Goal: Task Accomplishment & Management: Complete application form

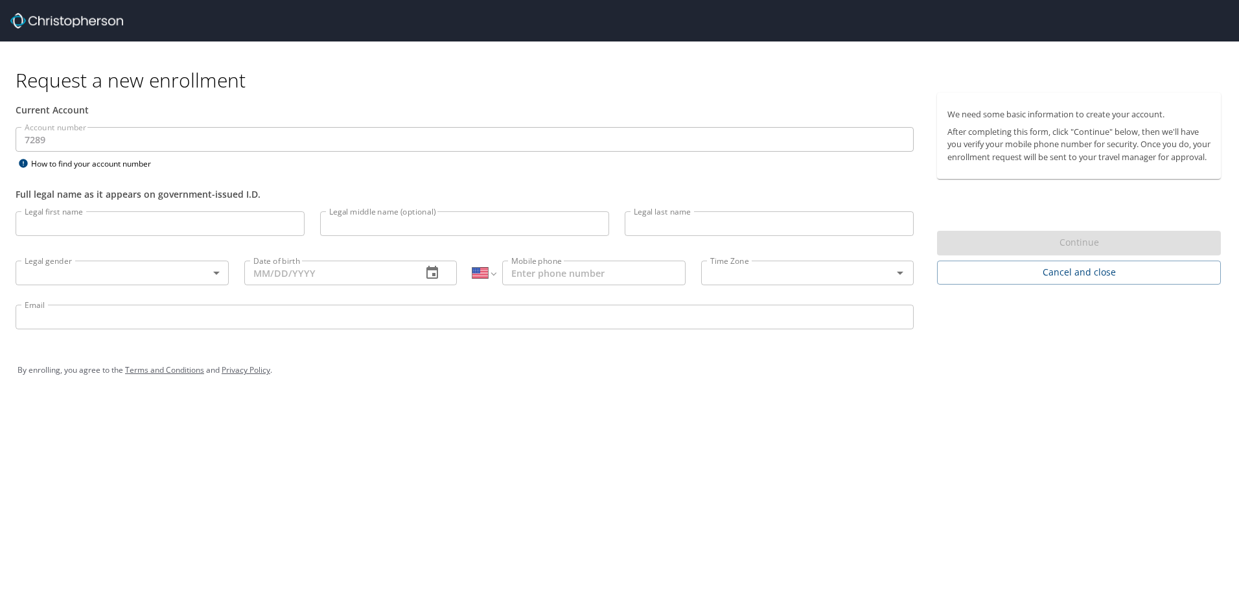
select select "US"
click at [88, 220] on input "Legal first name" at bounding box center [160, 223] width 289 height 25
type input "Andrew"
type input "Pavlik"
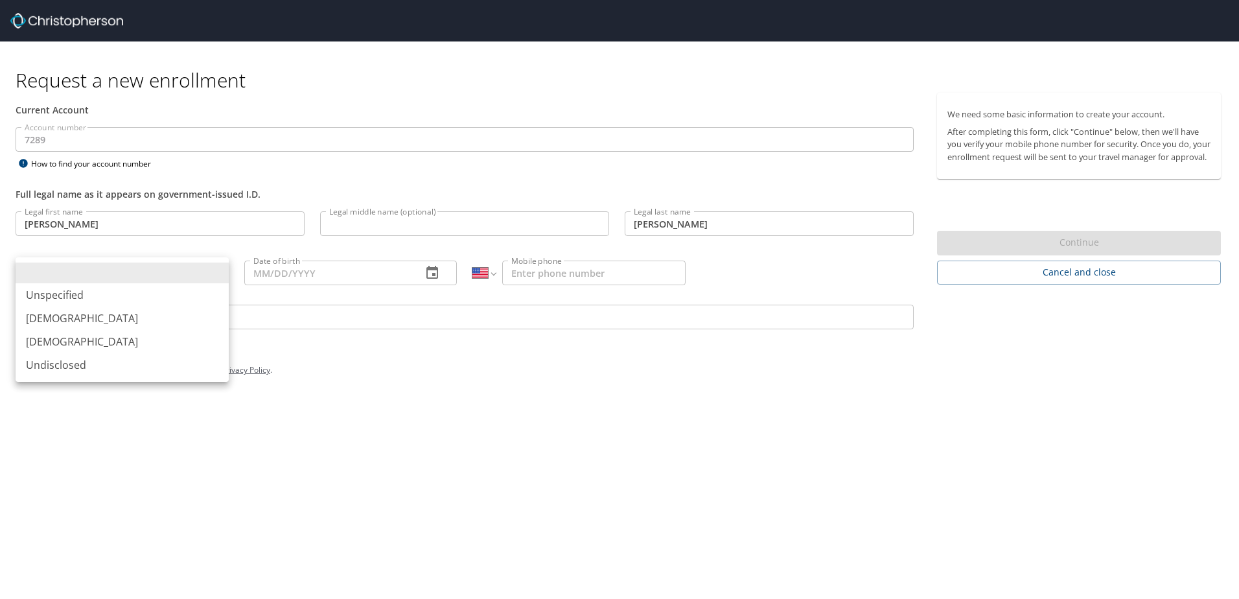
click at [214, 268] on body "Request a new enrollment Current Account Account number 7289 Account number How…" at bounding box center [619, 299] width 1239 height 599
click at [67, 324] on li "Male" at bounding box center [122, 317] width 213 height 23
type input "Male"
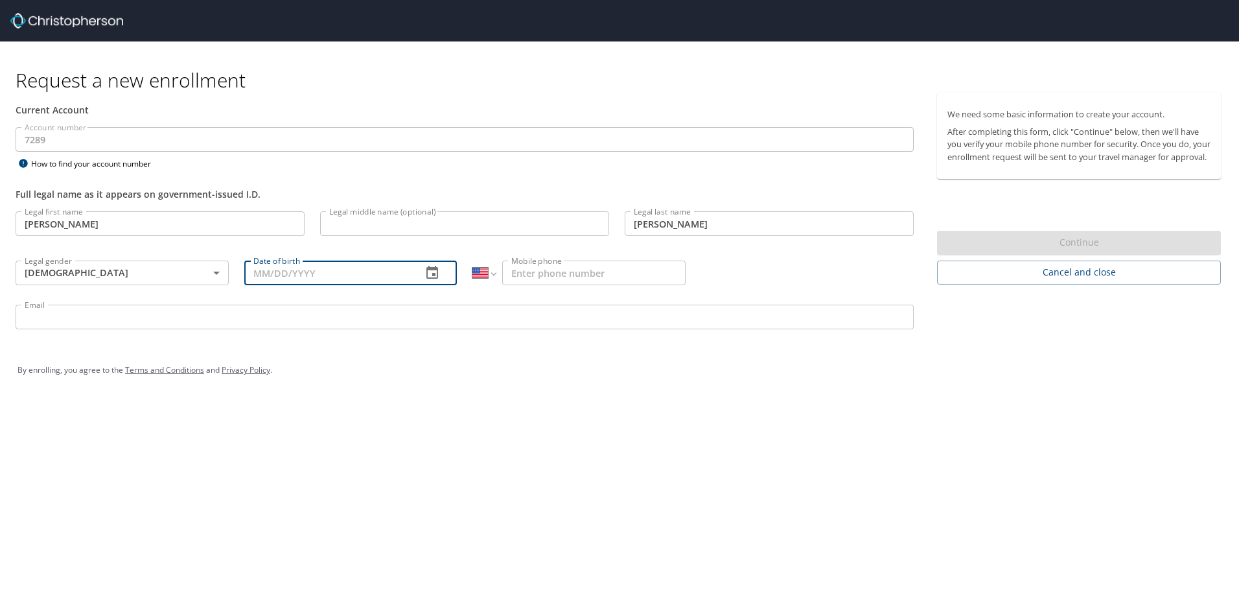
click at [360, 277] on input "Date of birth" at bounding box center [328, 272] width 168 height 25
type input "10/09/1985"
drag, startPoint x: 573, startPoint y: 273, endPoint x: 593, endPoint y: 268, distance: 20.9
click at [573, 273] on input "Mobile phone" at bounding box center [593, 272] width 183 height 25
type input "1 (603) 234-3624"
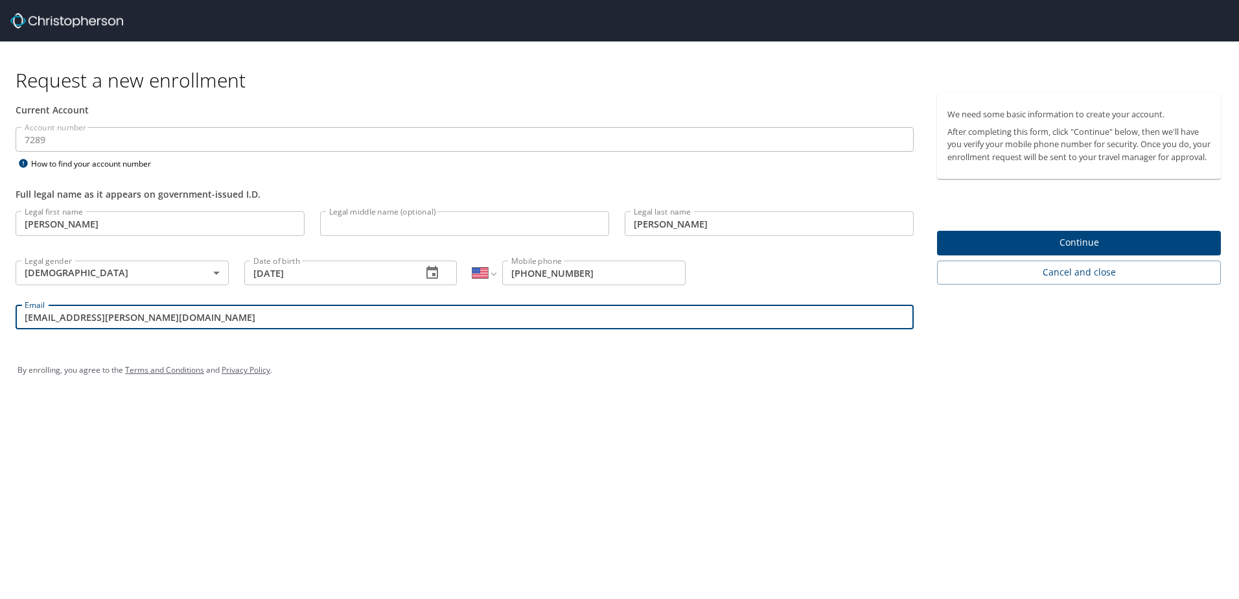
drag, startPoint x: 1, startPoint y: 323, endPoint x: 0, endPoint y: 316, distance: 6.5
click at [0, 319] on html "Request a new enrollment Current Account Account number 7289 Account number How…" at bounding box center [619, 299] width 1239 height 599
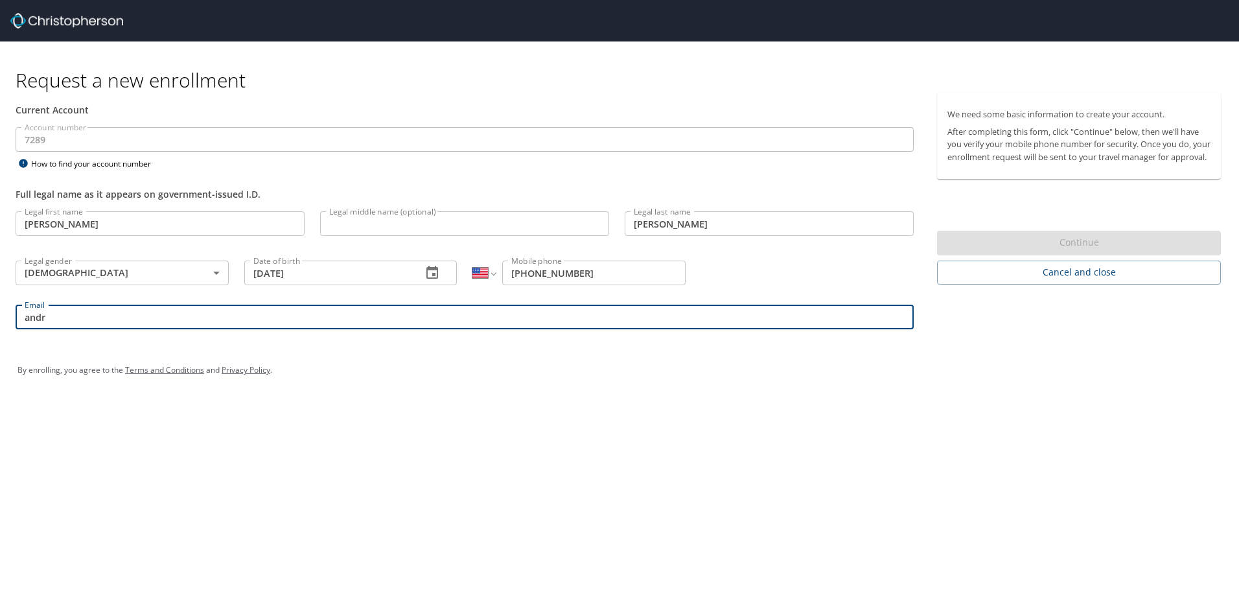
type input "andrew.pavlik@astronics.com"
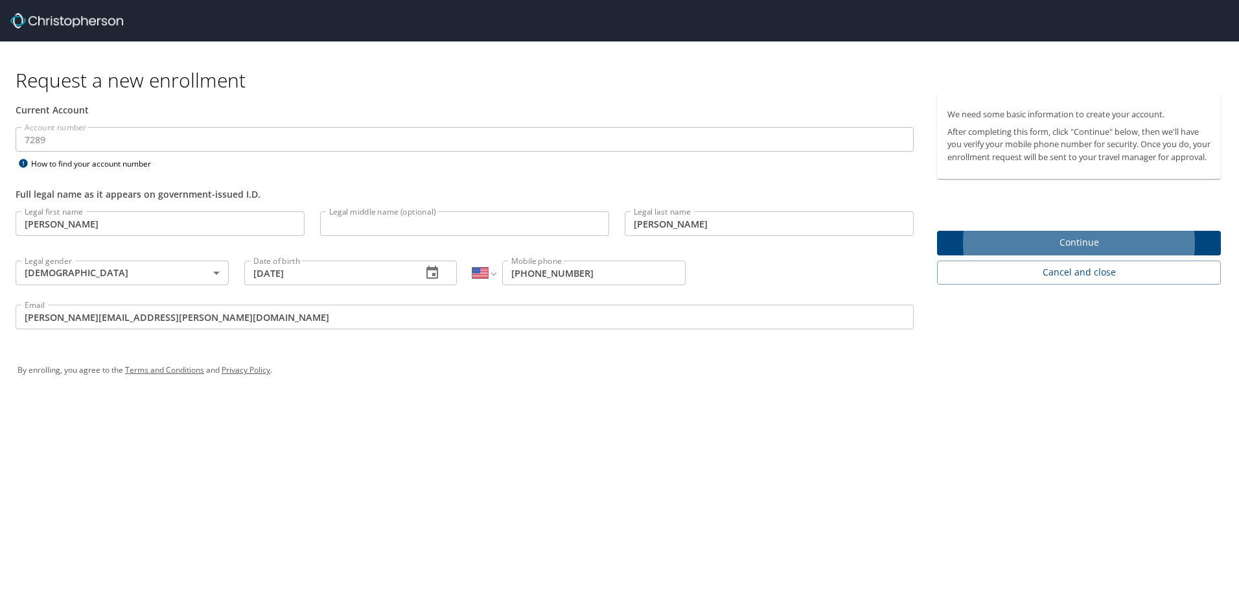
click at [204, 311] on input "andrew.pavlik@astronics.com" at bounding box center [465, 316] width 898 height 25
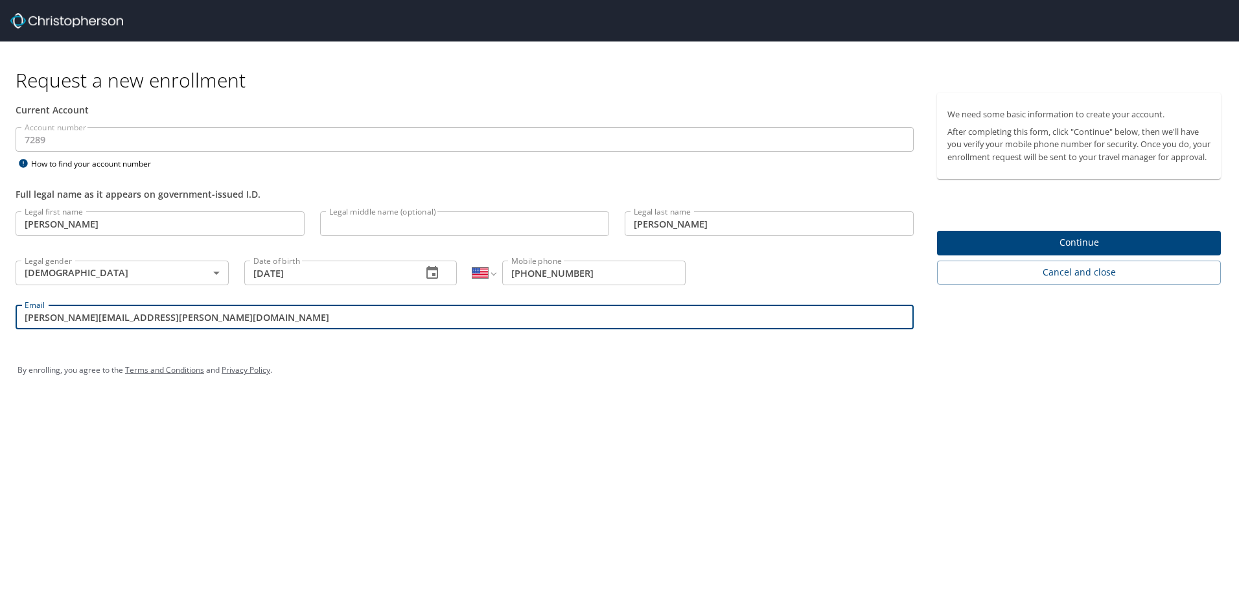
drag, startPoint x: 708, startPoint y: 353, endPoint x: 647, endPoint y: 314, distance: 72.6
click at [710, 352] on div "By enrolling, you agree to the Terms and Conditions and Privacy Policy ." at bounding box center [619, 370] width 1223 height 58
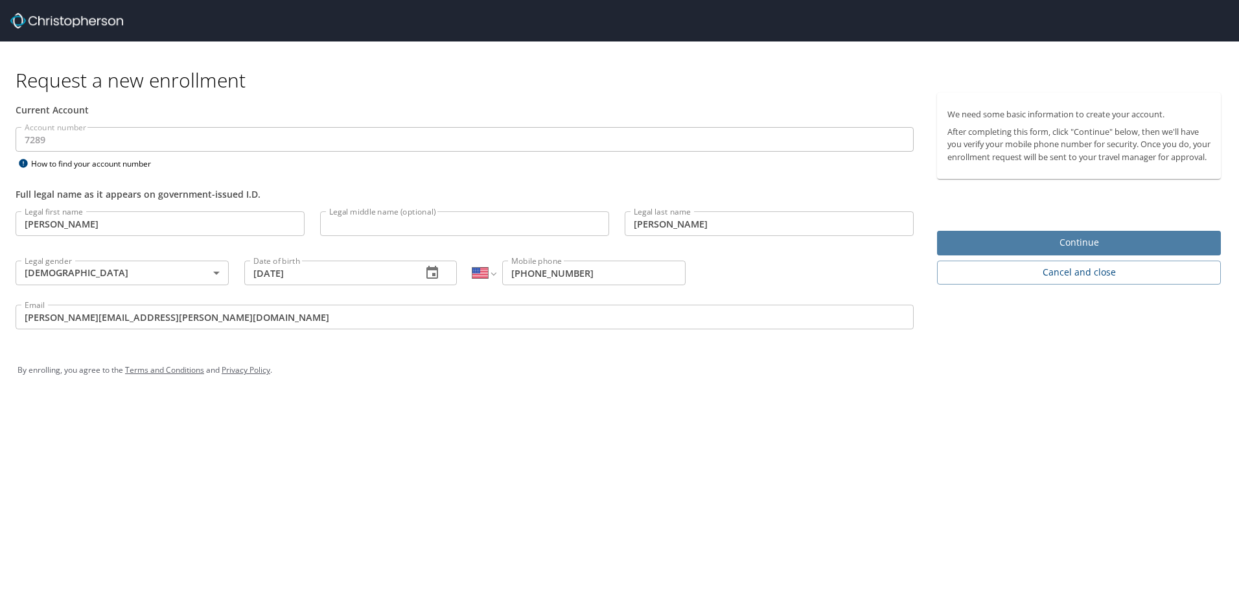
click at [1110, 251] on span "Continue" at bounding box center [1078, 243] width 263 height 16
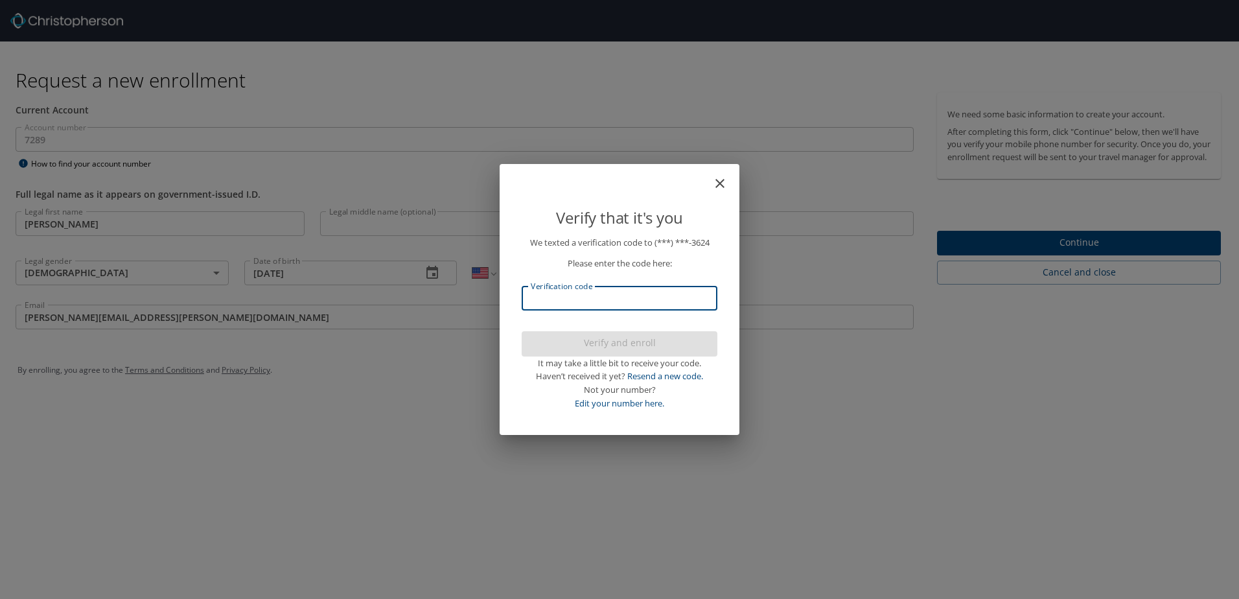
click at [602, 299] on input "Verification code" at bounding box center [620, 298] width 196 height 25
type input "051554"
click at [623, 343] on span "Verify and enroll" at bounding box center [619, 343] width 175 height 16
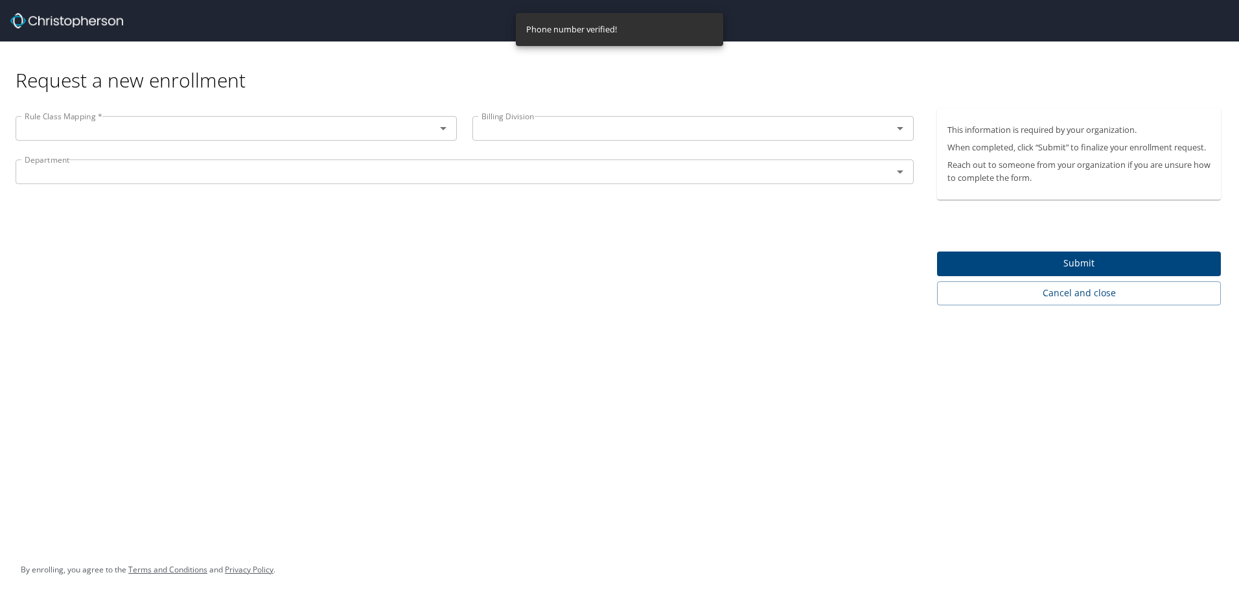
click at [347, 127] on input "text" at bounding box center [216, 128] width 395 height 17
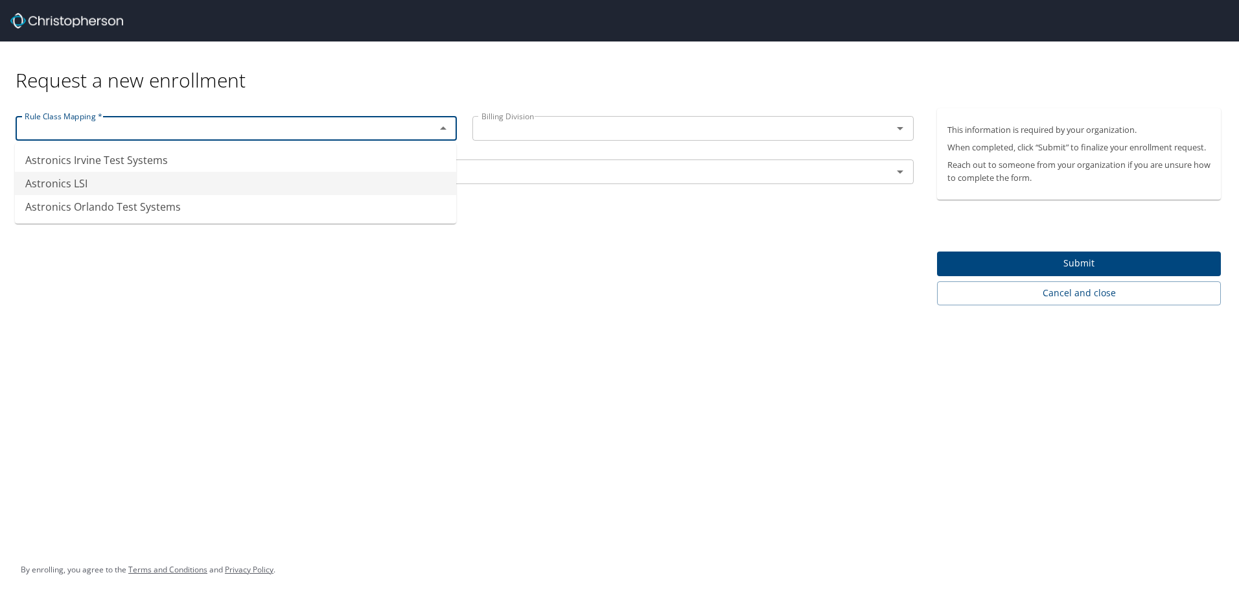
click at [98, 185] on li "Astronics LSI" at bounding box center [235, 183] width 441 height 23
type input "Astronics LSI"
click at [551, 121] on input "text" at bounding box center [673, 128] width 395 height 17
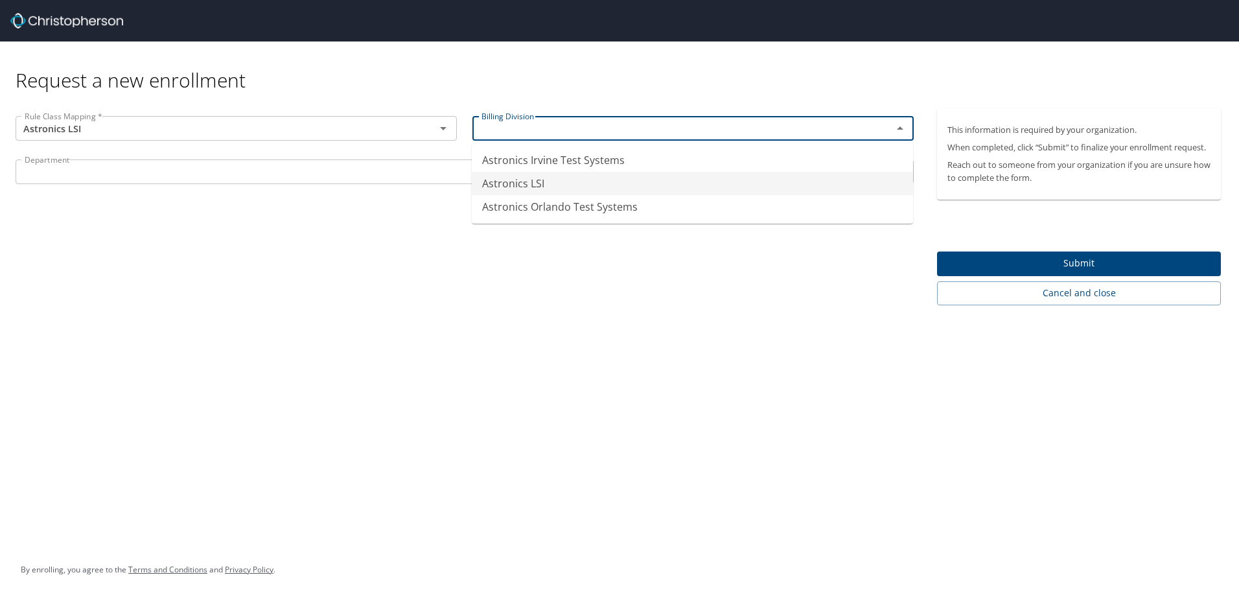
click at [530, 183] on li "Astronics LSI" at bounding box center [692, 183] width 441 height 23
click at [629, 126] on input "Astronics LSI" at bounding box center [673, 128] width 395 height 17
type input "Astronics Orlando Test Systems"
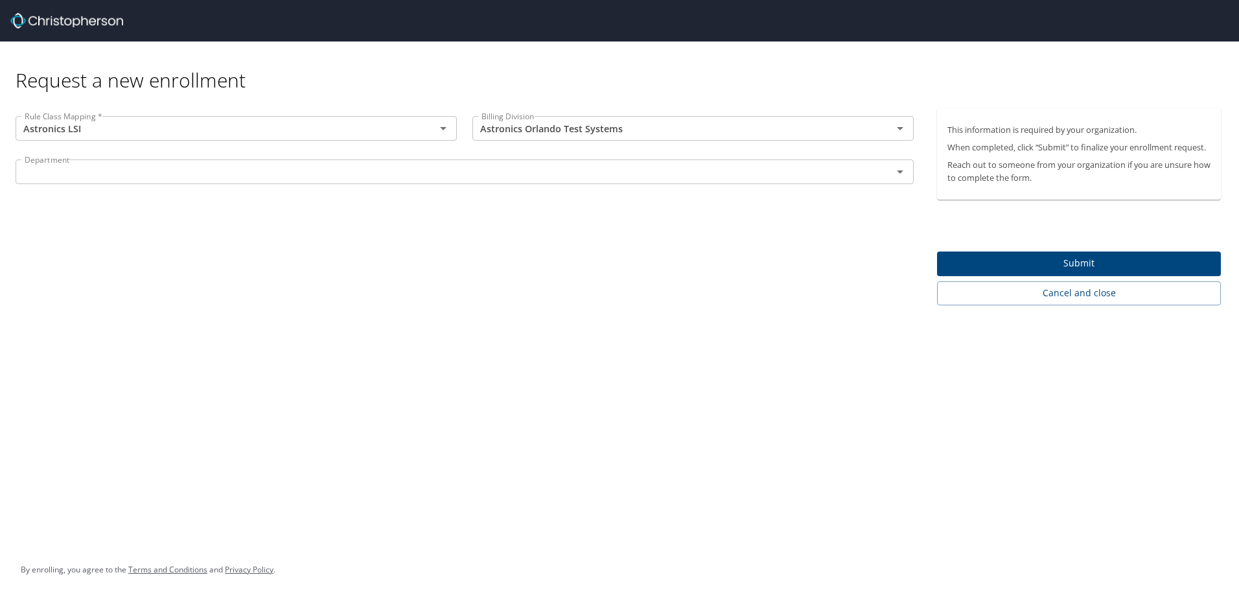
drag, startPoint x: 563, startPoint y: 303, endPoint x: 509, endPoint y: 192, distance: 123.1
click at [563, 301] on div "Rule Class Mapping * Astronics LSI Rule Class Mapping * Billing Division Astron…" at bounding box center [464, 206] width 929 height 197
click at [509, 179] on input "text" at bounding box center [445, 171] width 852 height 17
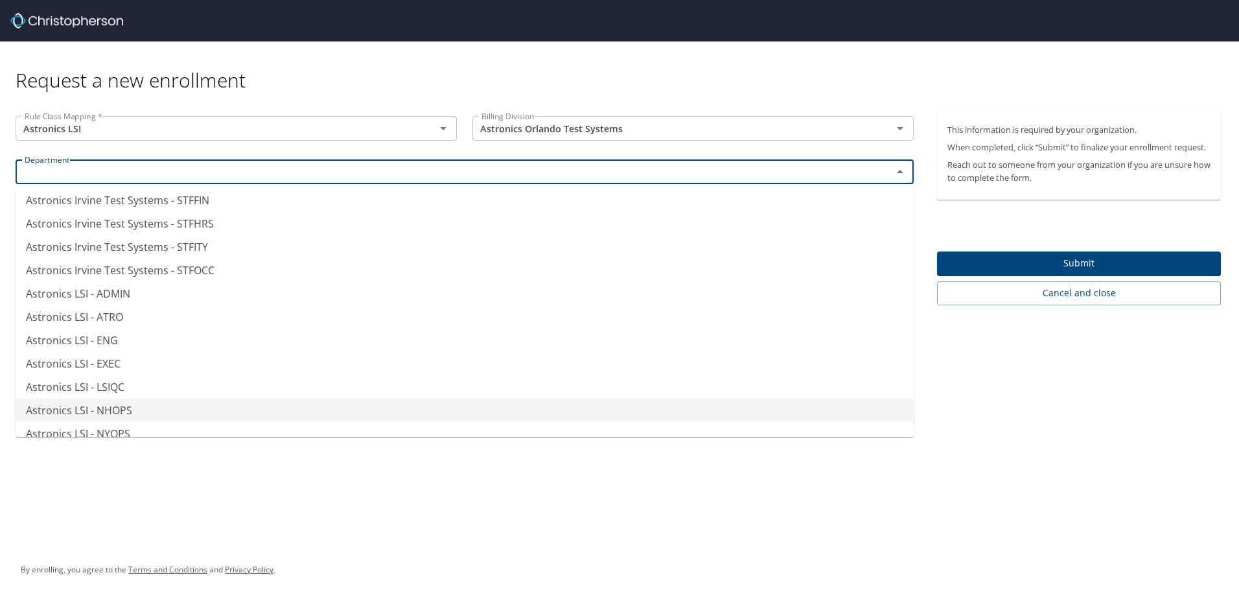
scroll to position [600, 0]
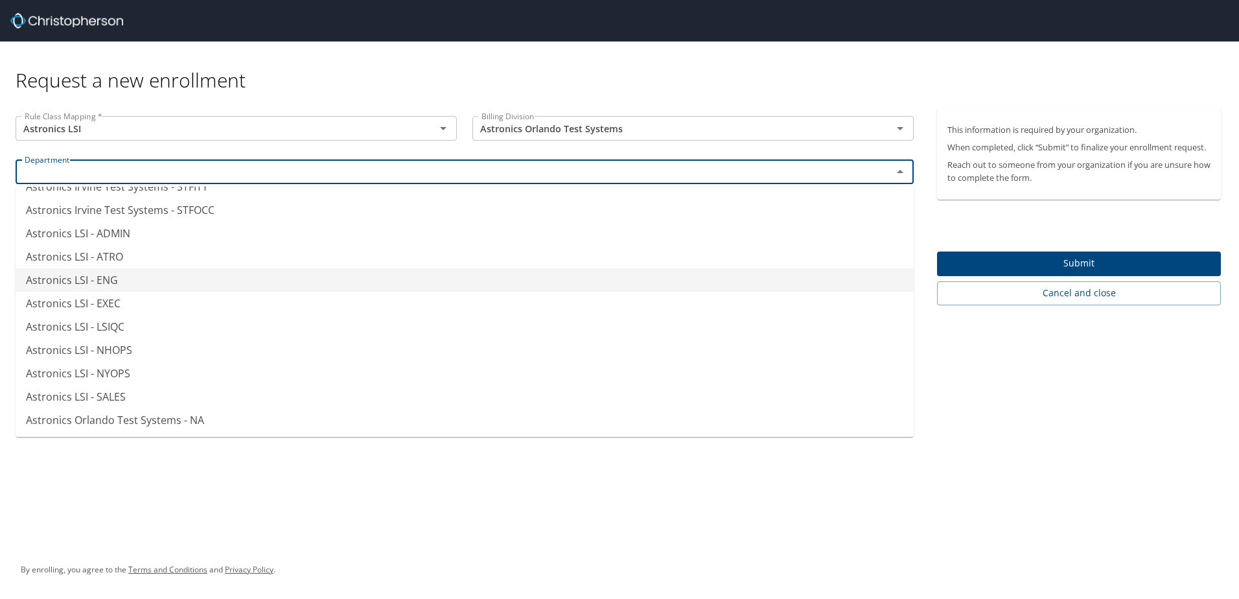
drag, startPoint x: 130, startPoint y: 277, endPoint x: 112, endPoint y: 277, distance: 17.5
click at [112, 277] on li "Astronics LSI - ENG" at bounding box center [465, 279] width 898 height 23
type input "Astronics LSI - ENG"
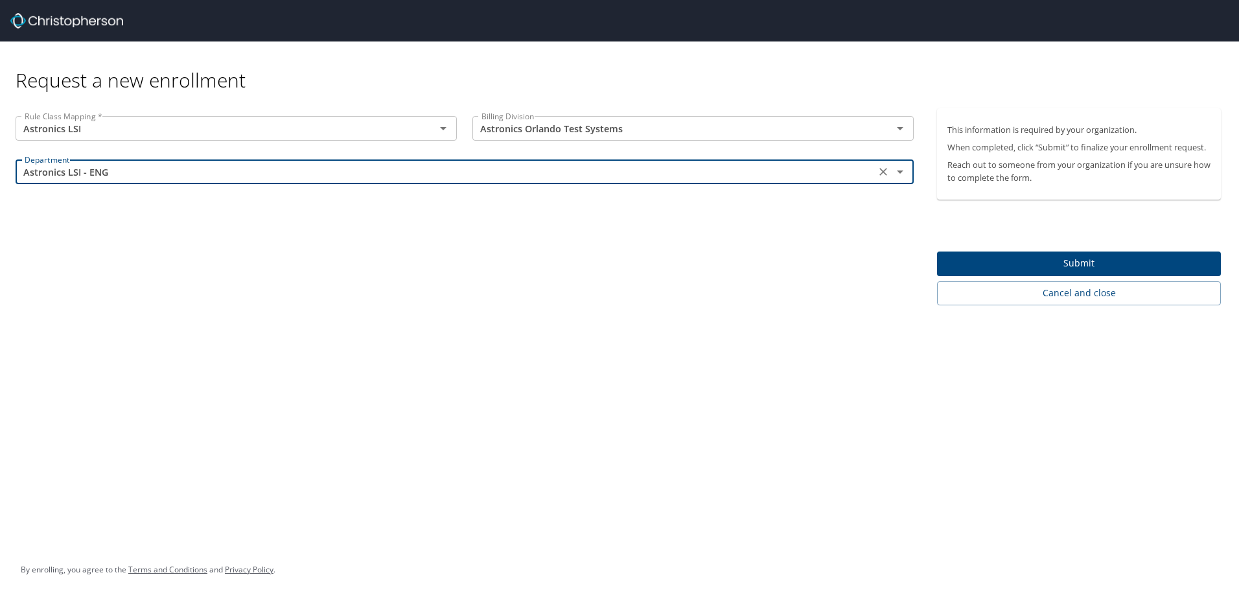
click at [406, 317] on div "Request a new enrollment Rule Class Mapping * Astronics LSI Rule Class Mapping …" at bounding box center [619, 299] width 1239 height 599
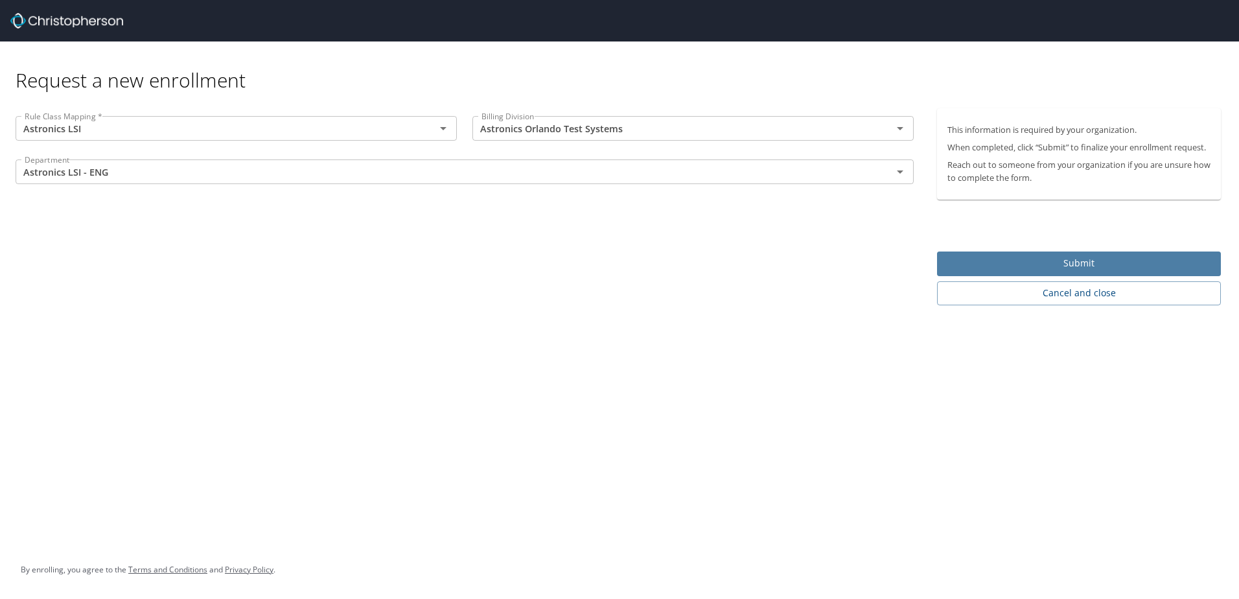
click at [1090, 260] on span "Submit" at bounding box center [1078, 263] width 263 height 16
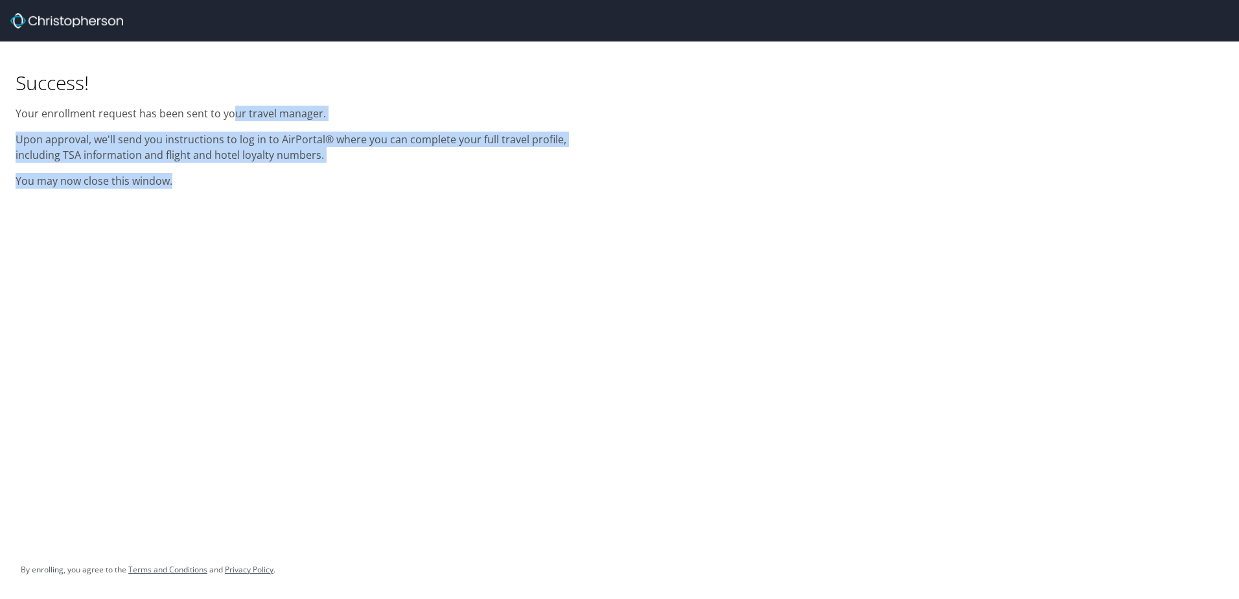
drag, startPoint x: 233, startPoint y: 115, endPoint x: 322, endPoint y: 185, distance: 113.0
click at [322, 185] on div "Success! Your enrollment request has been sent to your travel manager. Upon app…" at bounding box center [310, 118] width 604 height 155
click at [322, 185] on p "You may now close this window." at bounding box center [310, 181] width 588 height 16
drag, startPoint x: 232, startPoint y: 189, endPoint x: 5, endPoint y: 115, distance: 238.5
click at [5, 115] on div "Success! Your enrollment request has been sent to your travel manager. Upon app…" at bounding box center [309, 118] width 619 height 155
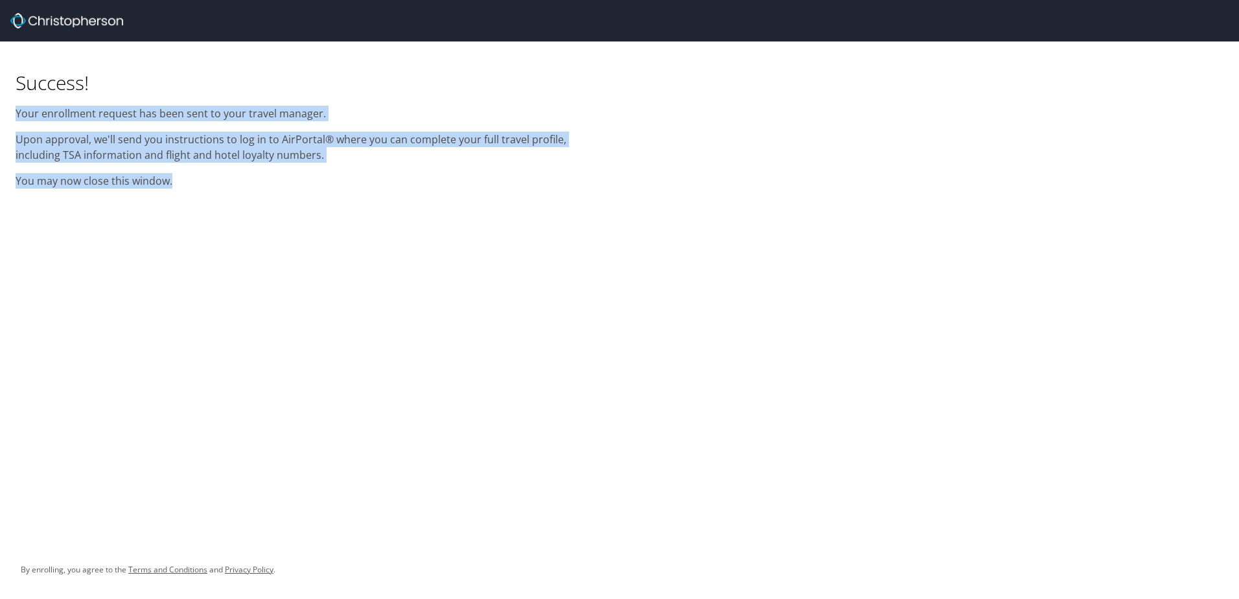
drag, startPoint x: 5, startPoint y: 115, endPoint x: 86, endPoint y: 152, distance: 88.7
click at [86, 152] on p "Upon approval, we'll send you instructions to log in to AirPortal® where you ca…" at bounding box center [310, 147] width 588 height 31
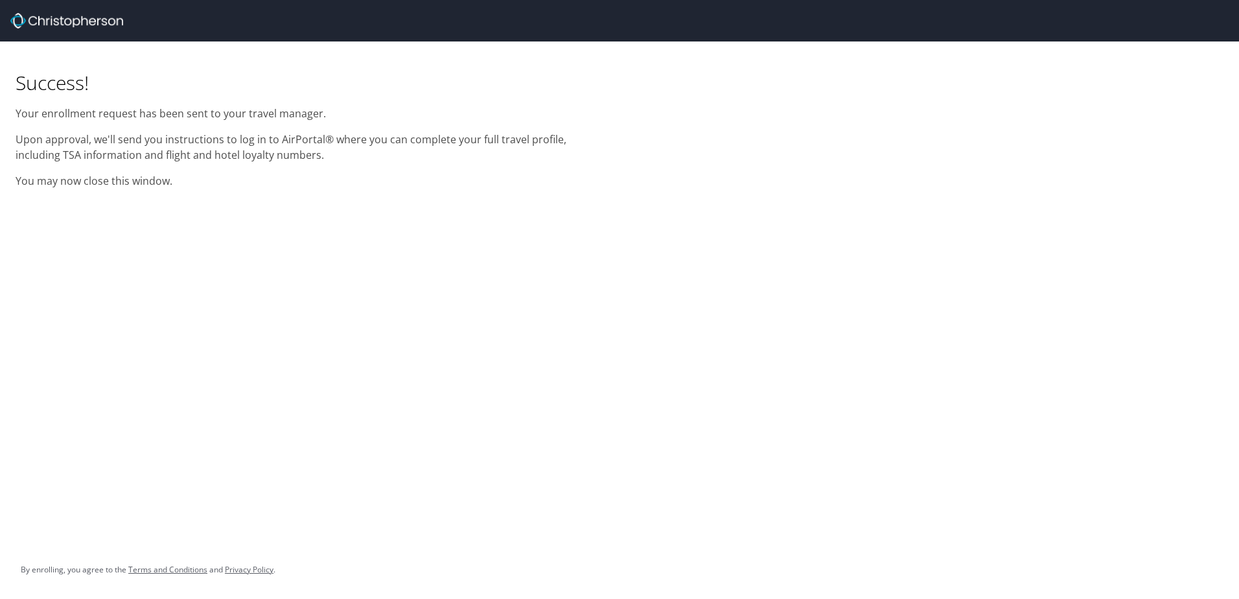
click at [225, 192] on div "Success! Your enrollment request has been sent to your travel manager. Upon app…" at bounding box center [310, 118] width 604 height 155
click at [386, 231] on div "Success! Your enrollment request has been sent to your travel manager. Upon app…" at bounding box center [619, 299] width 1239 height 599
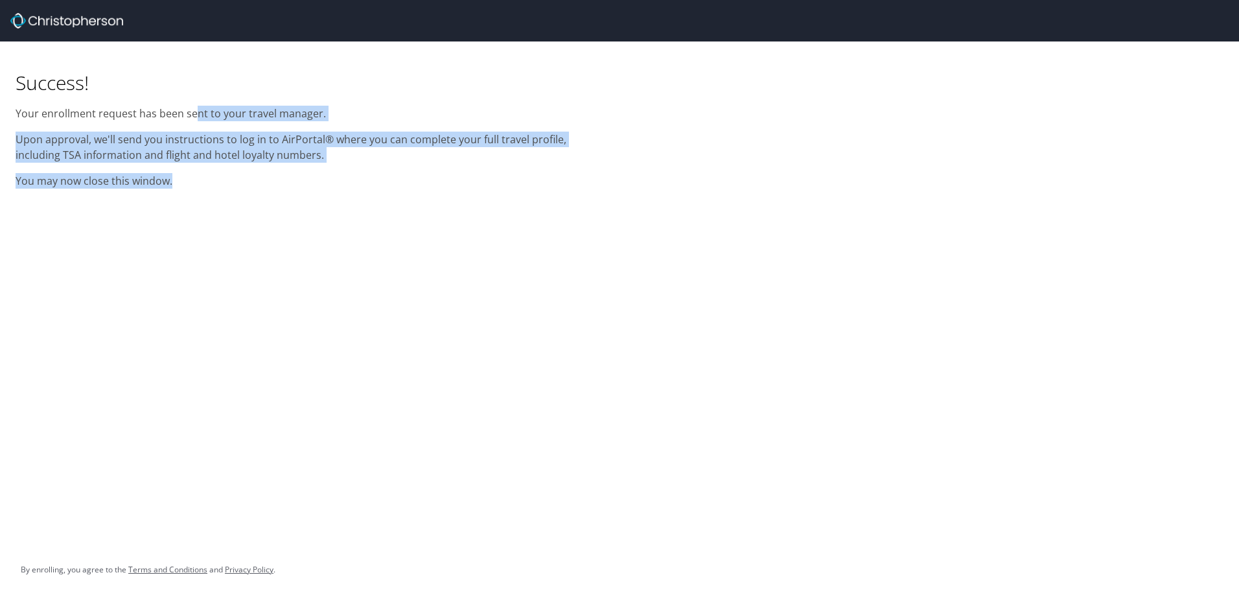
drag, startPoint x: 197, startPoint y: 106, endPoint x: 288, endPoint y: 187, distance: 121.2
click at [288, 187] on div "Success! Your enrollment request has been sent to your travel manager. Upon app…" at bounding box center [310, 118] width 604 height 155
click at [288, 187] on p "You may now close this window." at bounding box center [310, 181] width 588 height 16
drag, startPoint x: 19, startPoint y: 113, endPoint x: 218, endPoint y: 181, distance: 210.2
click at [218, 181] on div "Success! Your enrollment request has been sent to your travel manager. Upon app…" at bounding box center [310, 118] width 604 height 155
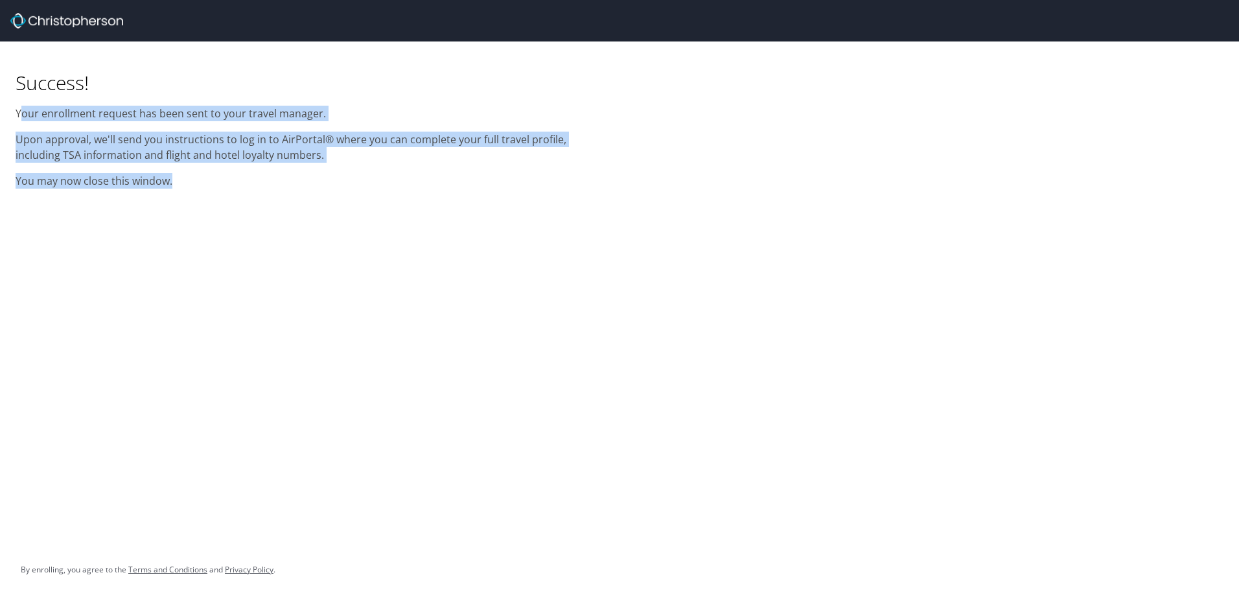
click at [218, 181] on p "You may now close this window." at bounding box center [310, 181] width 588 height 16
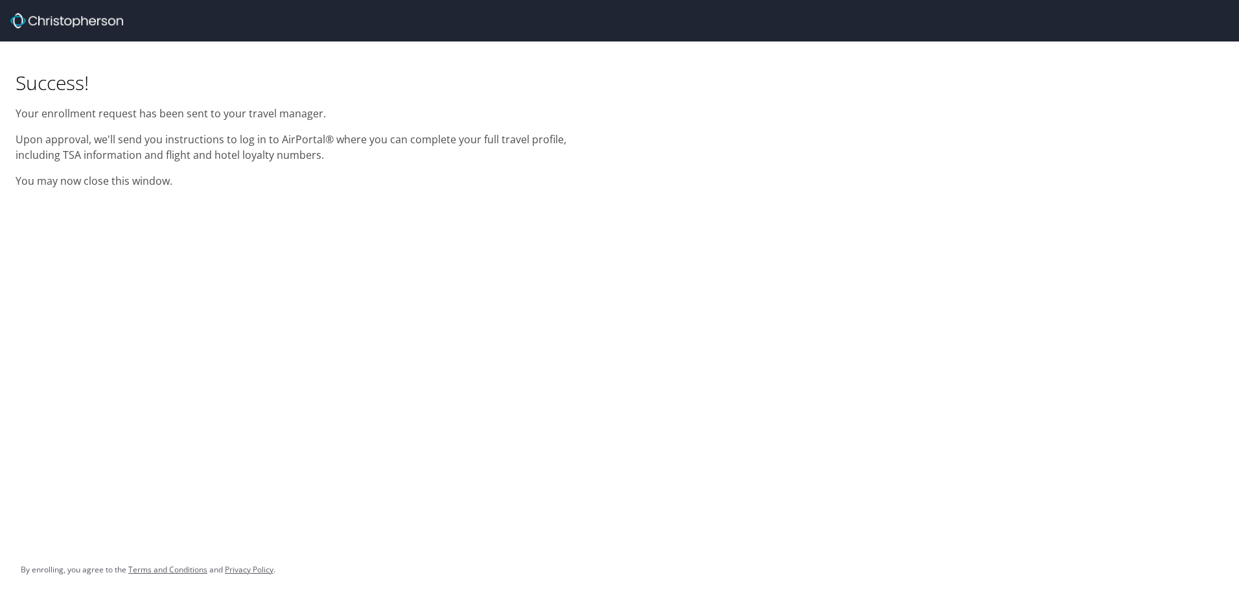
drag, startPoint x: 650, startPoint y: 257, endPoint x: 1179, endPoint y: 319, distance: 532.4
click at [650, 256] on div "Success! Your enrollment request has been sent to your travel manager. Upon app…" at bounding box center [619, 299] width 1239 height 599
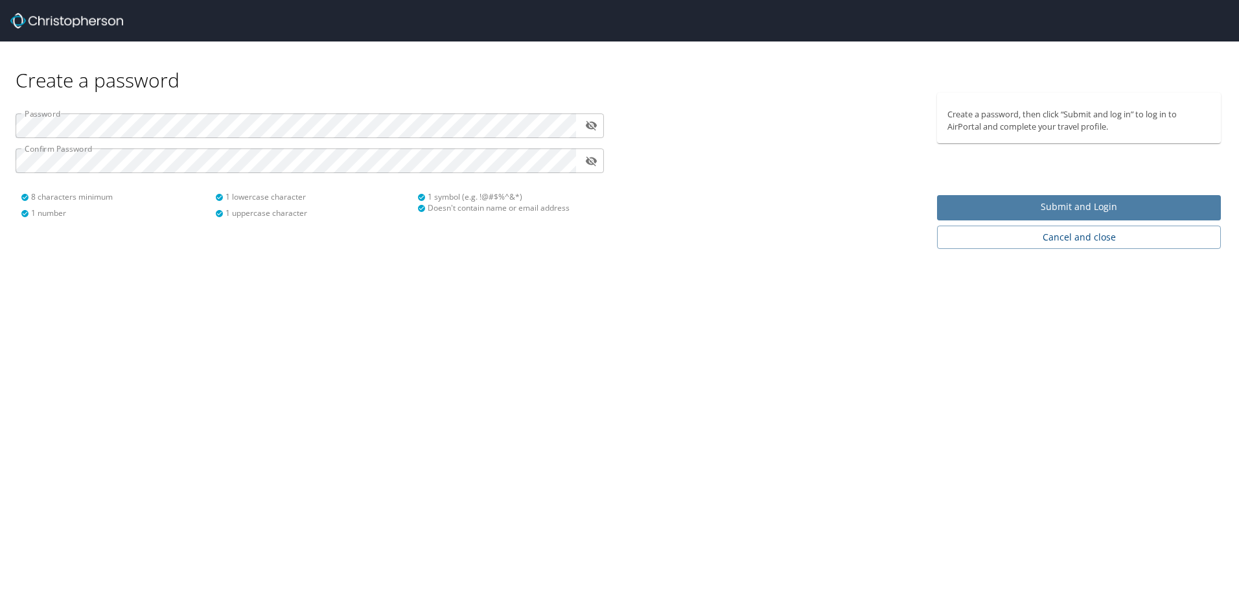
click at [1070, 206] on span "Submit and Login" at bounding box center [1078, 207] width 263 height 16
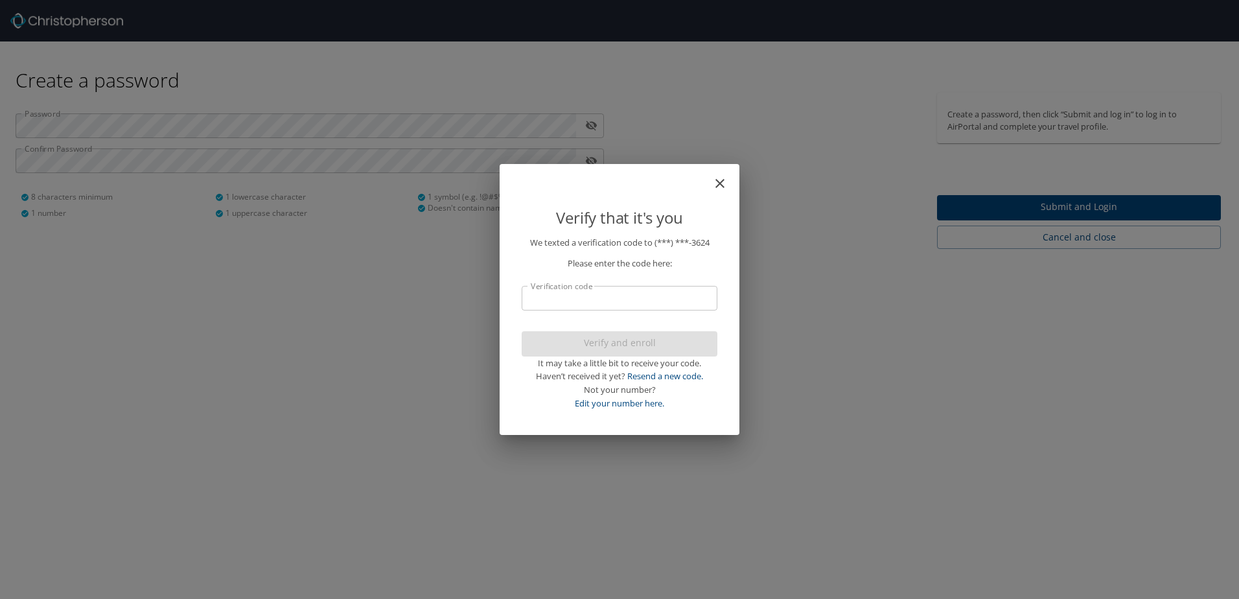
click at [584, 302] on input "Verification code" at bounding box center [620, 298] width 196 height 25
click at [628, 308] on input "Verification code" at bounding box center [620, 298] width 196 height 25
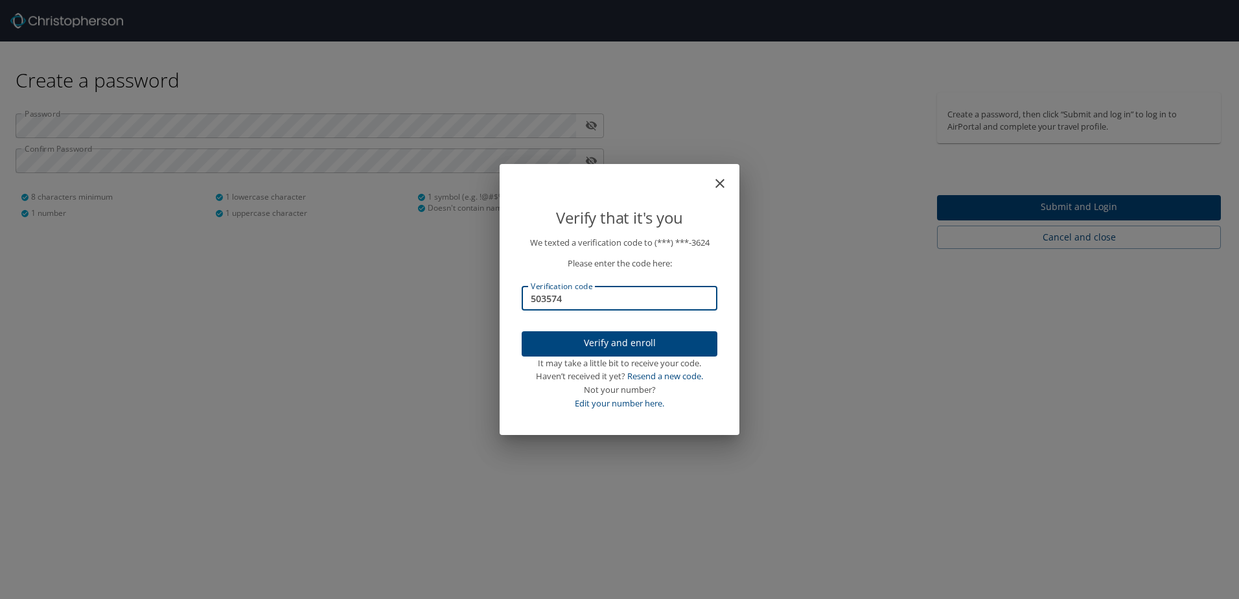
type input "503574"
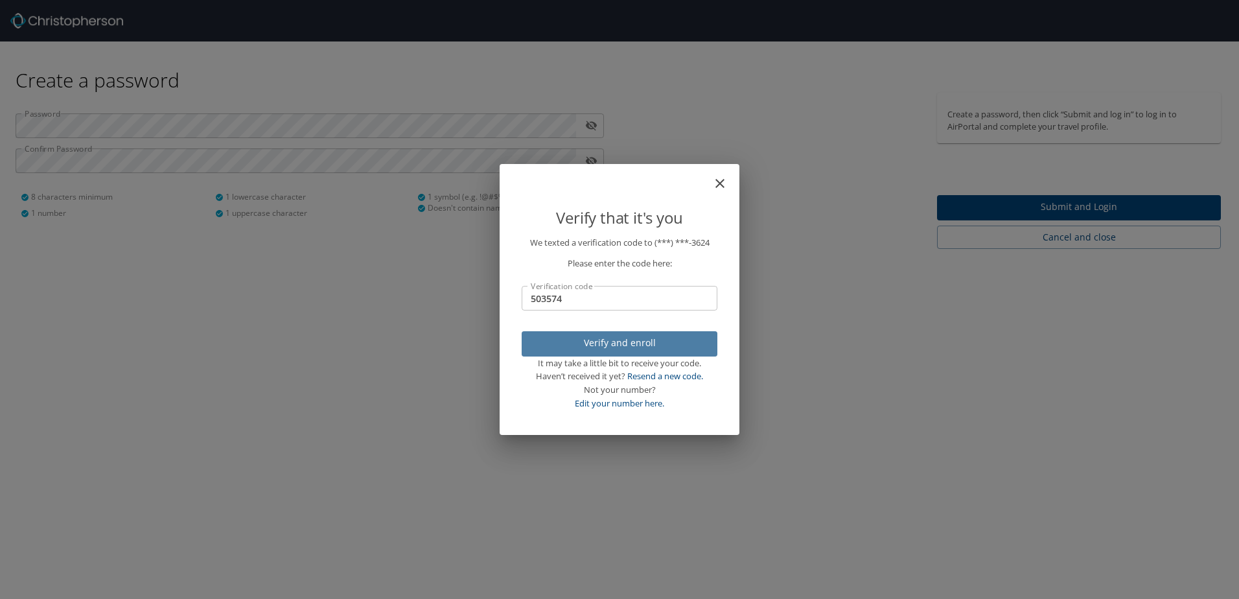
drag, startPoint x: 640, startPoint y: 343, endPoint x: 626, endPoint y: 343, distance: 13.6
click at [626, 343] on span "Verify and enroll" at bounding box center [619, 343] width 175 height 16
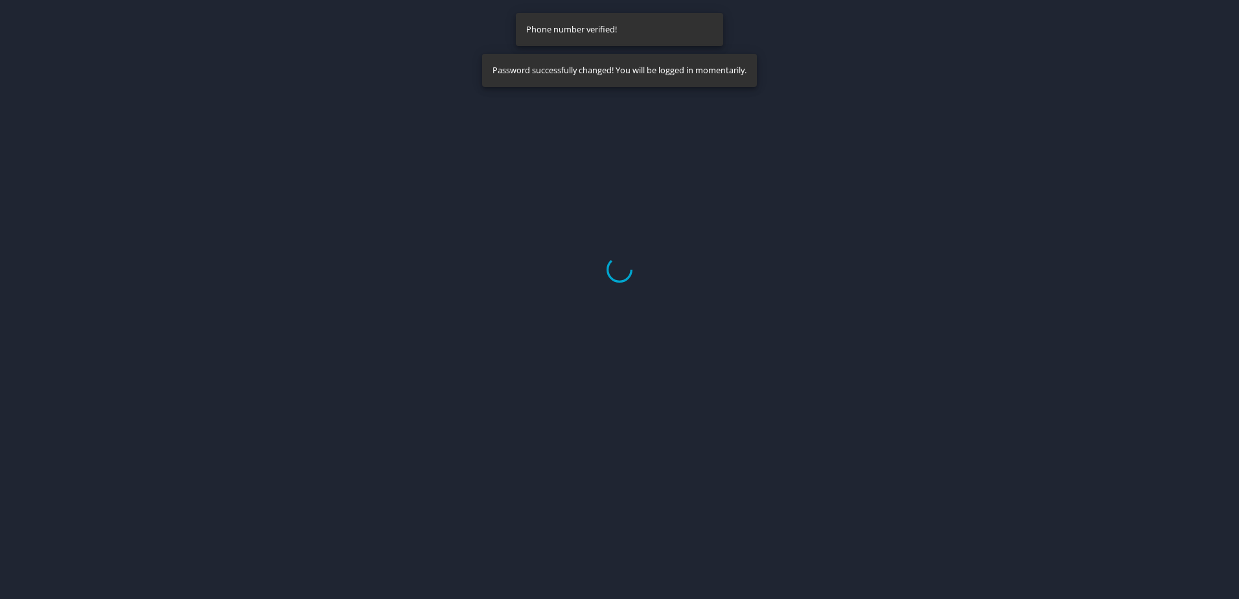
select select "US"
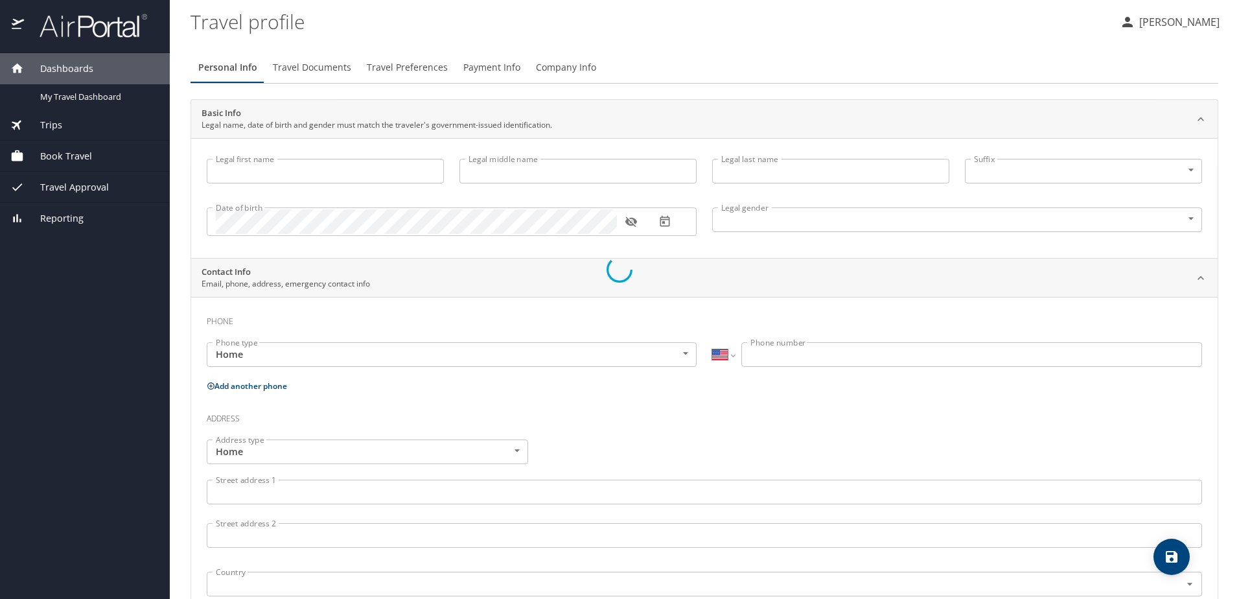
select select "US"
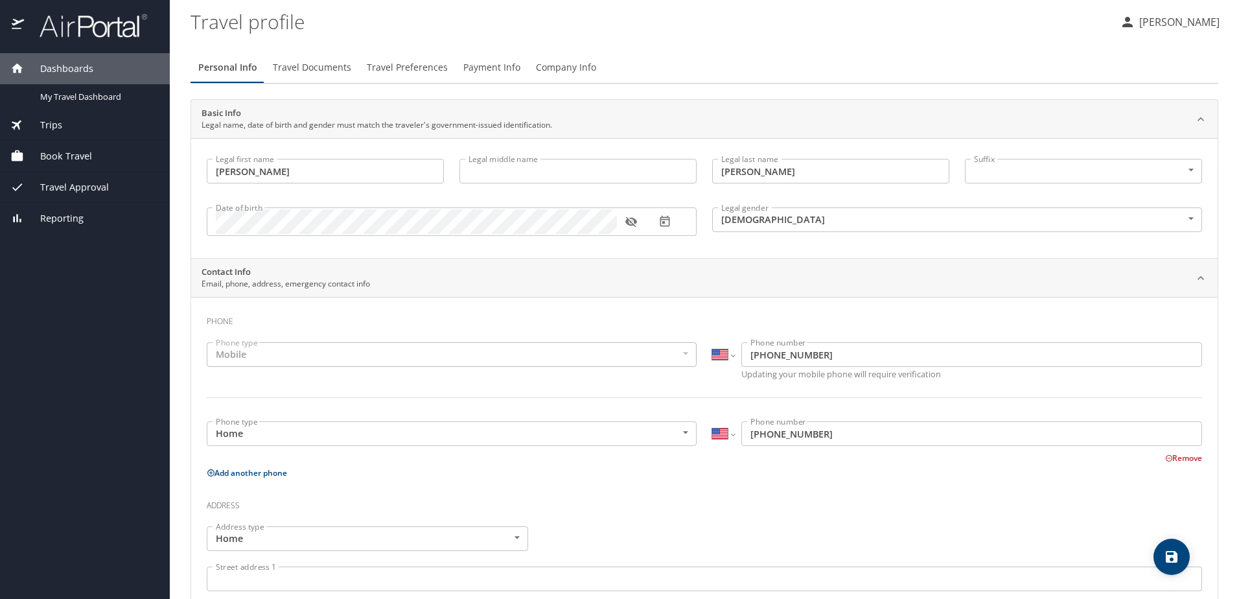
type input "Andrew"
type input "Pavlik"
type input "Male"
click at [551, 68] on span "Company Info" at bounding box center [566, 68] width 60 height 16
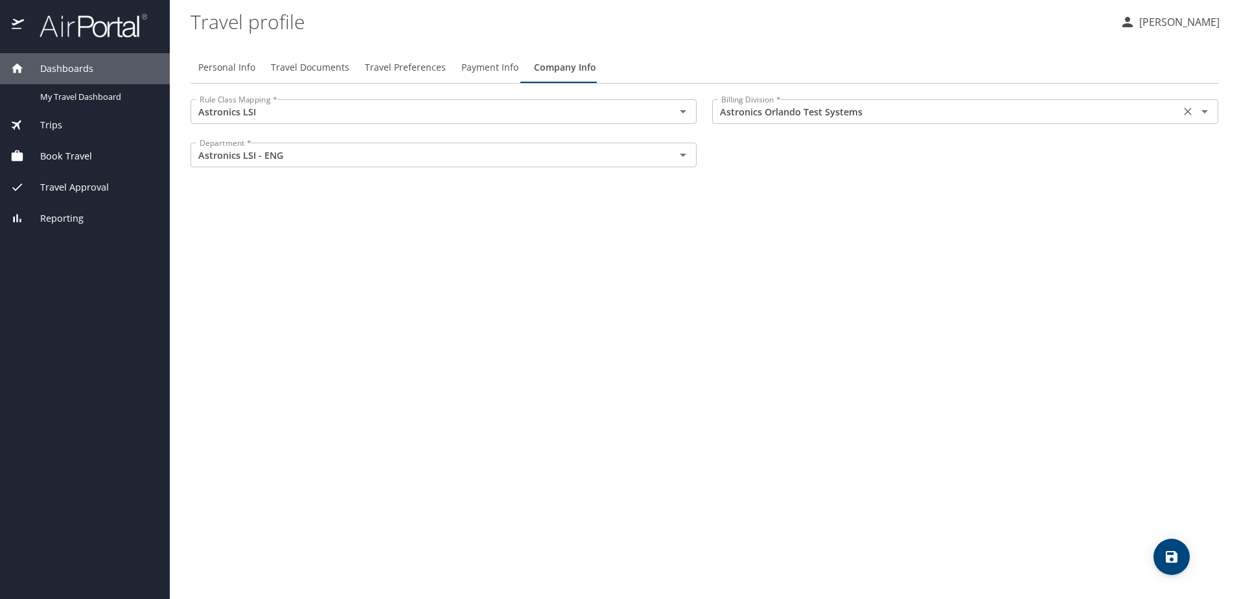
click at [777, 117] on input "Astronics Orlando Test Systems" at bounding box center [946, 111] width 460 height 17
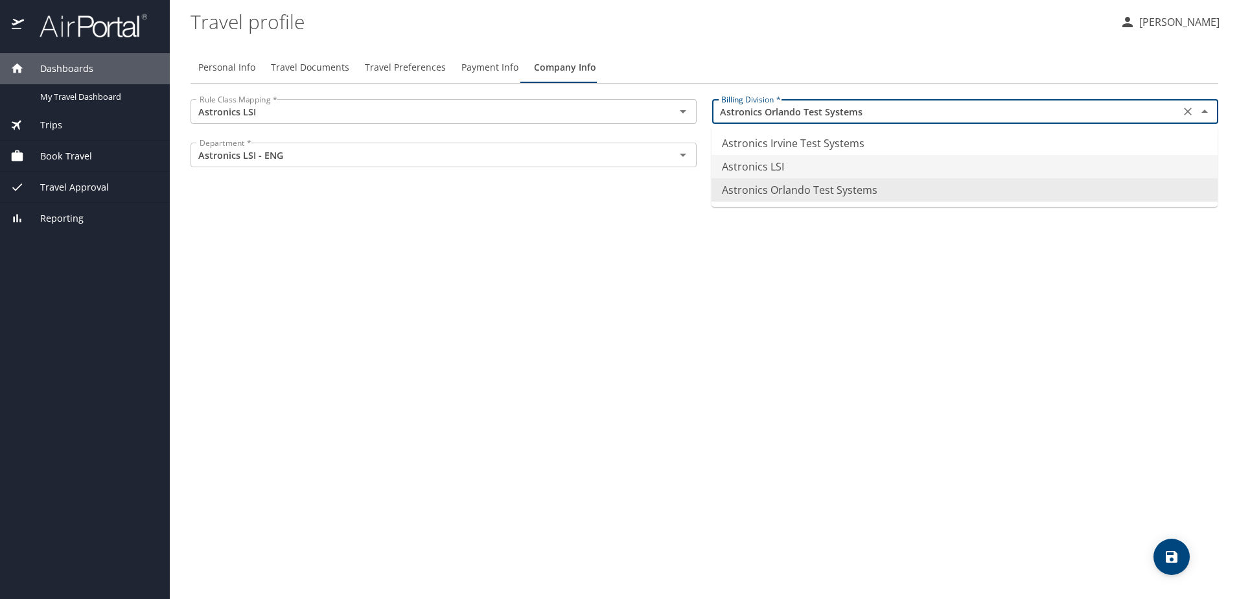
click at [775, 167] on li "Astronics LSI" at bounding box center [964, 166] width 506 height 23
type input "Astronics LSI"
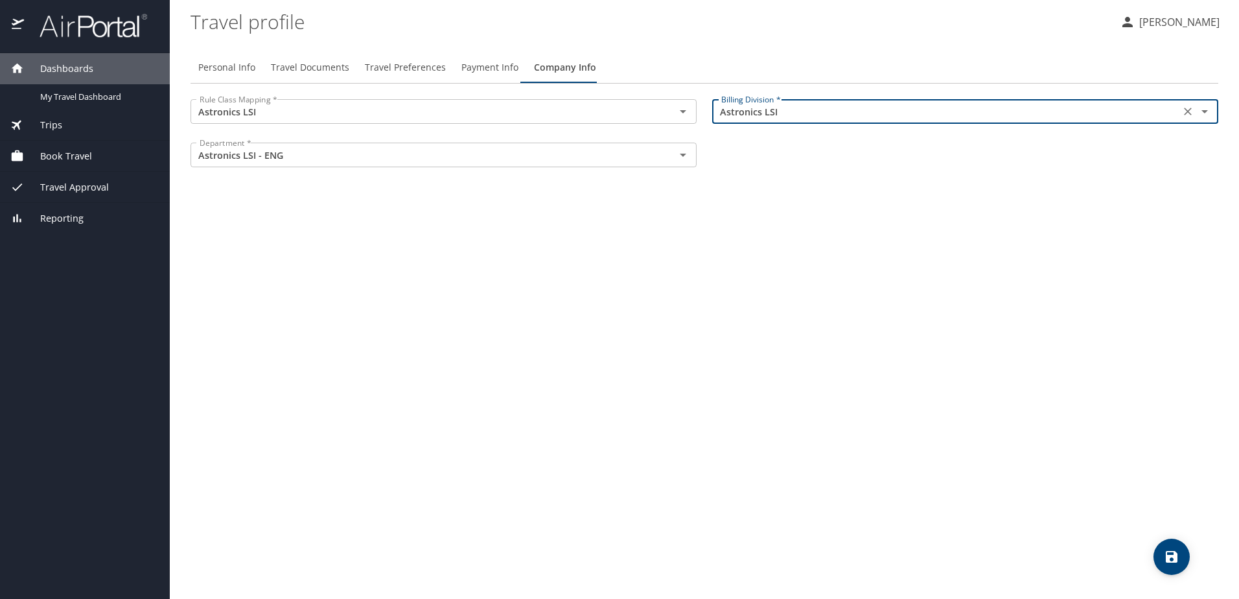
click at [875, 198] on div "Personal Info Travel Documents Travel Preferences Payment Info Company Info Rul…" at bounding box center [704, 319] width 1028 height 557
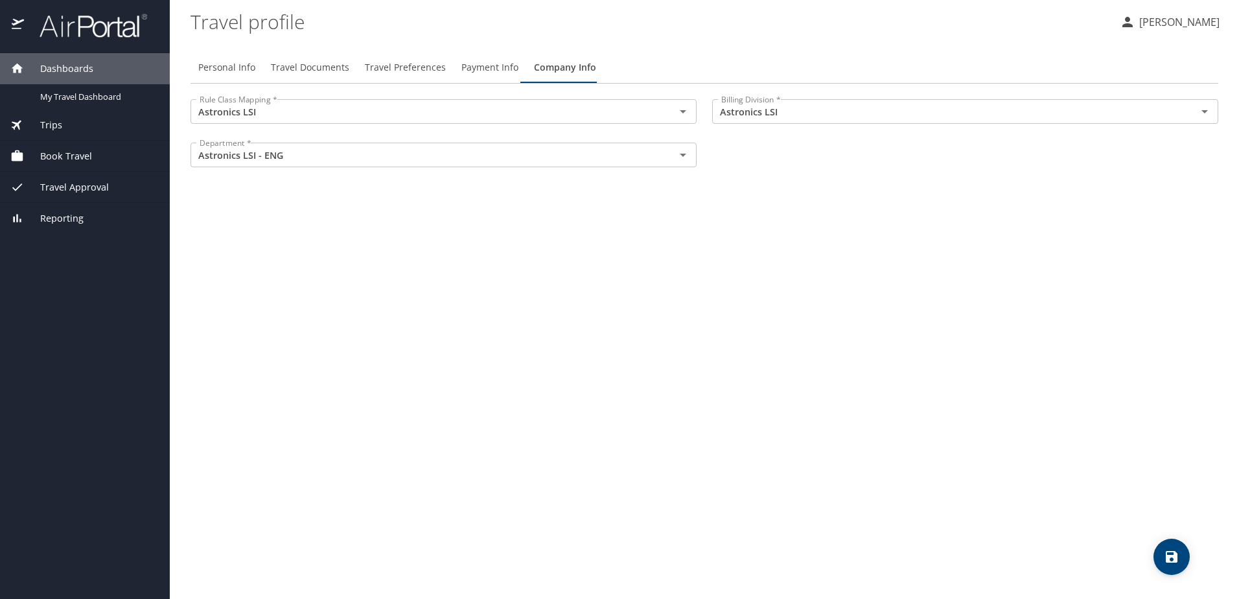
click at [468, 233] on div "Personal Info Travel Documents Travel Preferences Payment Info Company Info Rul…" at bounding box center [704, 319] width 1028 height 557
click at [474, 64] on span "Payment Info" at bounding box center [489, 68] width 57 height 16
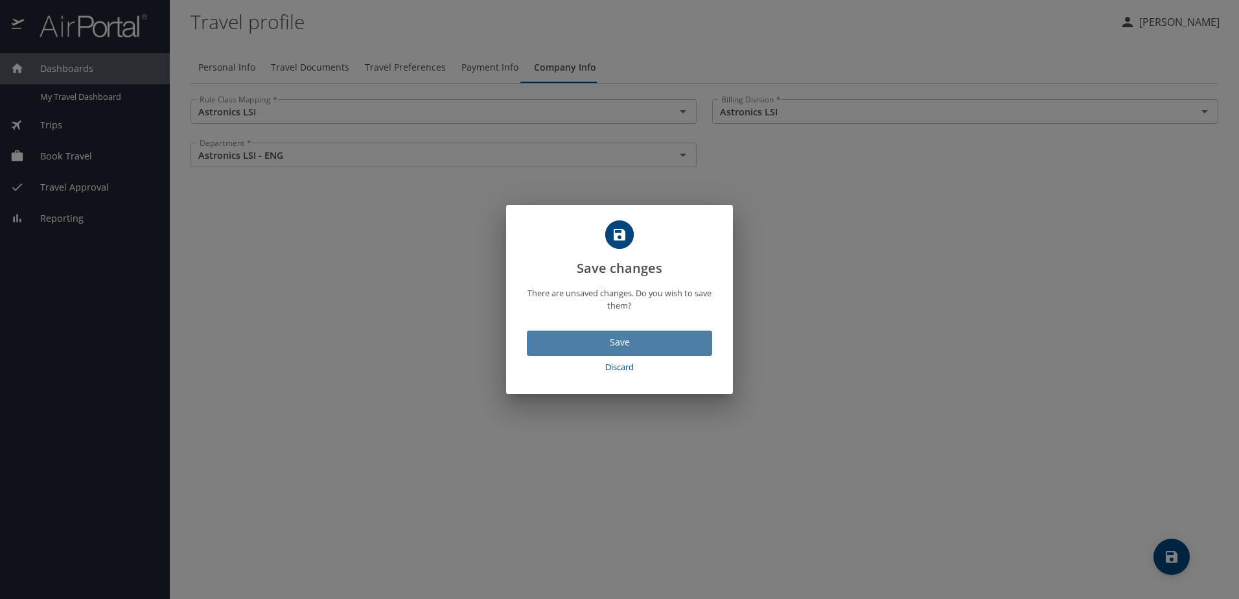
click at [630, 339] on span "Save" at bounding box center [619, 342] width 165 height 16
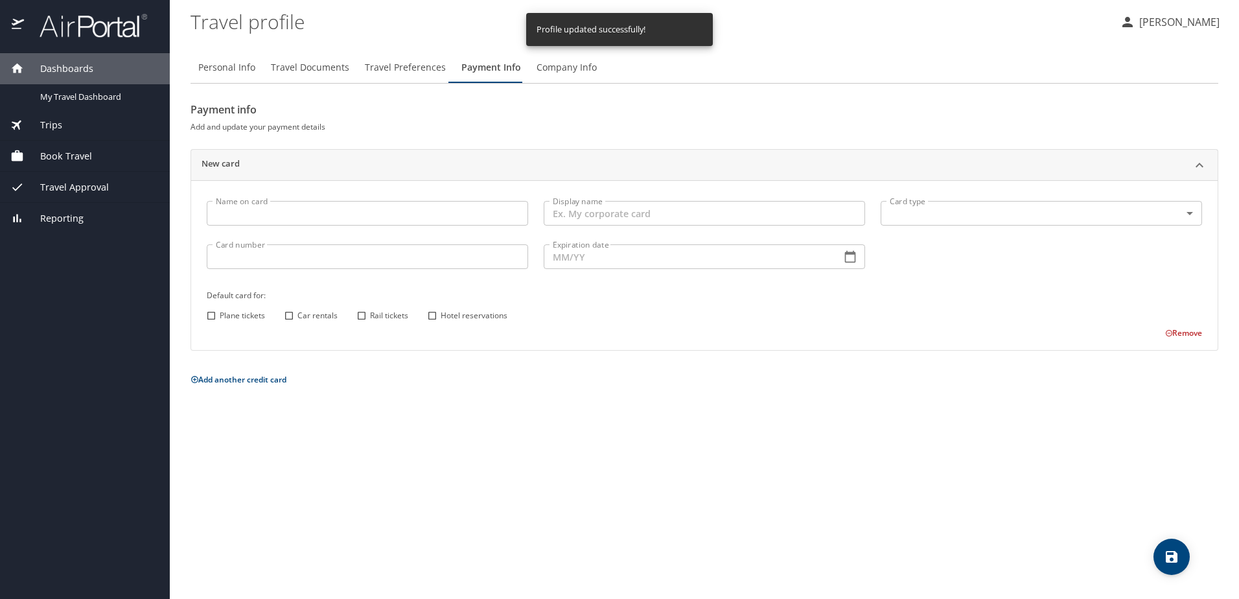
click at [235, 67] on span "Personal Info" at bounding box center [226, 68] width 57 height 16
select select "US"
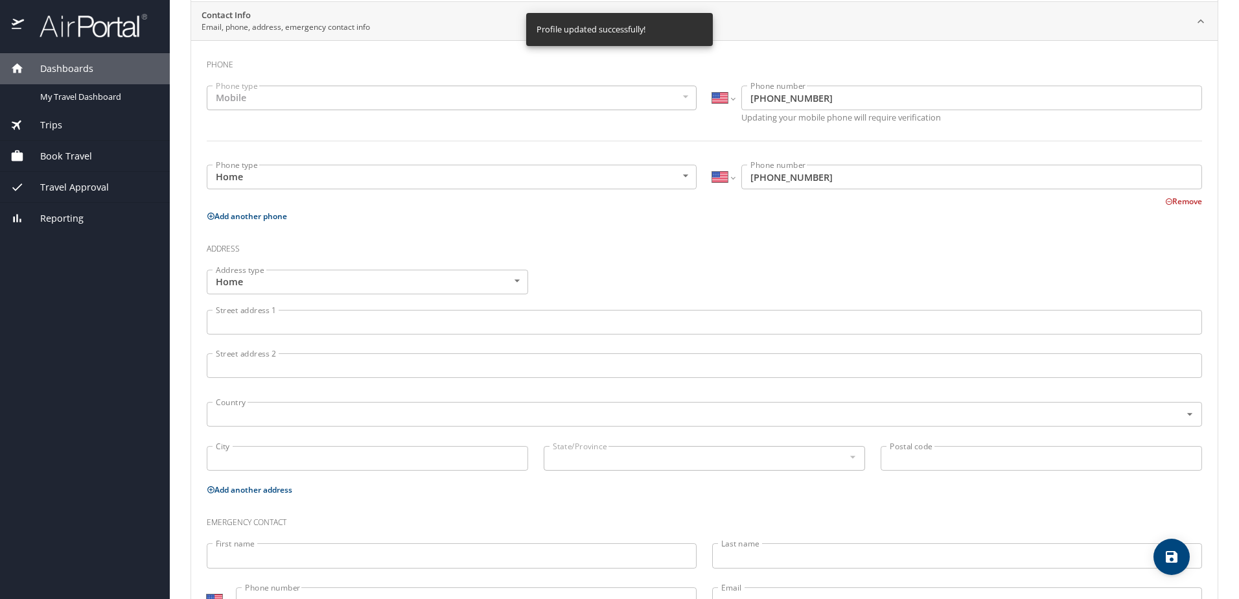
scroll to position [259, 0]
click at [273, 330] on input "Street address 1" at bounding box center [704, 319] width 995 height 25
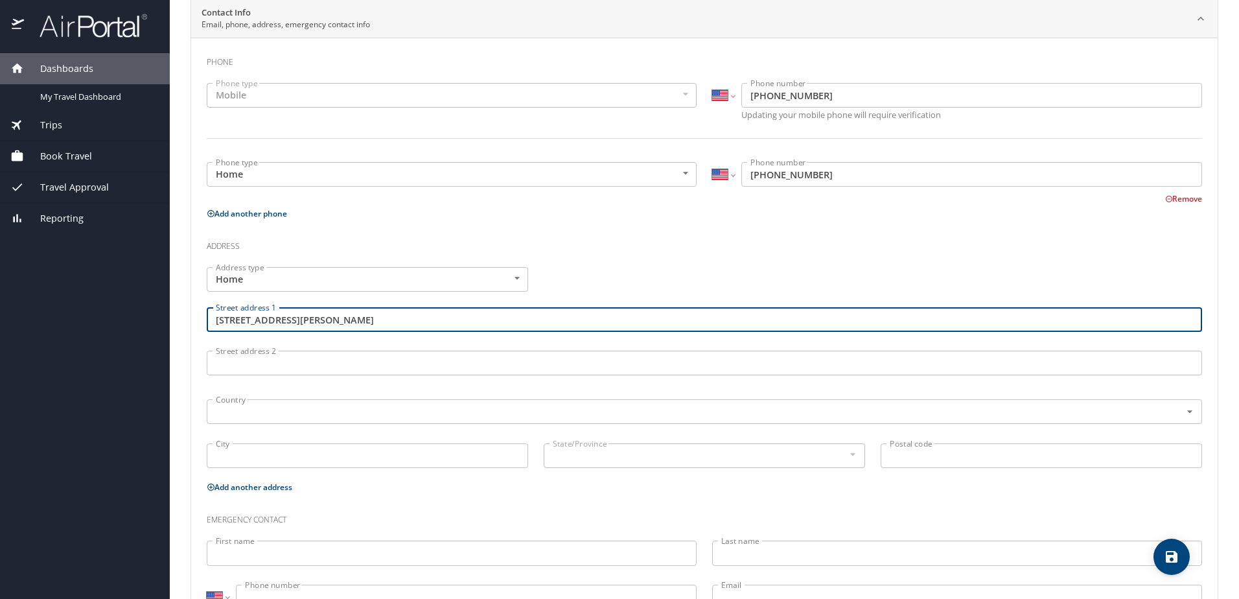
type input "235 Patricia Lane"
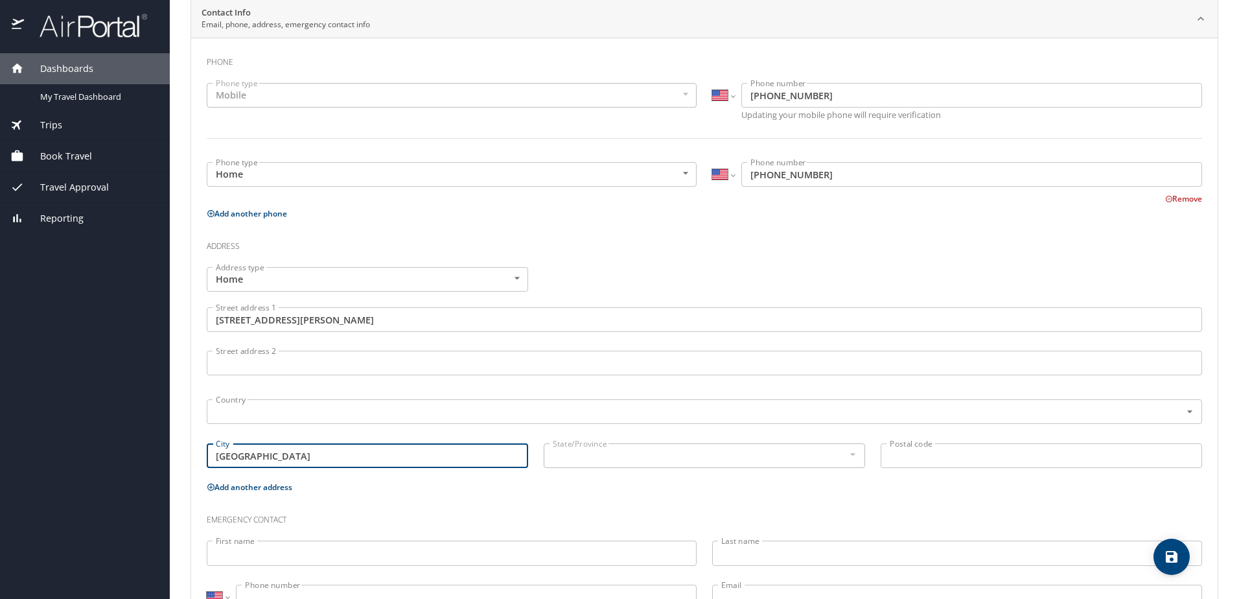
type input "Manchester"
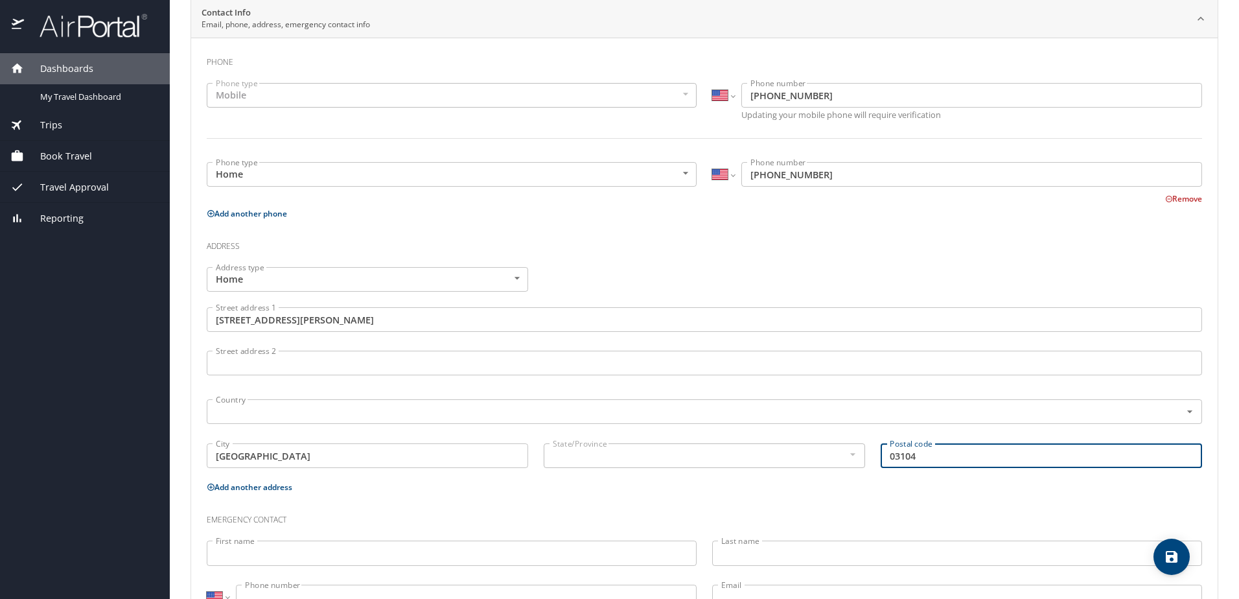
type input "03104"
click at [1009, 501] on div "Emergency contact" at bounding box center [704, 515] width 1011 height 35
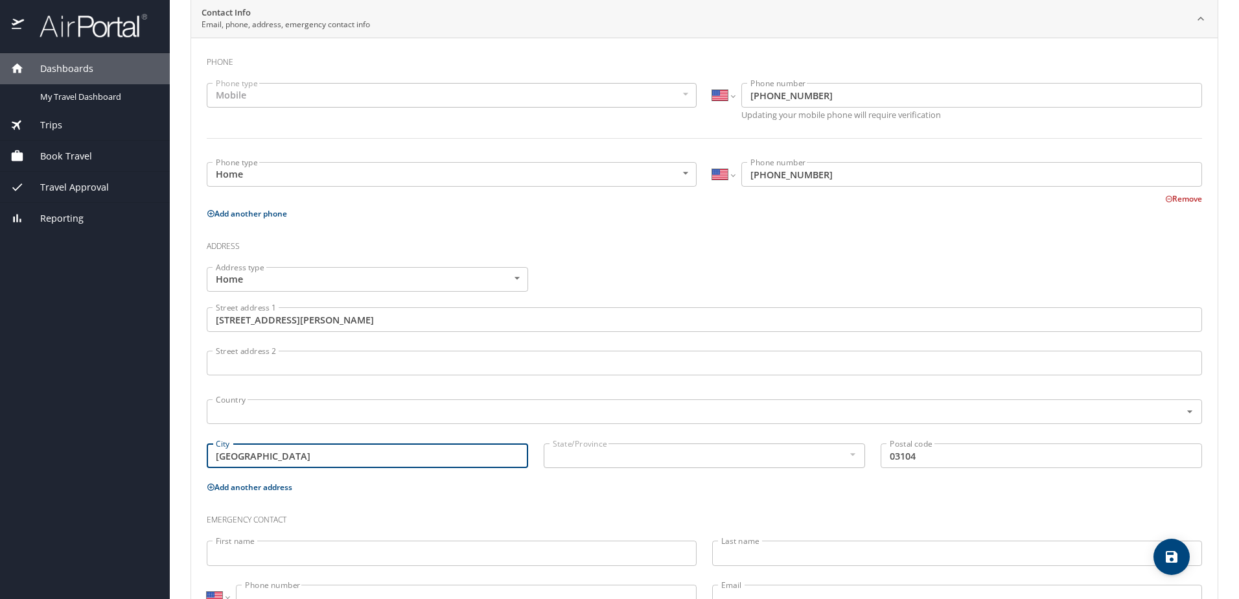
click at [328, 455] on input "Manchester" at bounding box center [367, 455] width 321 height 25
click at [525, 453] on div "City Manchester City" at bounding box center [367, 456] width 337 height 43
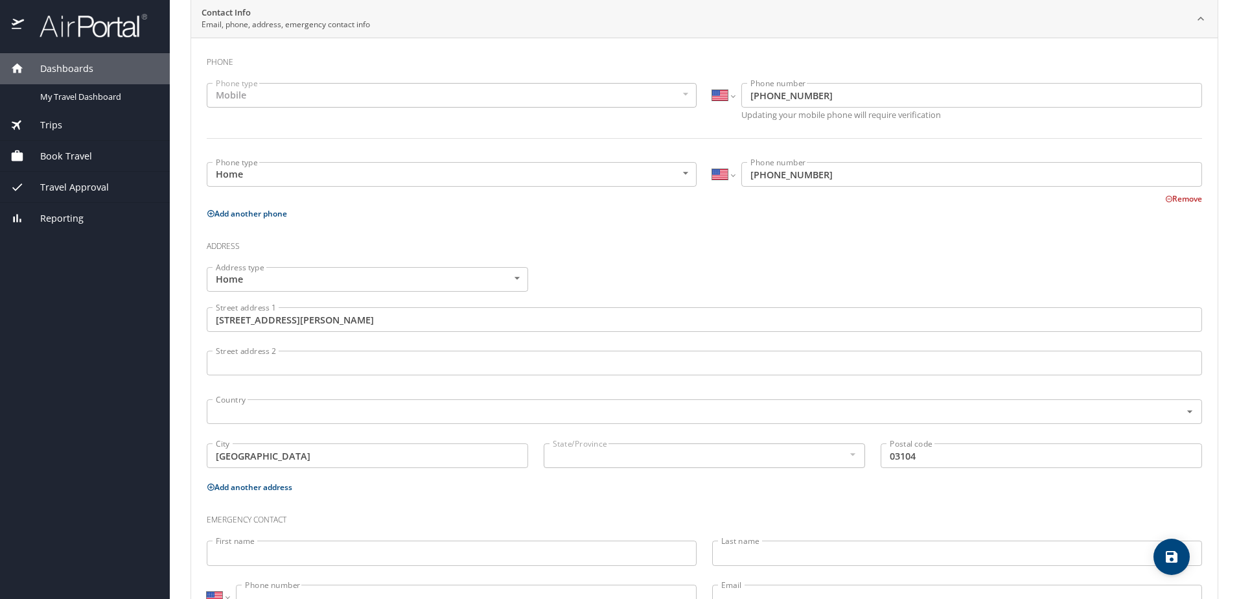
click at [845, 450] on div at bounding box center [852, 454] width 14 height 16
click at [850, 453] on div at bounding box center [852, 454] width 14 height 16
click at [849, 455] on div at bounding box center [852, 454] width 14 height 16
click at [854, 487] on p "Add another address" at bounding box center [704, 487] width 995 height 16
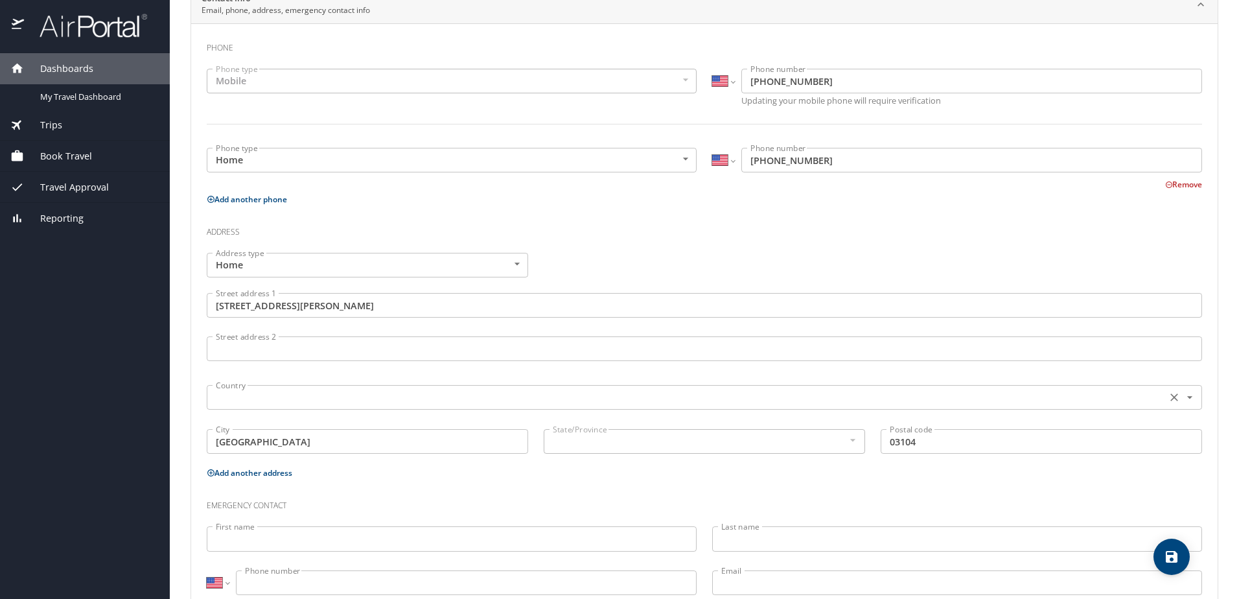
scroll to position [312, 0]
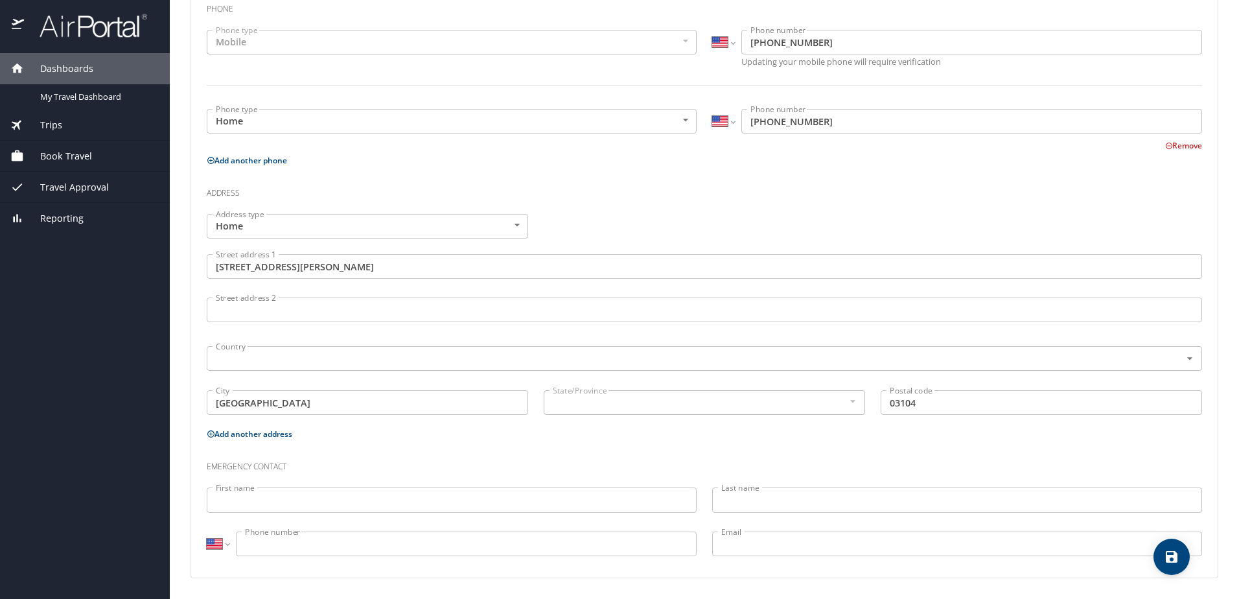
click at [284, 311] on input "Street address 2" at bounding box center [704, 309] width 995 height 25
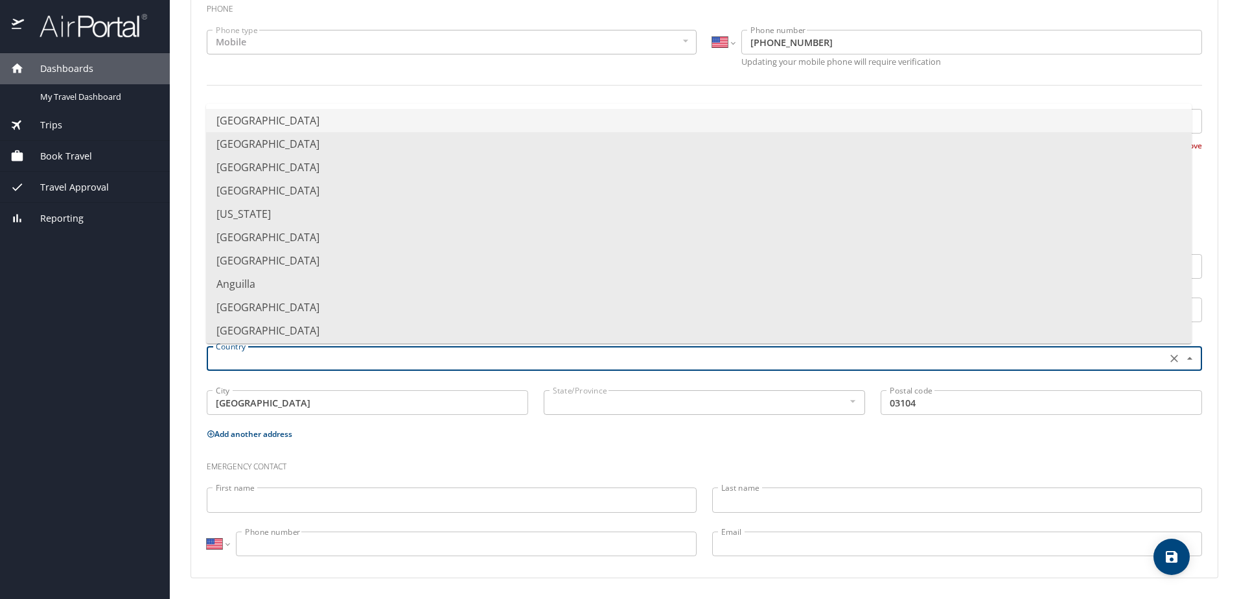
click at [286, 359] on input "text" at bounding box center [685, 358] width 949 height 17
type input "United States of America"
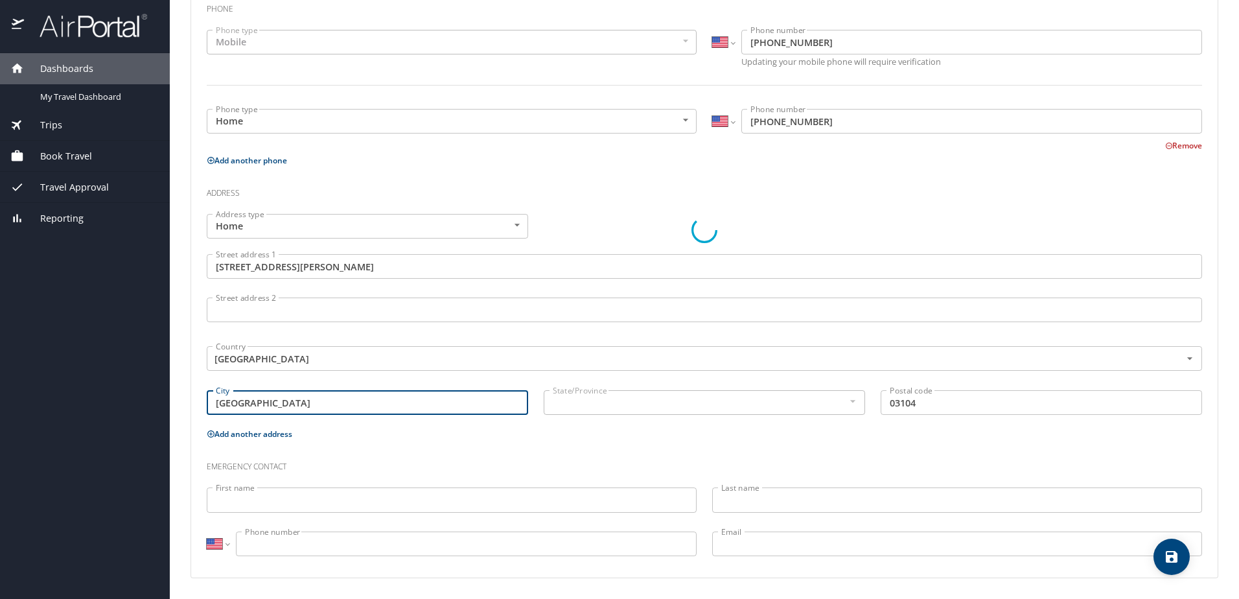
click at [312, 405] on div "Address type Home Home Address type Street address 1 235 Patricia Lane Street a…" at bounding box center [704, 316] width 1011 height 220
click at [572, 400] on input "text" at bounding box center [684, 402] width 275 height 17
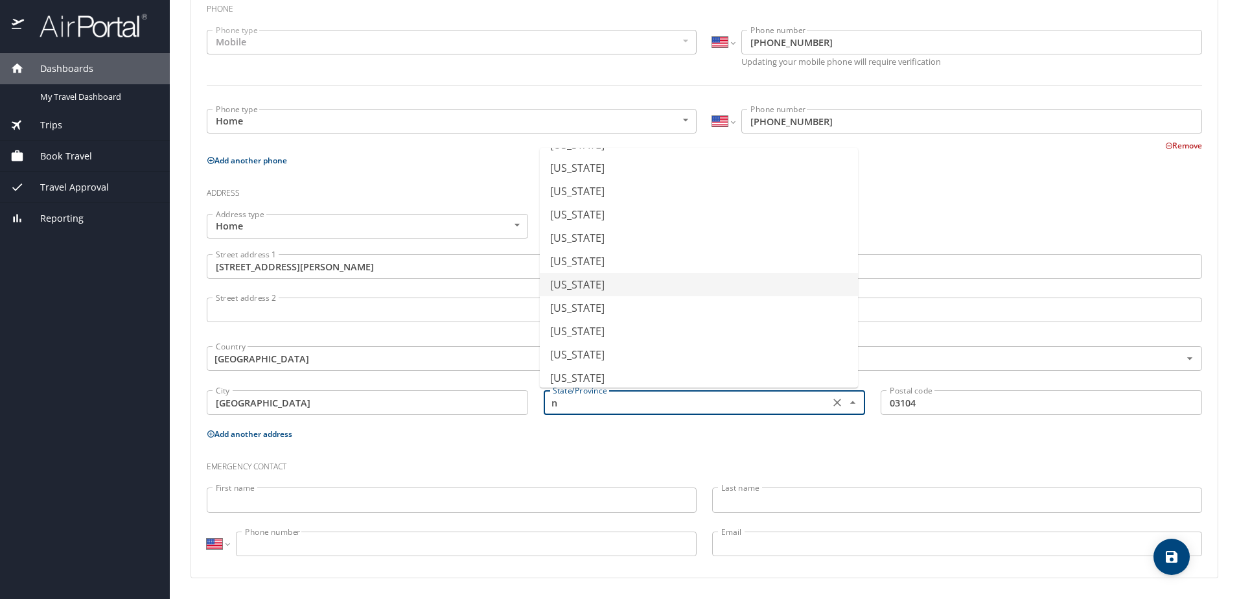
scroll to position [324, 0]
click at [631, 213] on li "New Hampshire" at bounding box center [699, 213] width 318 height 23
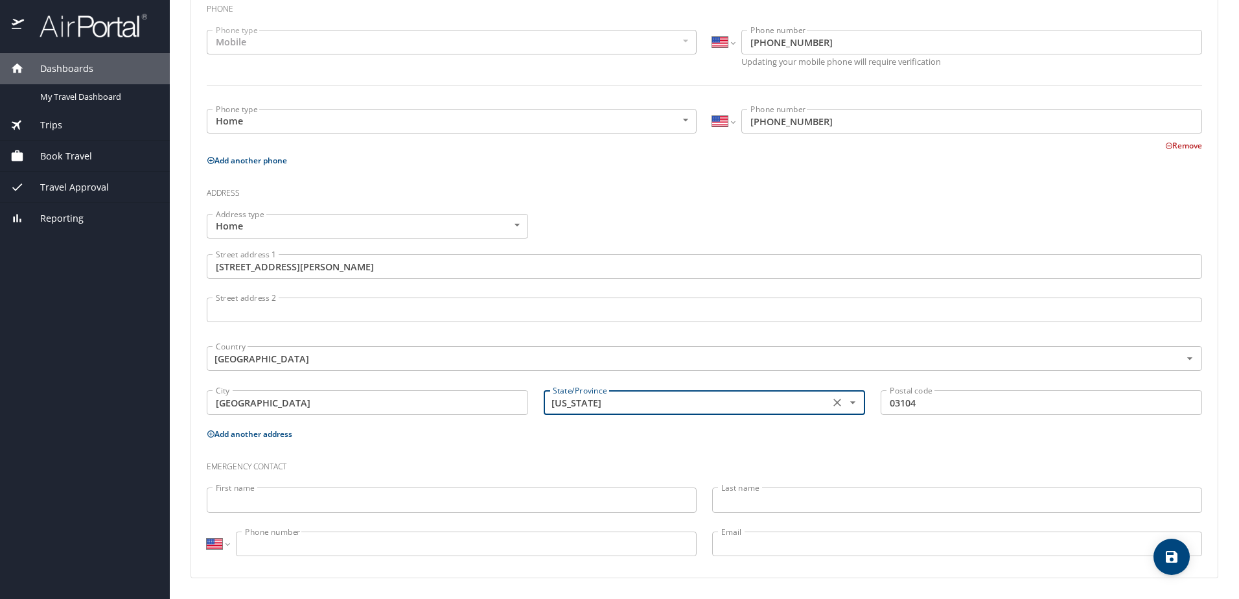
type input "New Hampshire"
click at [844, 429] on p "Add another address" at bounding box center [704, 434] width 995 height 16
click at [309, 512] on div "First name First name" at bounding box center [451, 500] width 505 height 43
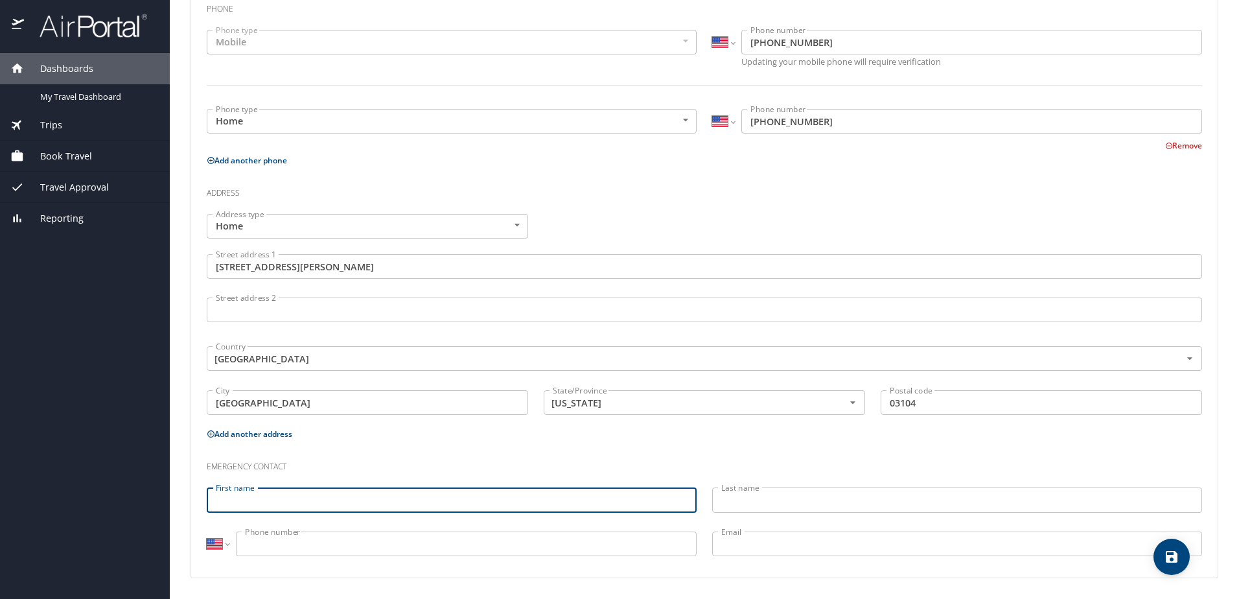
click at [309, 502] on input "First name" at bounding box center [452, 499] width 490 height 25
type input "Abigail"
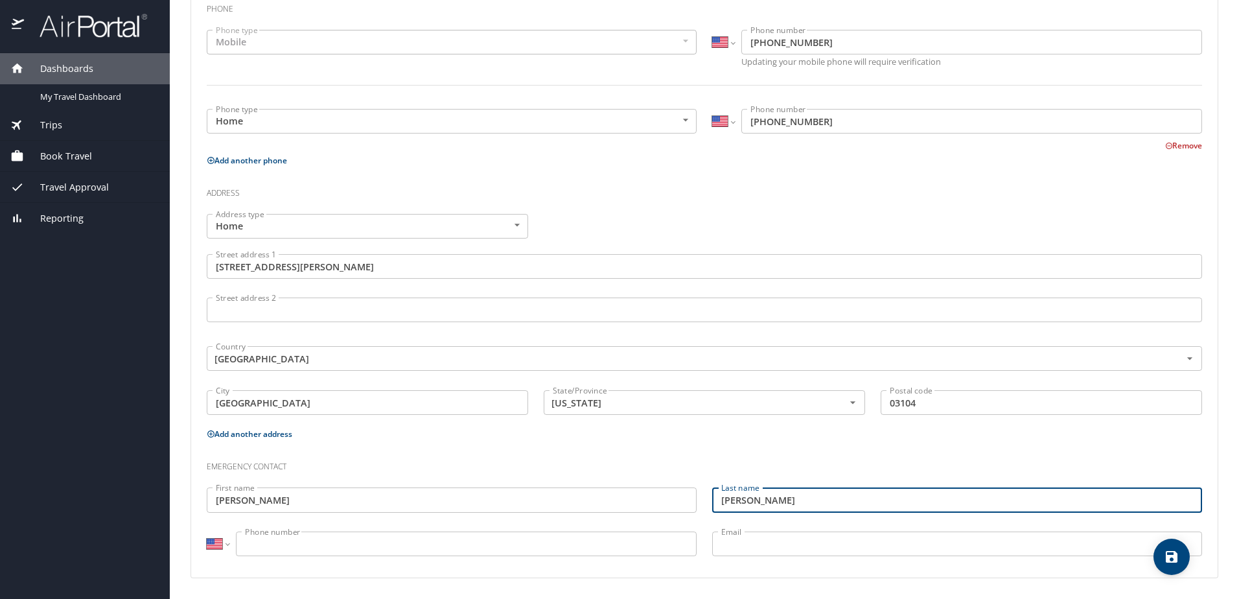
type input "Pavlik"
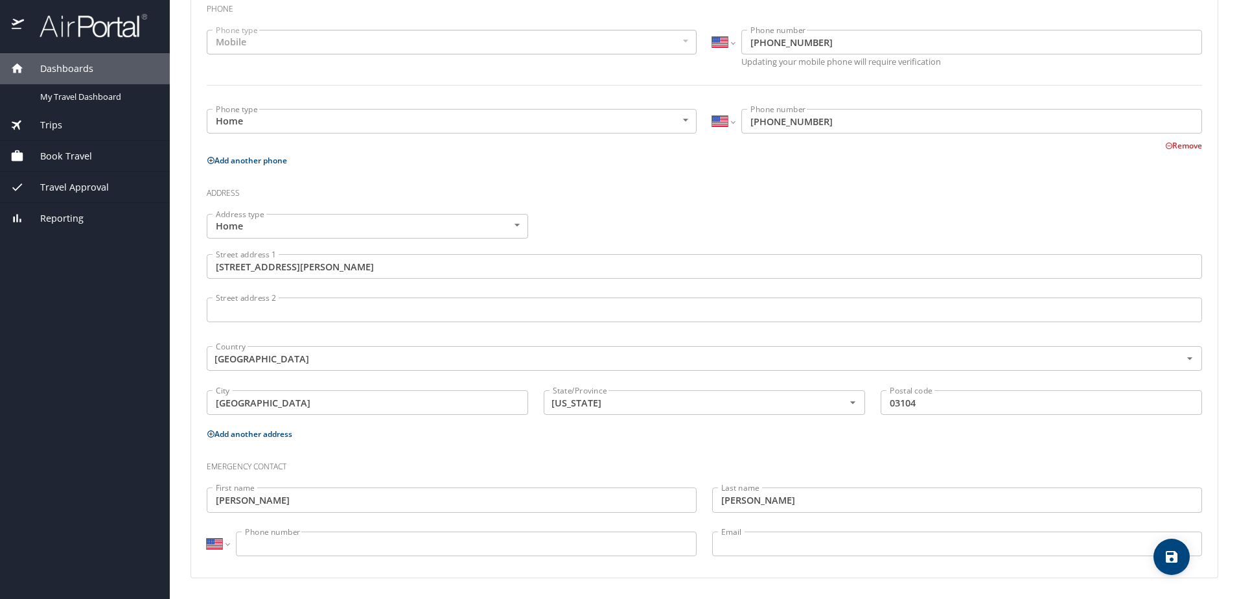
click at [509, 549] on input "Phone number" at bounding box center [466, 543] width 461 height 25
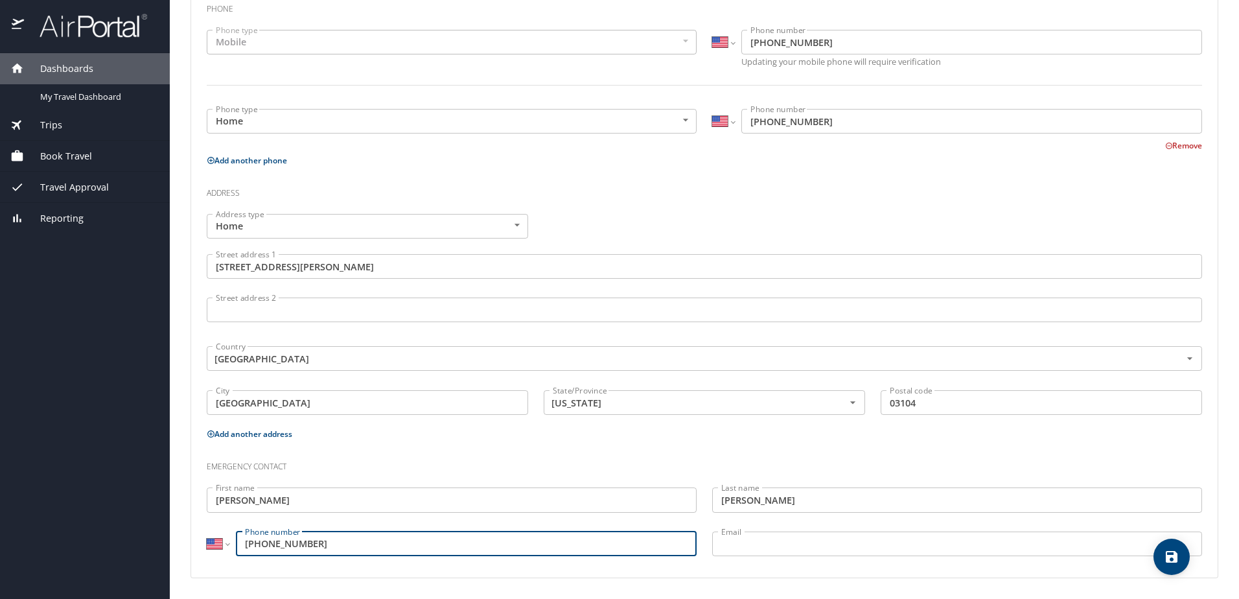
type input "(603) 234-5844"
click at [759, 542] on input "Email" at bounding box center [957, 543] width 490 height 25
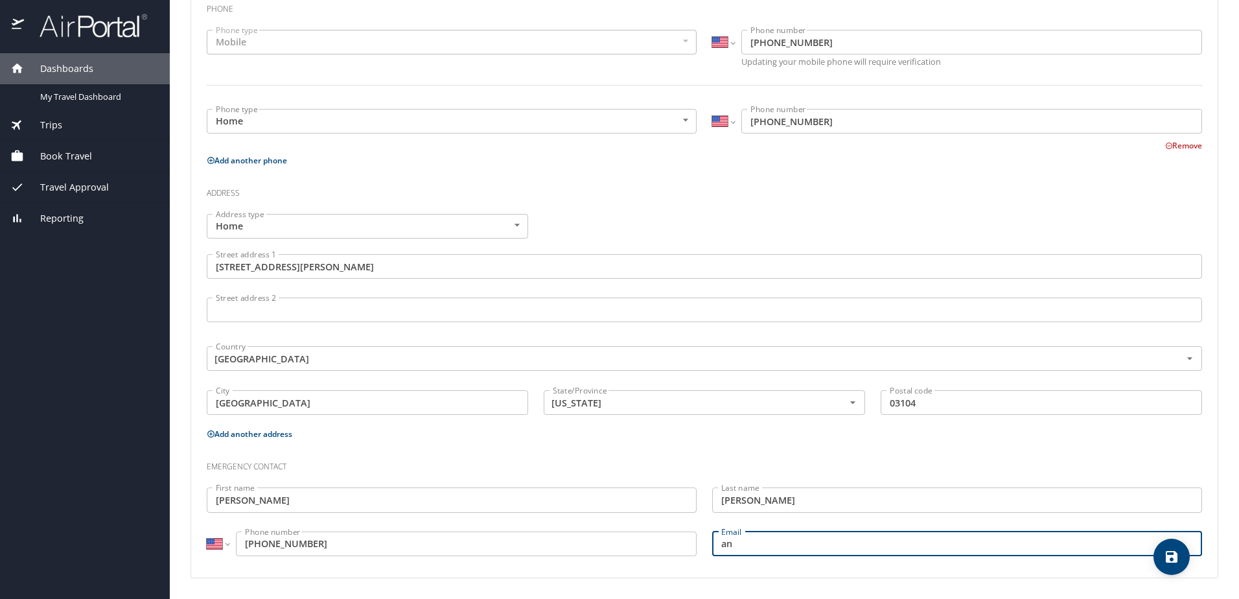
type input "a"
type input "abbypavlik@hotmail.com"
click at [661, 434] on p "Add another address" at bounding box center [704, 434] width 995 height 16
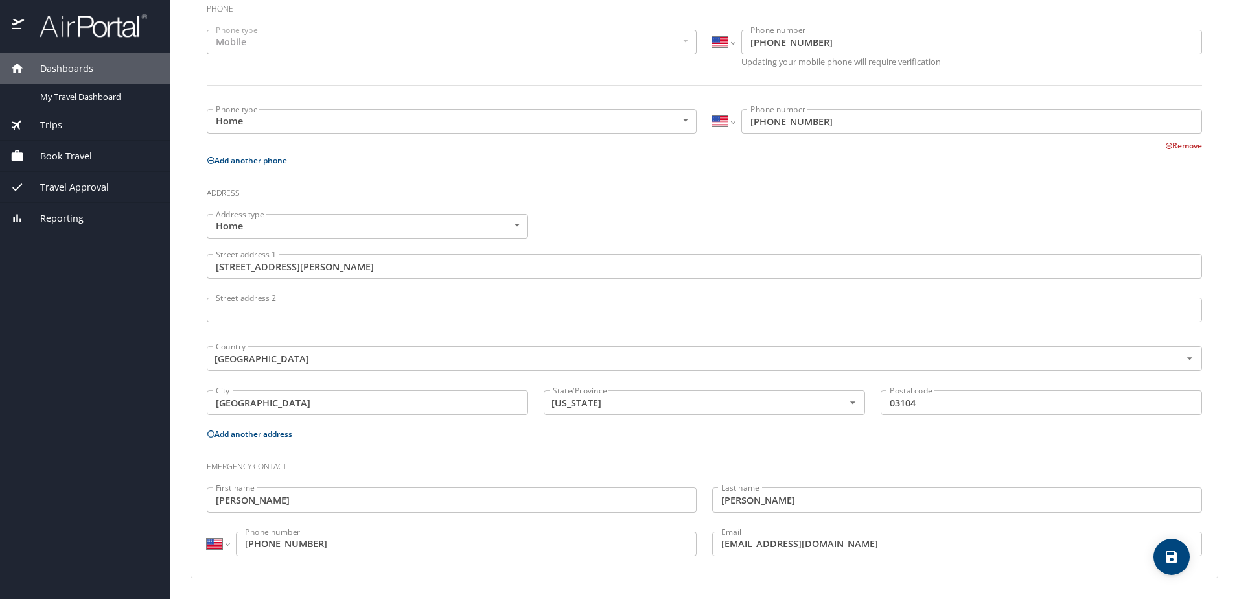
click at [763, 451] on div "Emergency contact" at bounding box center [704, 461] width 1011 height 35
click at [701, 568] on div "Phone Phone type Mobile Mobile Phone type International Afghanistan Åland Islan…" at bounding box center [704, 280] width 1026 height 593
click at [755, 455] on h3 "Emergency contact" at bounding box center [704, 463] width 995 height 22
click at [638, 445] on div "Emergency contact" at bounding box center [704, 461] width 1011 height 35
click at [895, 461] on h3 "Emergency contact" at bounding box center [704, 463] width 995 height 22
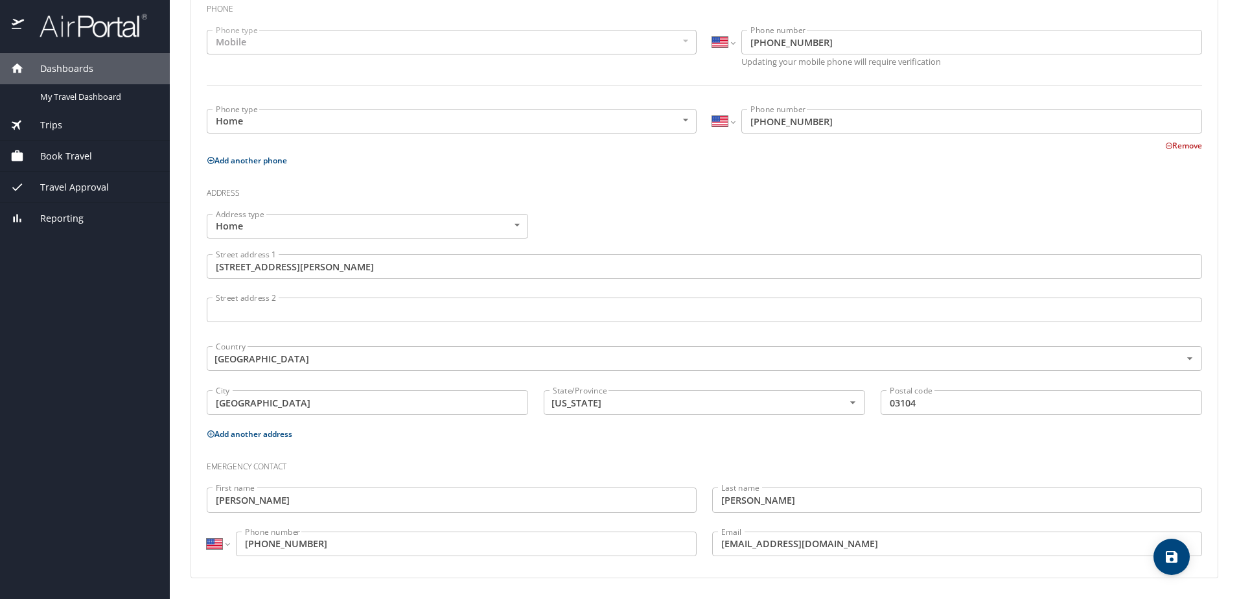
drag, startPoint x: 721, startPoint y: 566, endPoint x: 693, endPoint y: 553, distance: 31.3
click at [721, 567] on div "Phone Phone type Mobile Mobile Phone type International Afghanistan Åland Islan…" at bounding box center [704, 280] width 1026 height 593
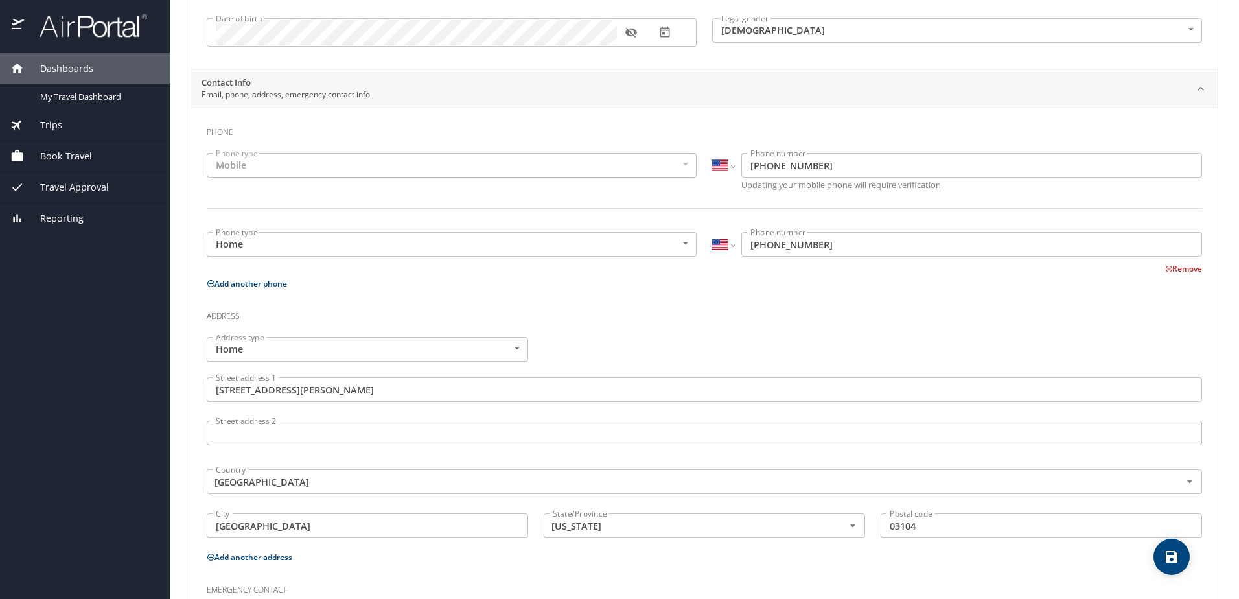
scroll to position [312, 0]
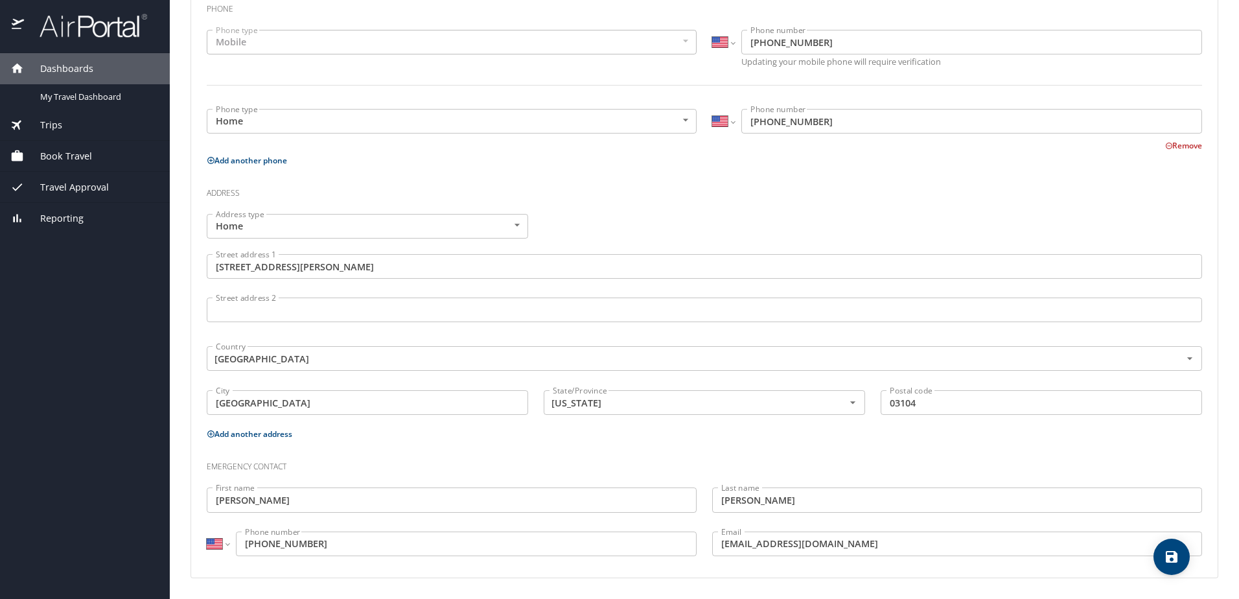
click at [656, 222] on div "Address type Home Home Address type Street address 1 235 Patricia Lane Street a…" at bounding box center [704, 316] width 1011 height 220
click at [198, 322] on div "Phone Phone type Mobile Mobile Phone type International Afghanistan Åland Islan…" at bounding box center [704, 280] width 1026 height 593
click at [399, 458] on h3 "Emergency contact" at bounding box center [704, 463] width 995 height 22
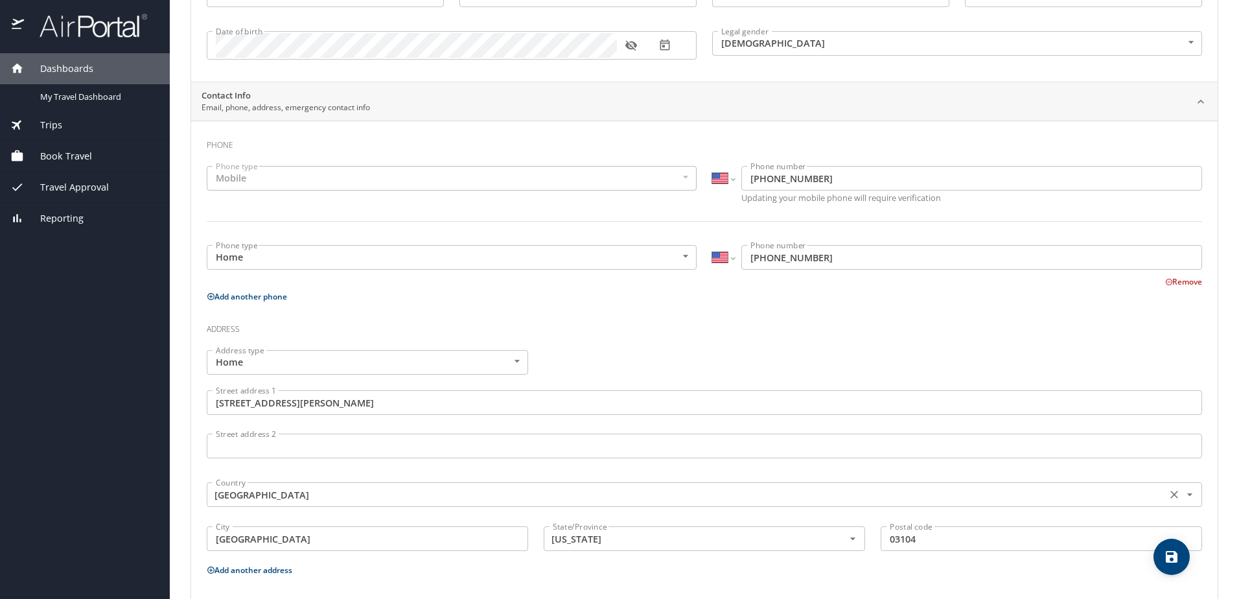
scroll to position [0, 0]
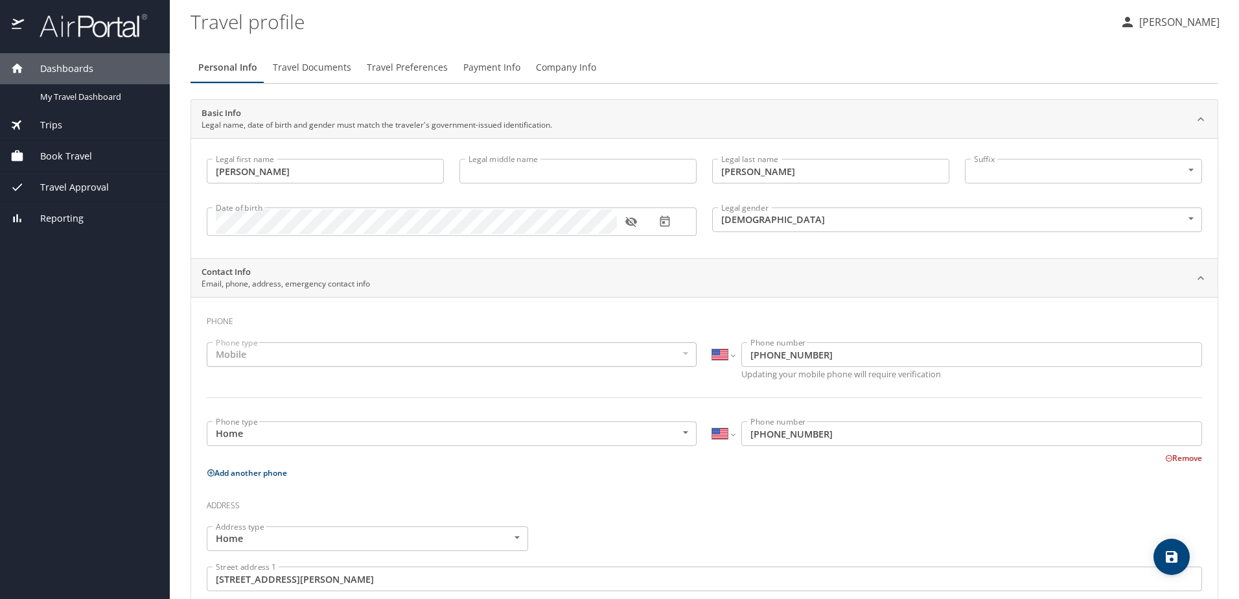
click at [314, 60] on span "Travel Documents" at bounding box center [312, 68] width 78 height 16
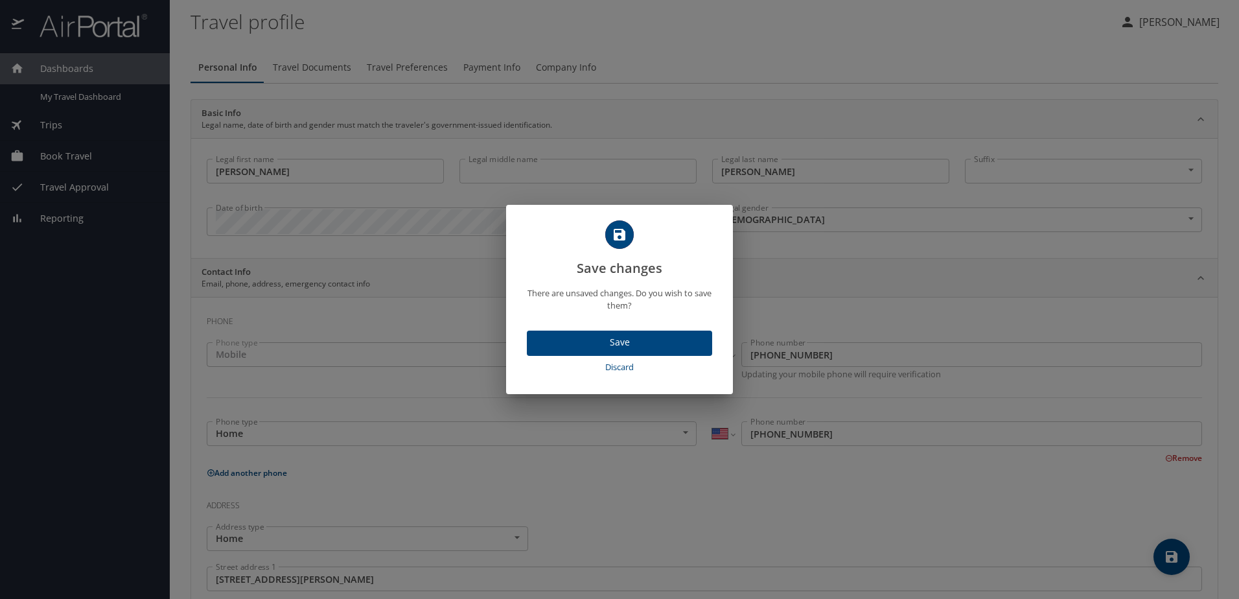
click at [604, 332] on button "Save" at bounding box center [619, 342] width 185 height 25
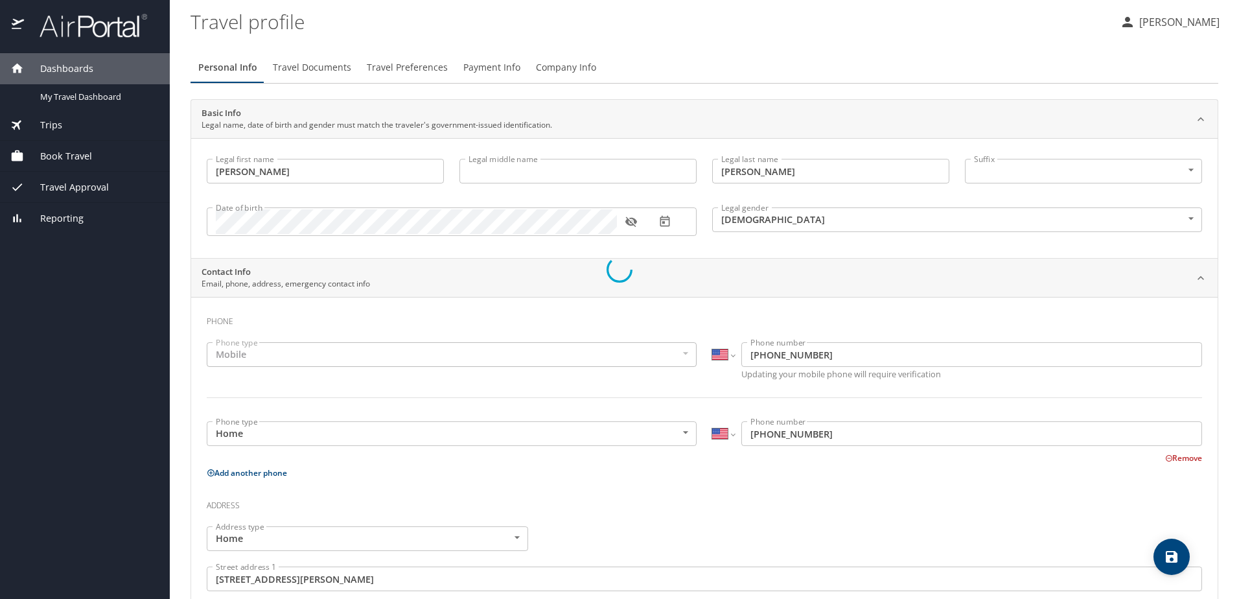
click at [616, 339] on div at bounding box center [619, 269] width 1239 height 658
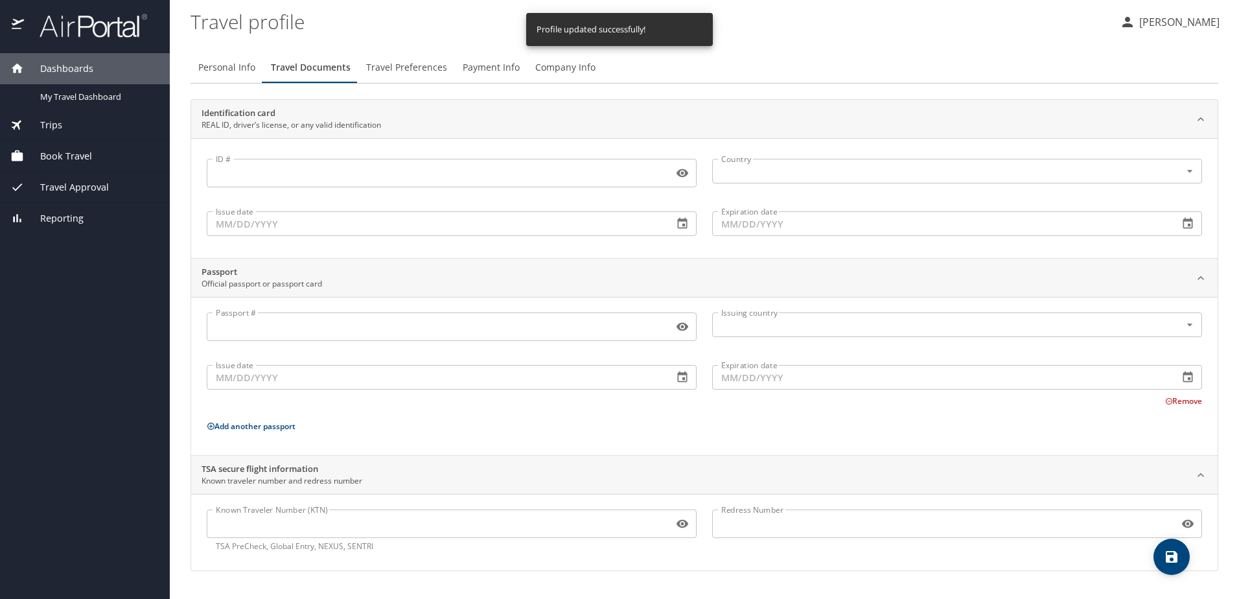
click at [433, 190] on div "ID # ID #" at bounding box center [451, 172] width 505 height 52
click at [448, 172] on input "ID #" at bounding box center [437, 173] width 461 height 25
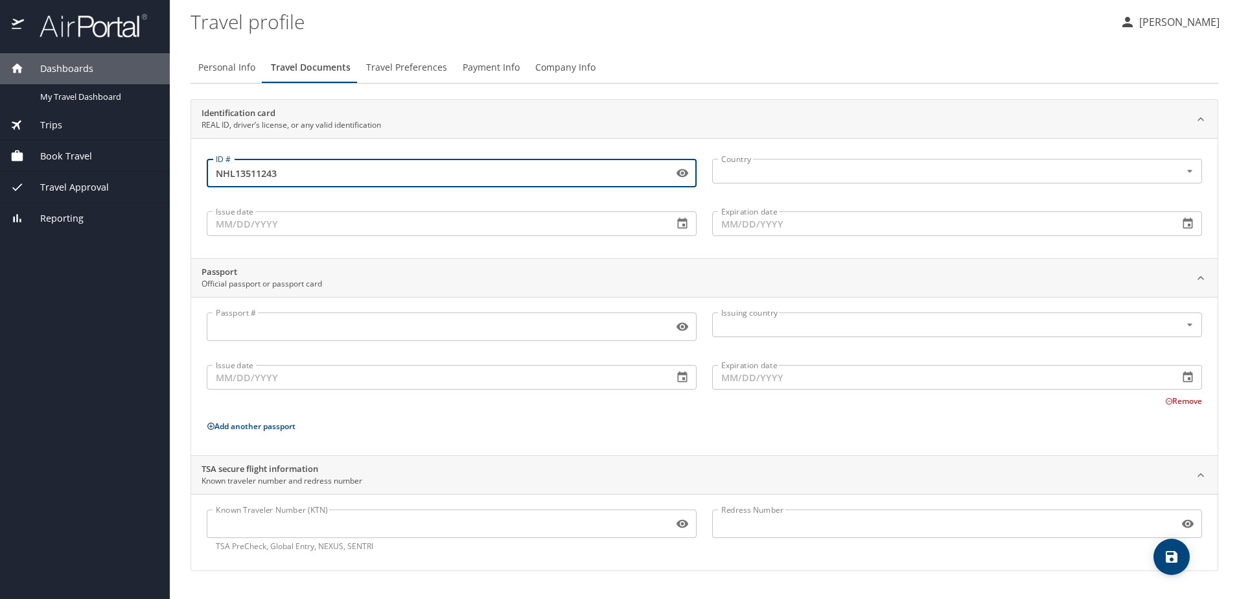
type input "NHL13511243"
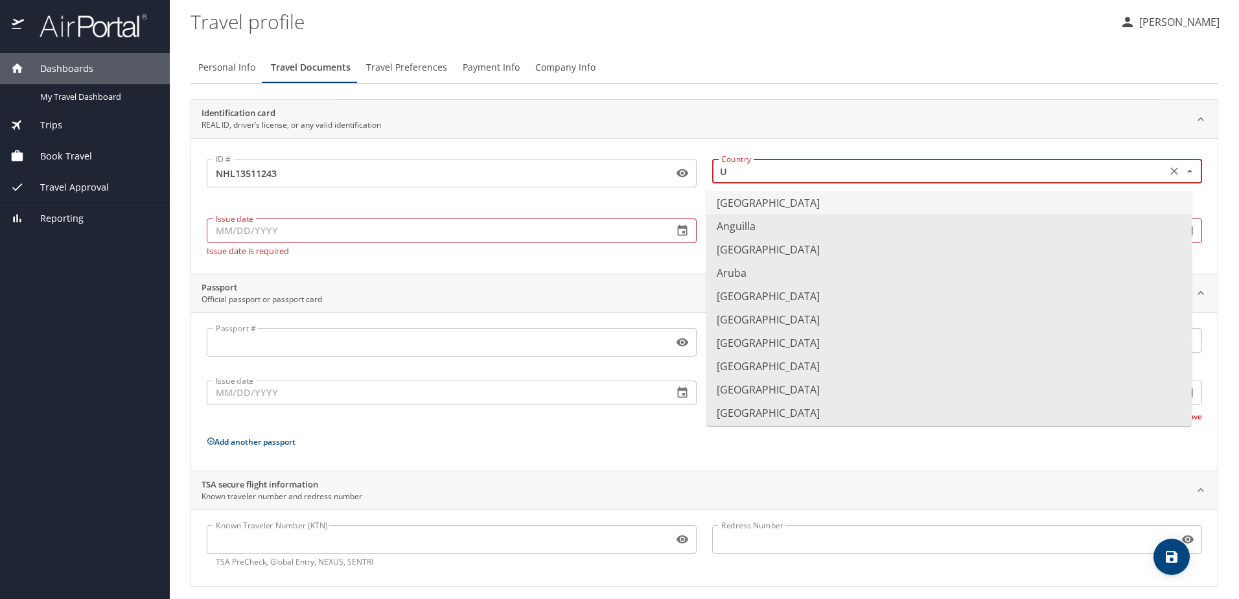
click at [780, 194] on li "United States of America" at bounding box center [948, 202] width 485 height 23
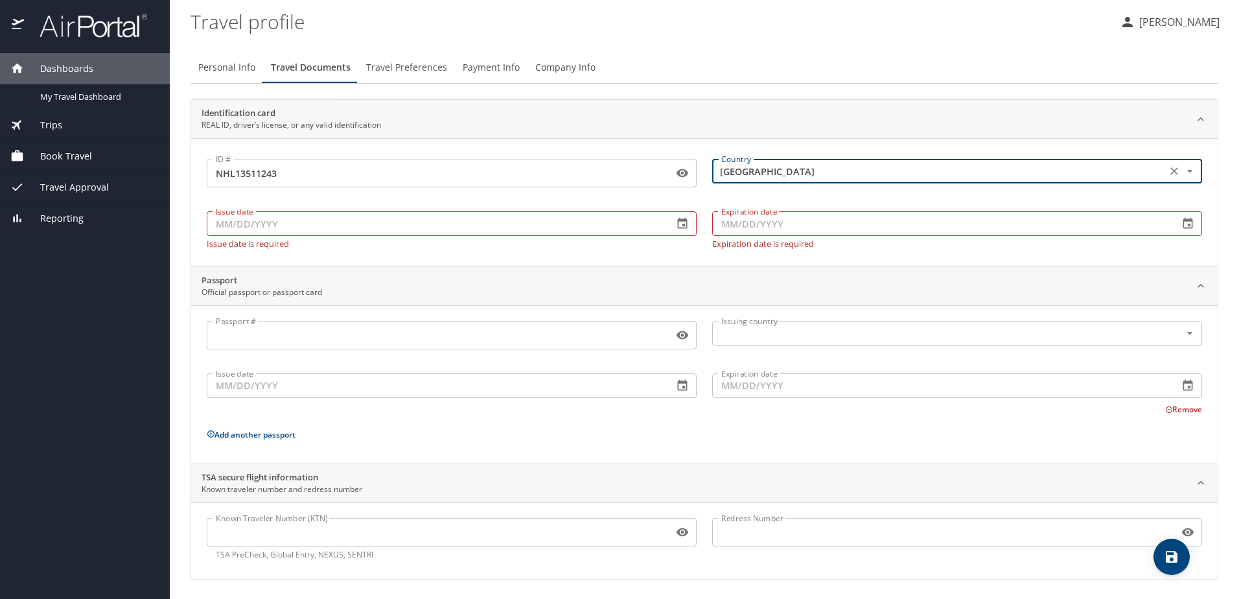
type input "United States of America"
click at [515, 224] on input "Issue date" at bounding box center [435, 223] width 456 height 25
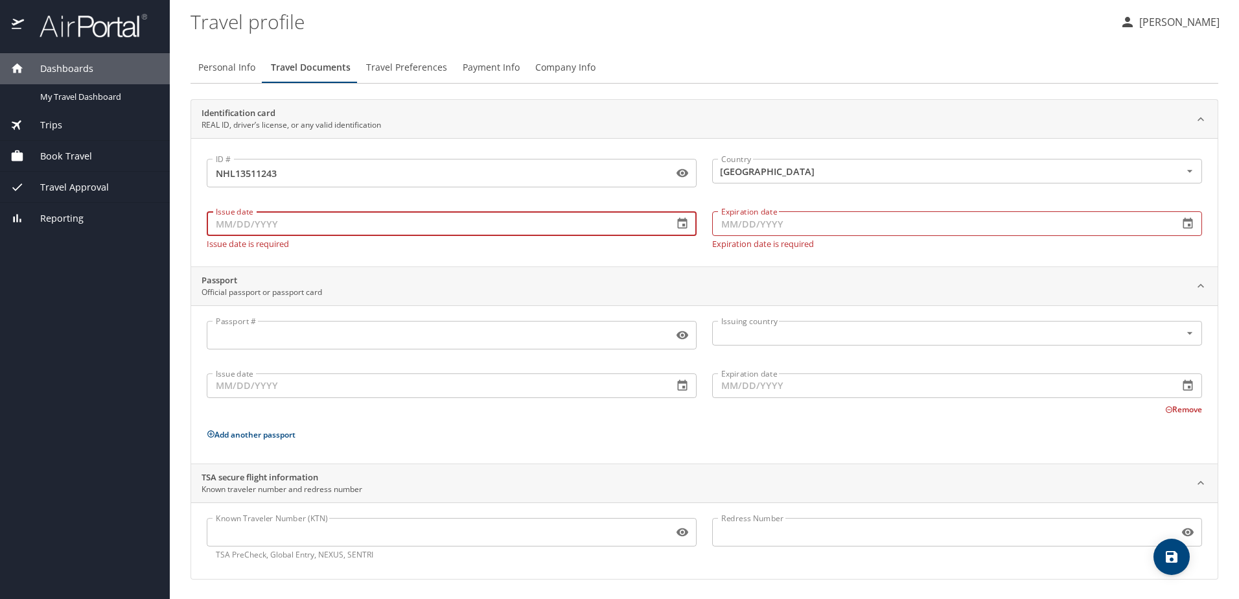
type input "1_/__/____"
type input "09/30/2021"
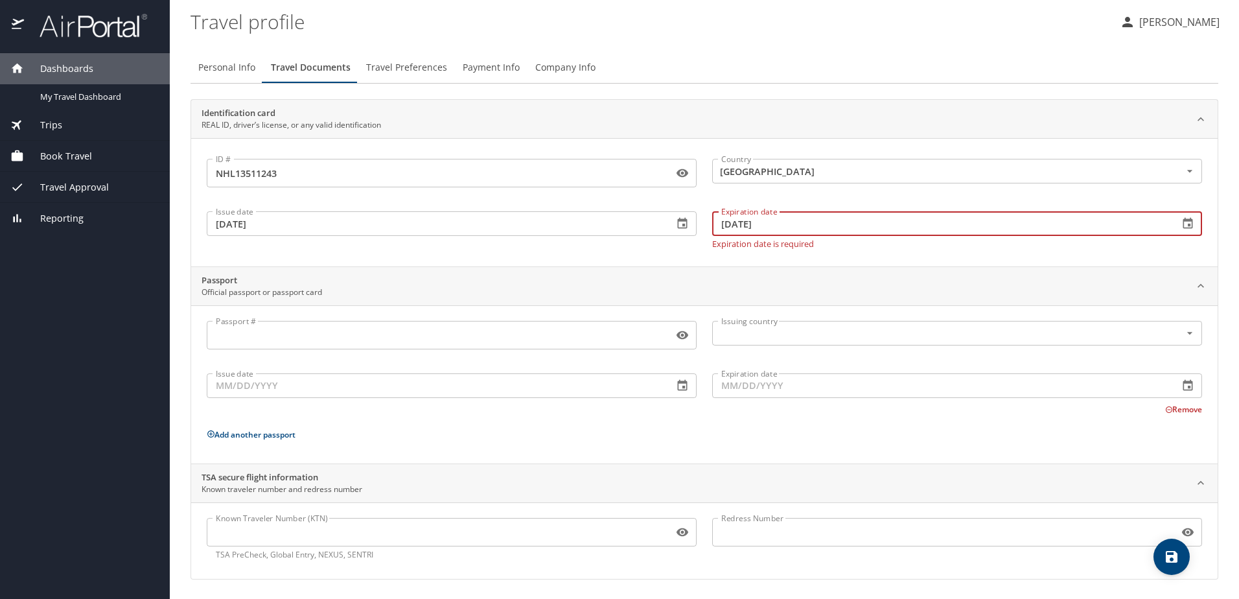
type input "10/09/2026"
click at [470, 248] on div "ID # NHL13511243 ID # Country United States of America Country Issue date 09/30…" at bounding box center [704, 202] width 1026 height 128
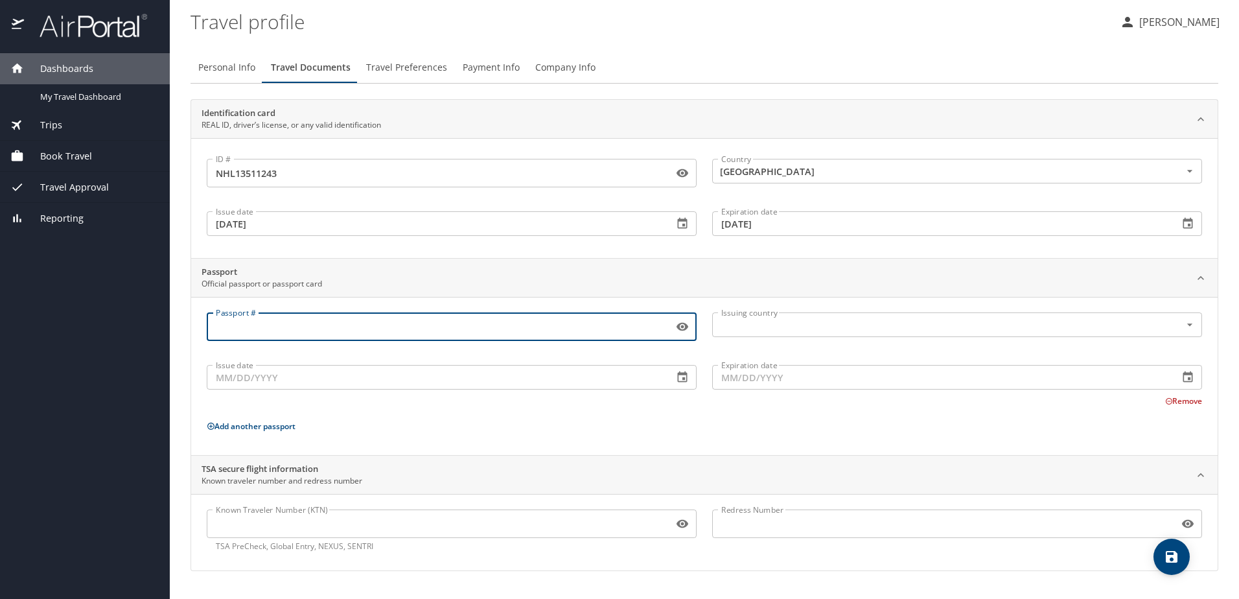
click at [292, 321] on input "Passport #" at bounding box center [437, 326] width 461 height 25
click at [417, 437] on div "Passport # Passport # Issuing country Issuing country Issue date Issue date Exp…" at bounding box center [704, 378] width 995 height 132
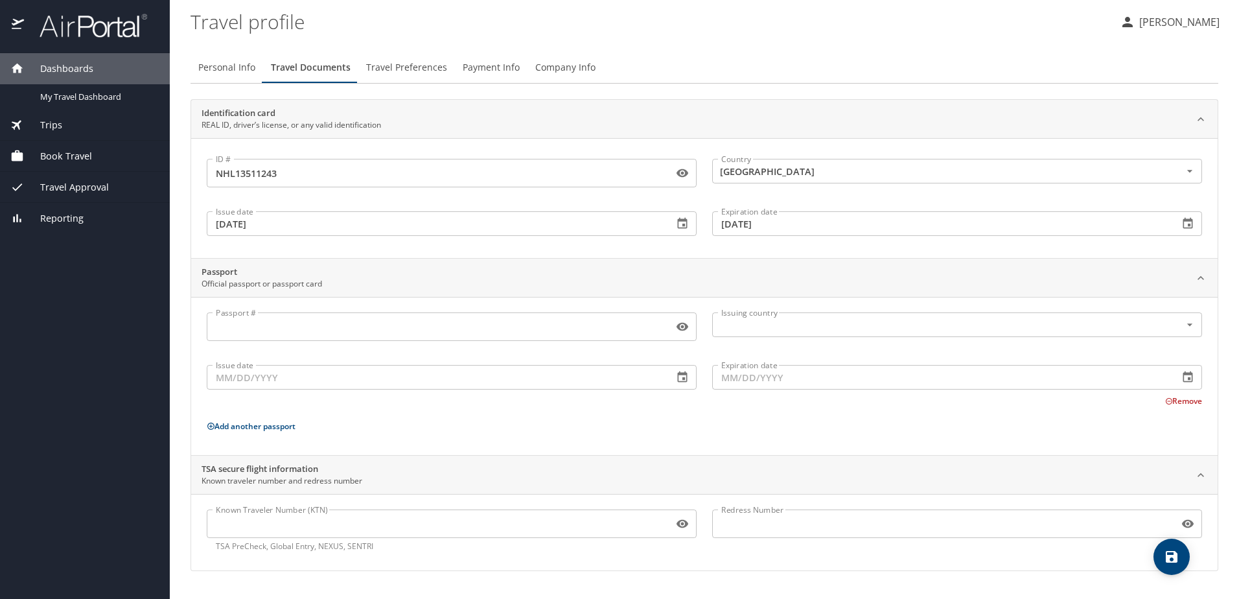
drag, startPoint x: 723, startPoint y: 427, endPoint x: 671, endPoint y: 435, distance: 52.4
click at [671, 435] on div "Passport # Passport # Issuing country Issuing country Issue date Issue date Exp…" at bounding box center [704, 378] width 995 height 132
click at [953, 66] on div "Personal Info Travel Documents Travel Preferences Payment Info Company Info" at bounding box center [704, 67] width 1028 height 31
click at [1172, 555] on icon "save" at bounding box center [1171, 557] width 12 height 12
click at [396, 71] on span "Travel Preferences" at bounding box center [406, 68] width 81 height 16
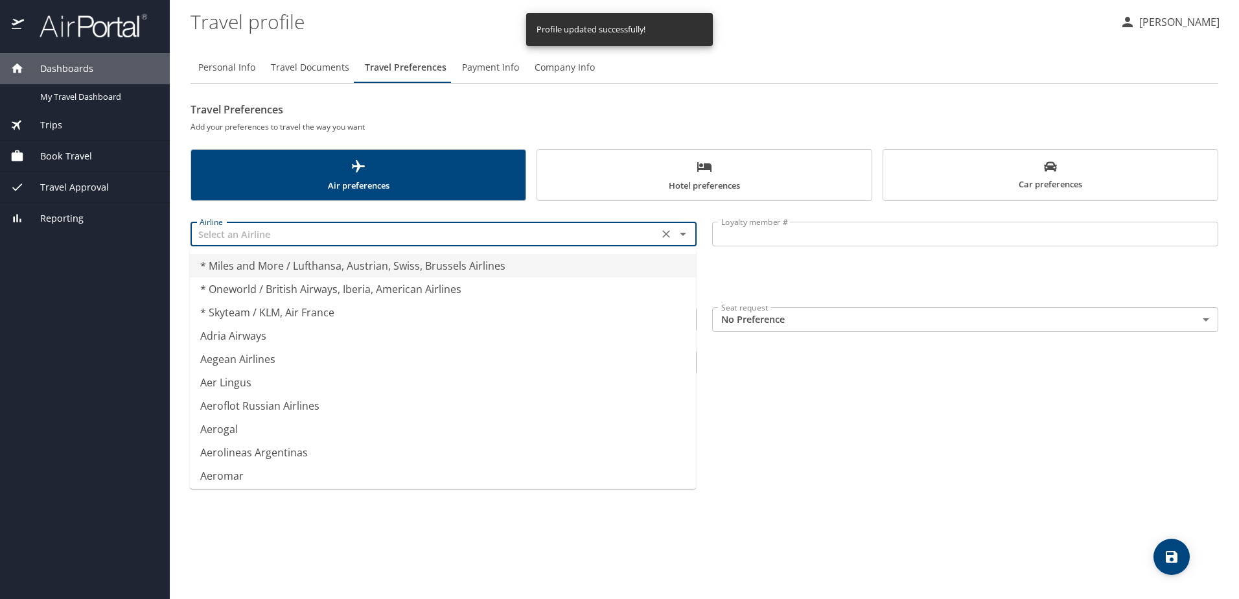
click at [328, 237] on input "text" at bounding box center [424, 233] width 460 height 17
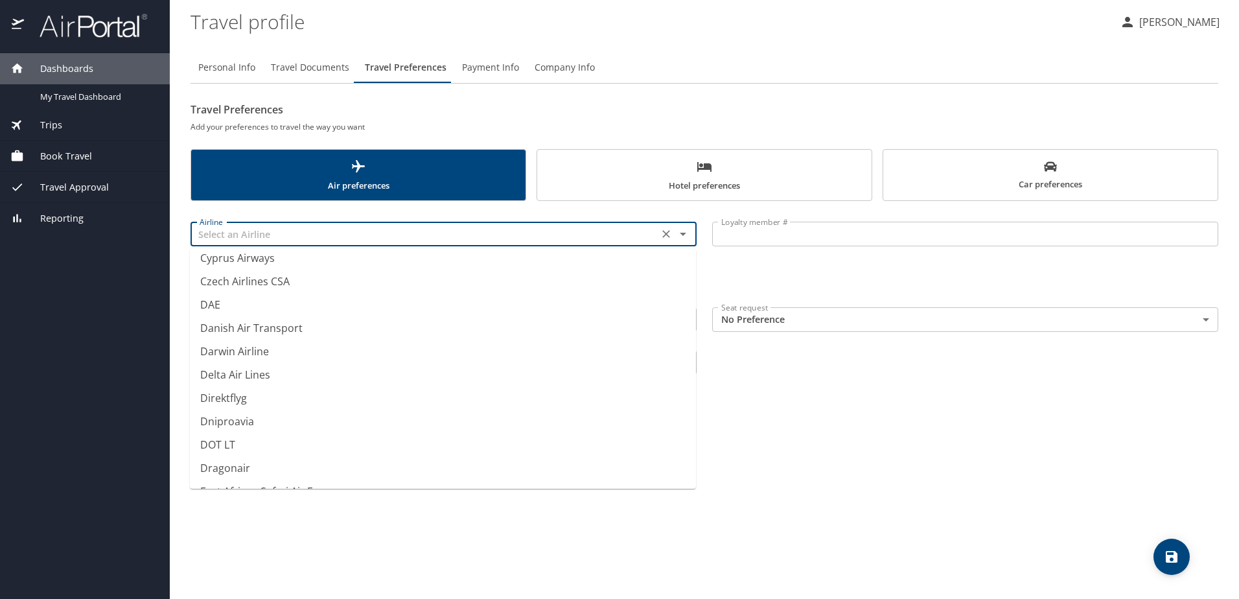
scroll to position [3776, 0]
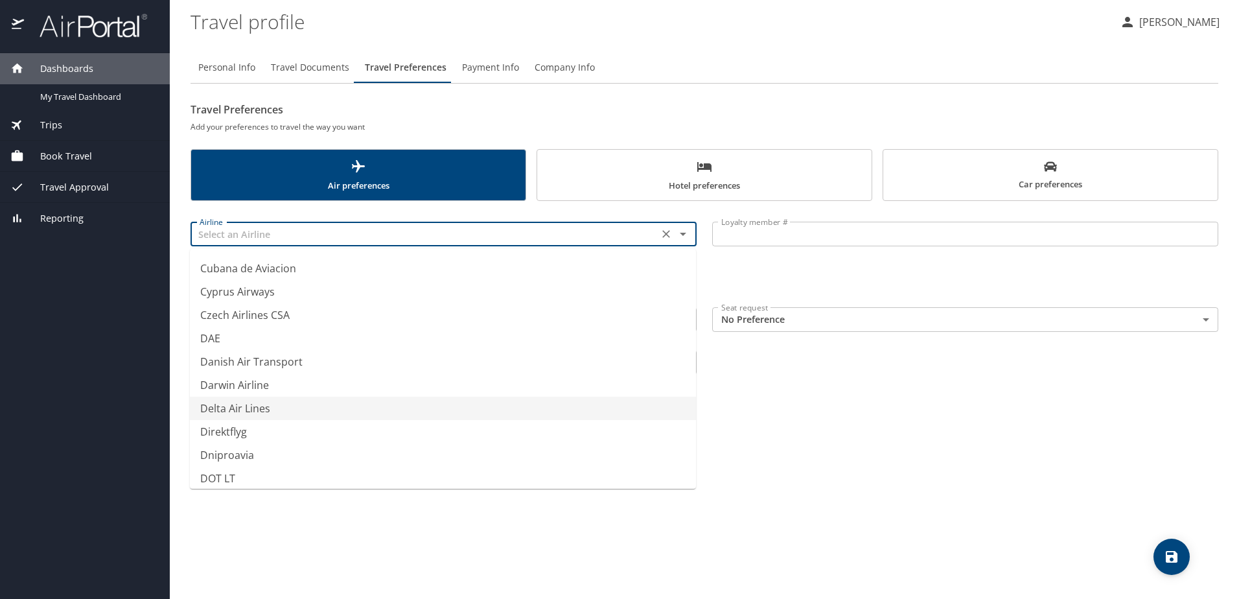
click at [264, 408] on li "Delta Air Lines" at bounding box center [443, 407] width 506 height 23
type input "Delta Air Lines"
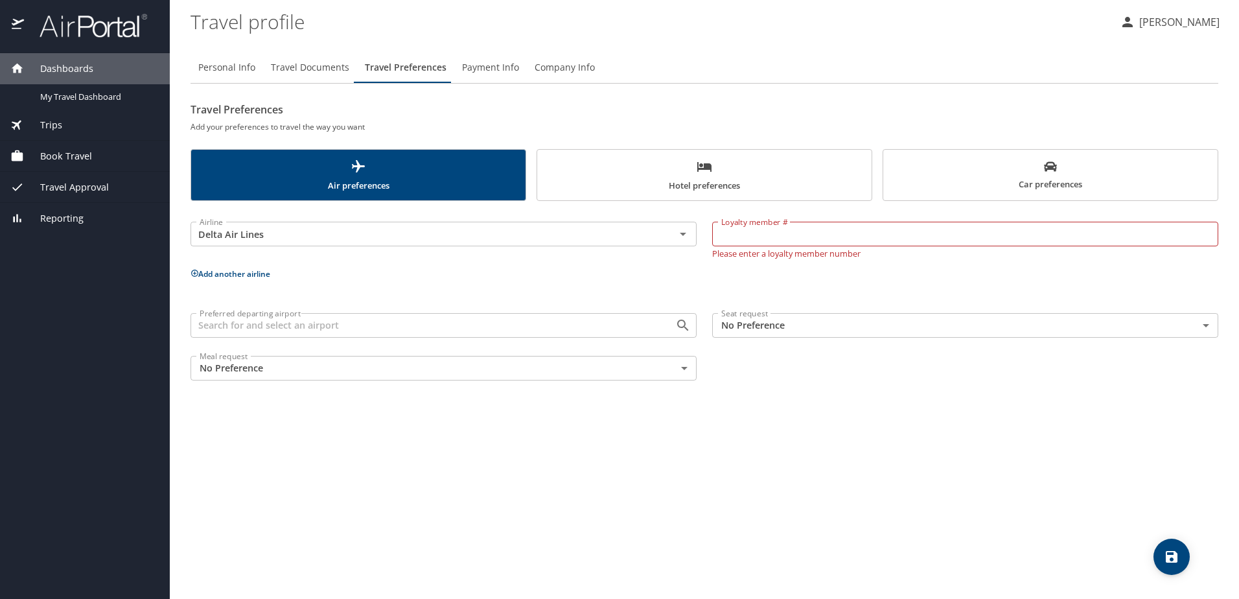
click at [904, 225] on input "Loyalty member #" at bounding box center [965, 234] width 506 height 25
click at [866, 233] on input "Loyalty member #" at bounding box center [965, 234] width 506 height 25
paste input "9471624065"
type input "9471624065"
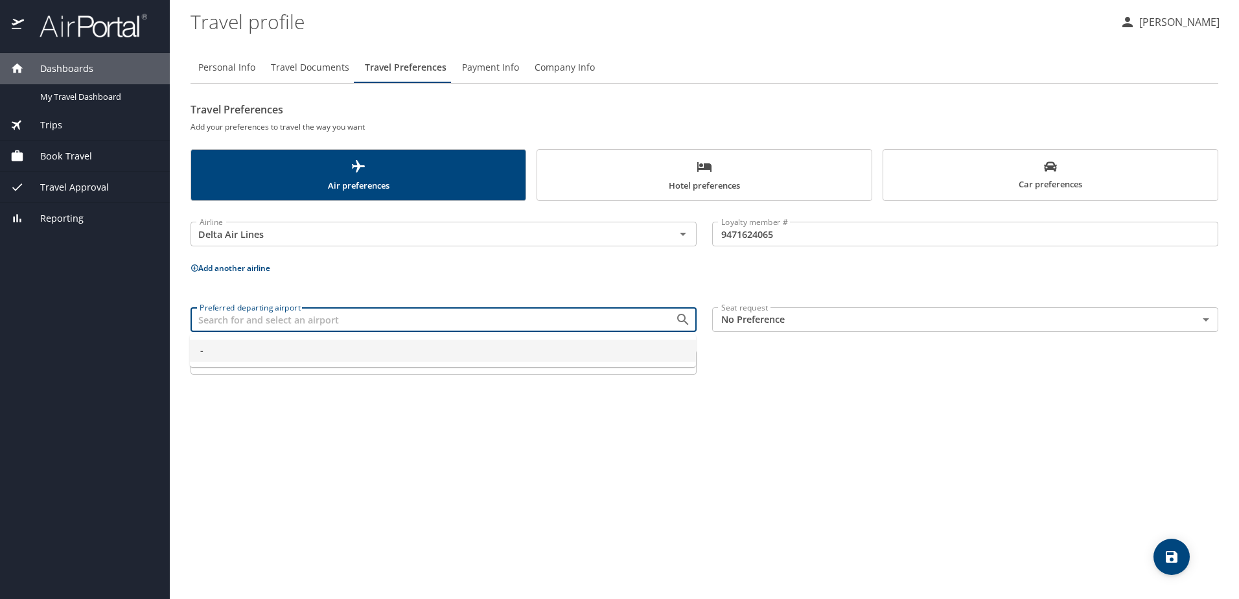
click at [304, 326] on input "Preferred departing airport" at bounding box center [424, 319] width 460 height 17
click at [636, 319] on input "Preferred departing airport" at bounding box center [424, 319] width 460 height 17
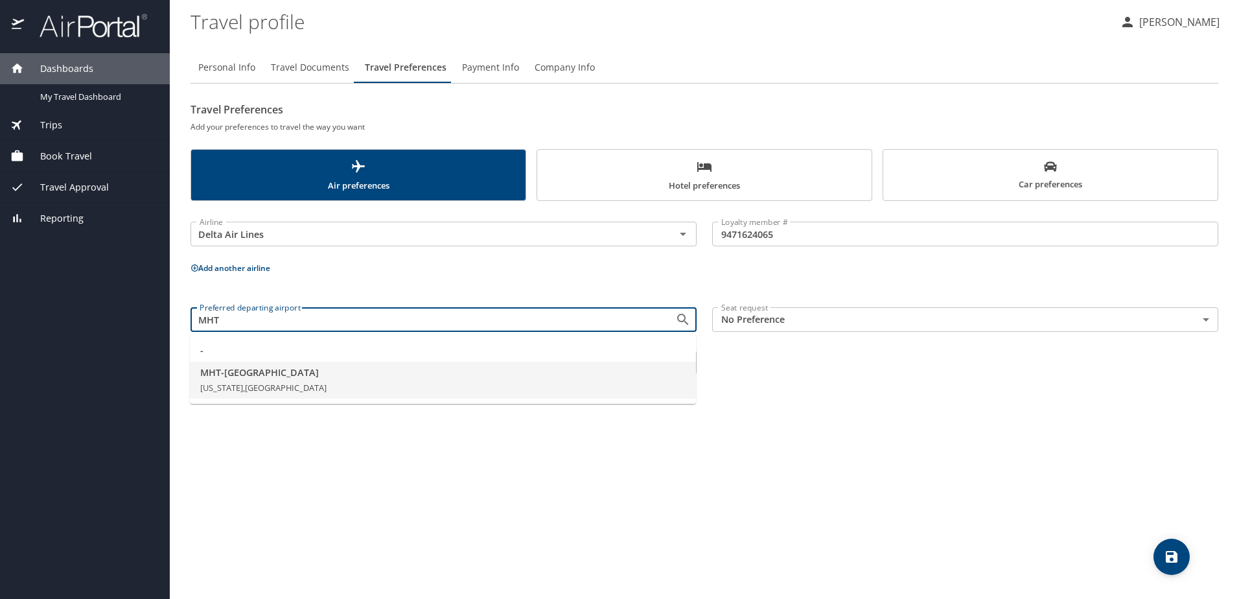
click at [230, 376] on span "MHT - Manchester" at bounding box center [442, 372] width 485 height 14
type input "MHT - Manchester"
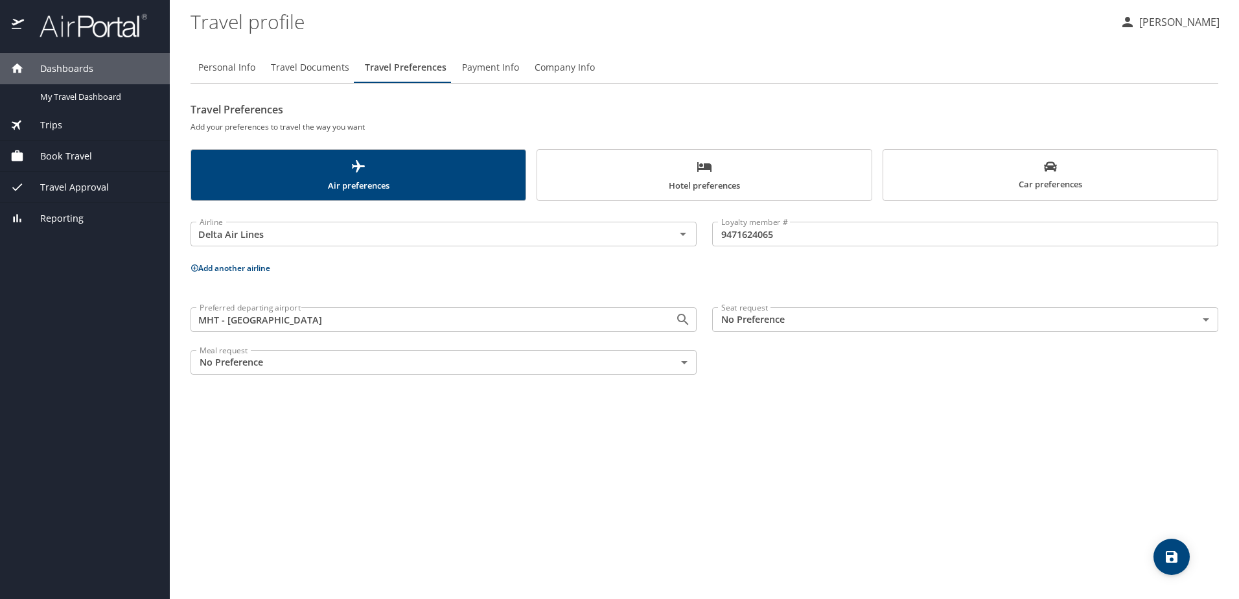
click at [767, 322] on body "Dashboards My Travel Dashboard Trips Current / Future Trips Past Trips Trips Mi…" at bounding box center [619, 299] width 1239 height 599
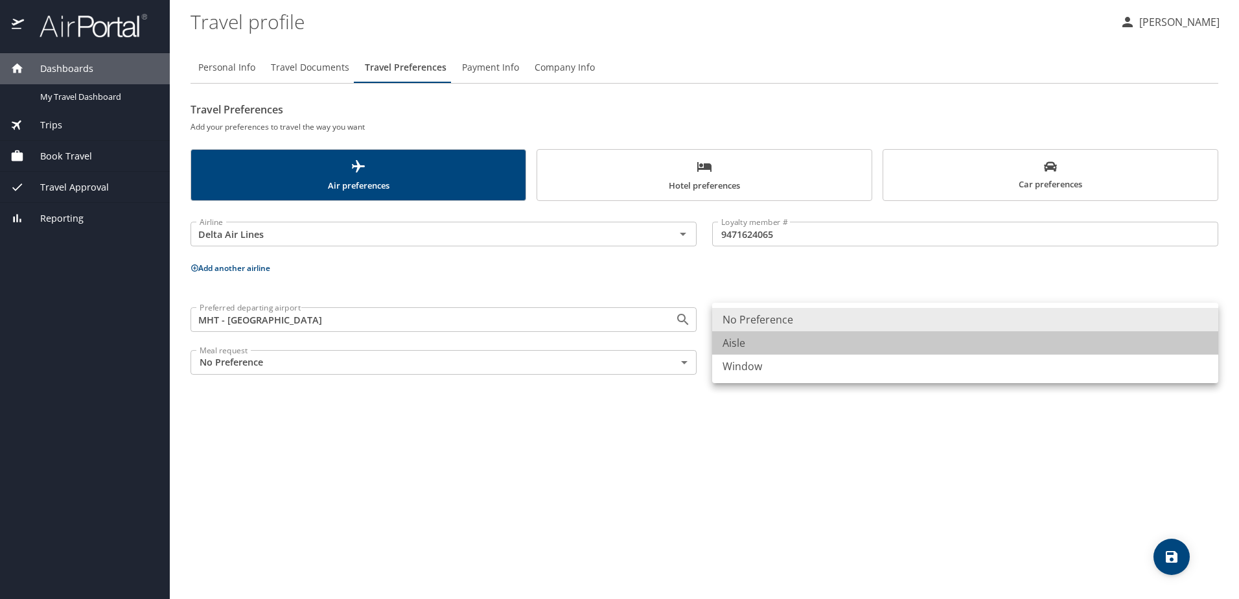
click at [757, 345] on li "Aisle" at bounding box center [965, 342] width 506 height 23
type input "Aisle"
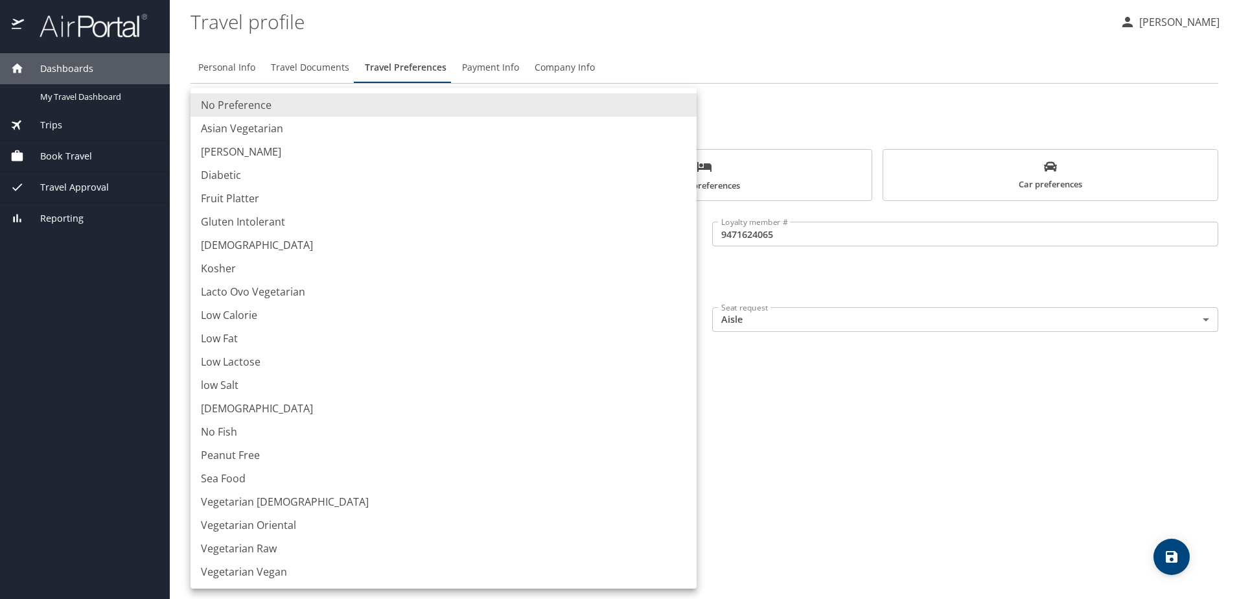
click at [224, 366] on body "Dashboards My Travel Dashboard Trips Current / Future Trips Past Trips Trips Mi…" at bounding box center [619, 299] width 1239 height 599
click at [262, 102] on li "No Preference" at bounding box center [443, 104] width 506 height 23
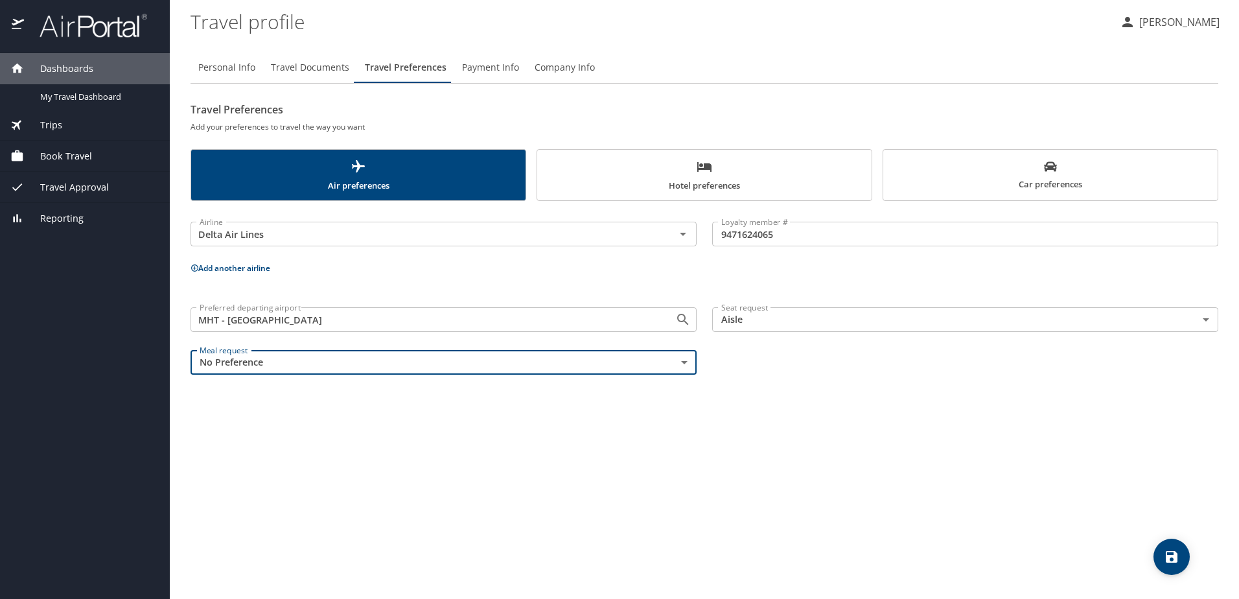
click at [919, 448] on div "Personal Info Travel Documents Travel Preferences Payment Info Company Info Tra…" at bounding box center [704, 319] width 1028 height 557
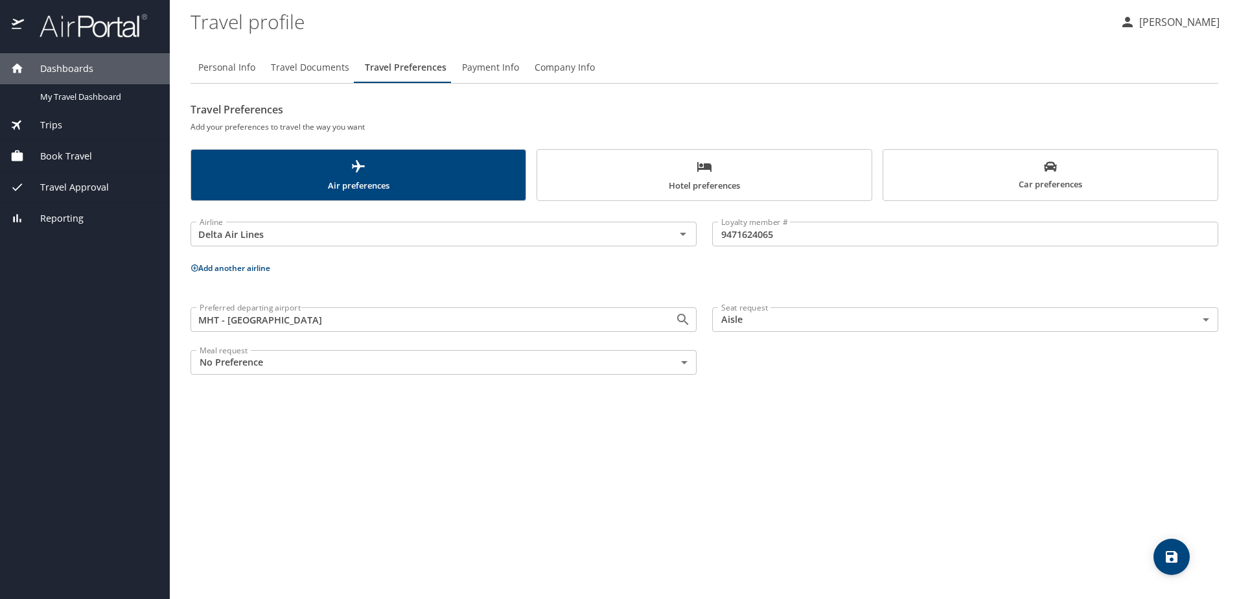
click at [257, 270] on button "Add another airline" at bounding box center [230, 267] width 80 height 11
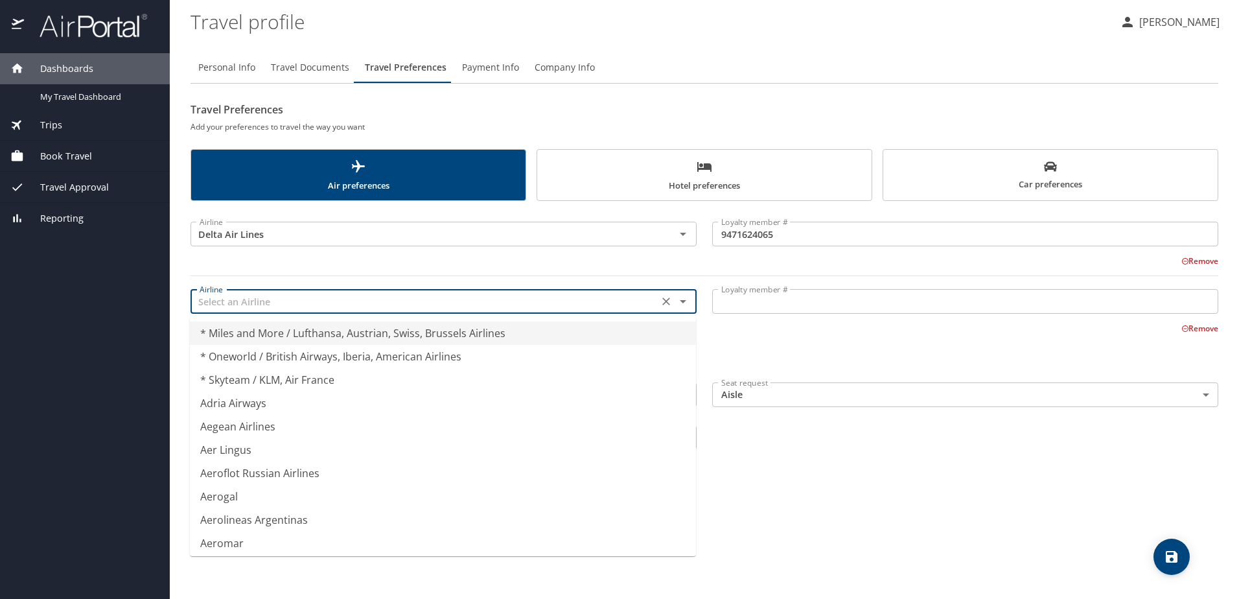
click at [240, 301] on input "text" at bounding box center [424, 301] width 460 height 17
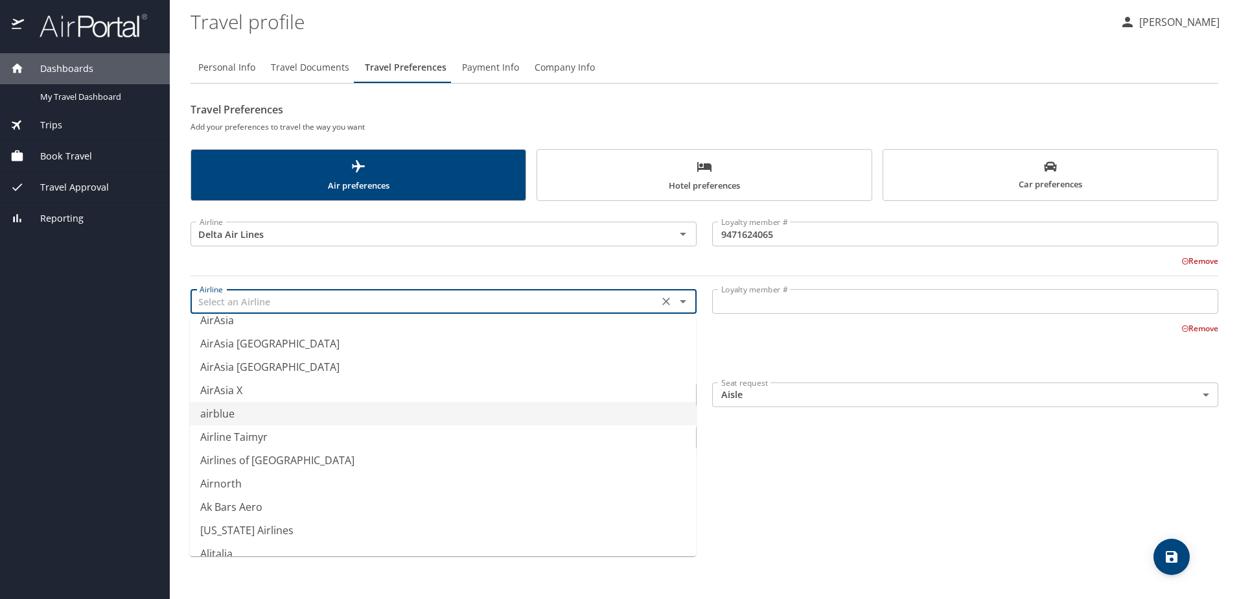
scroll to position [1944, 0]
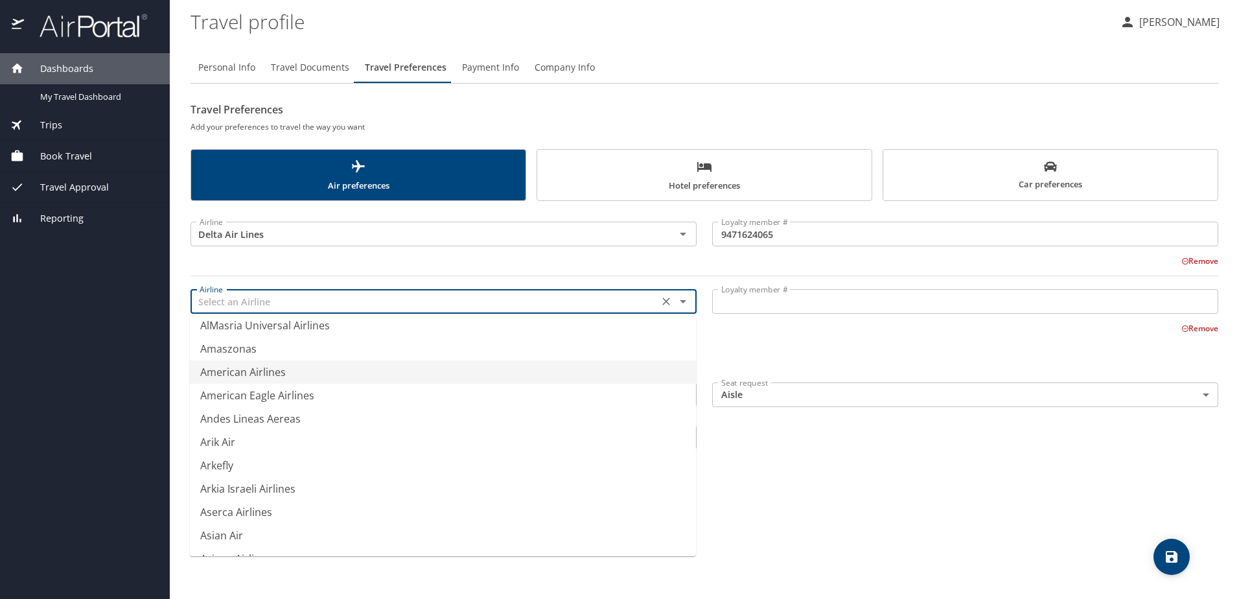
click at [266, 369] on li "American Airlines" at bounding box center [443, 371] width 506 height 23
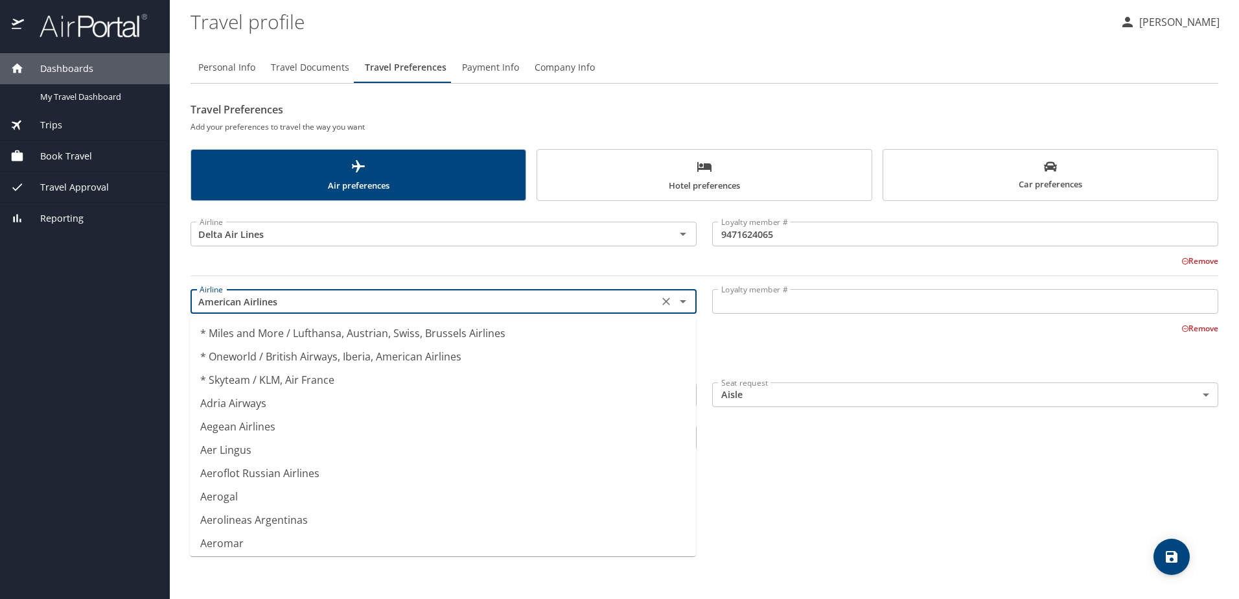
click at [433, 301] on input "American Airlines" at bounding box center [424, 301] width 460 height 17
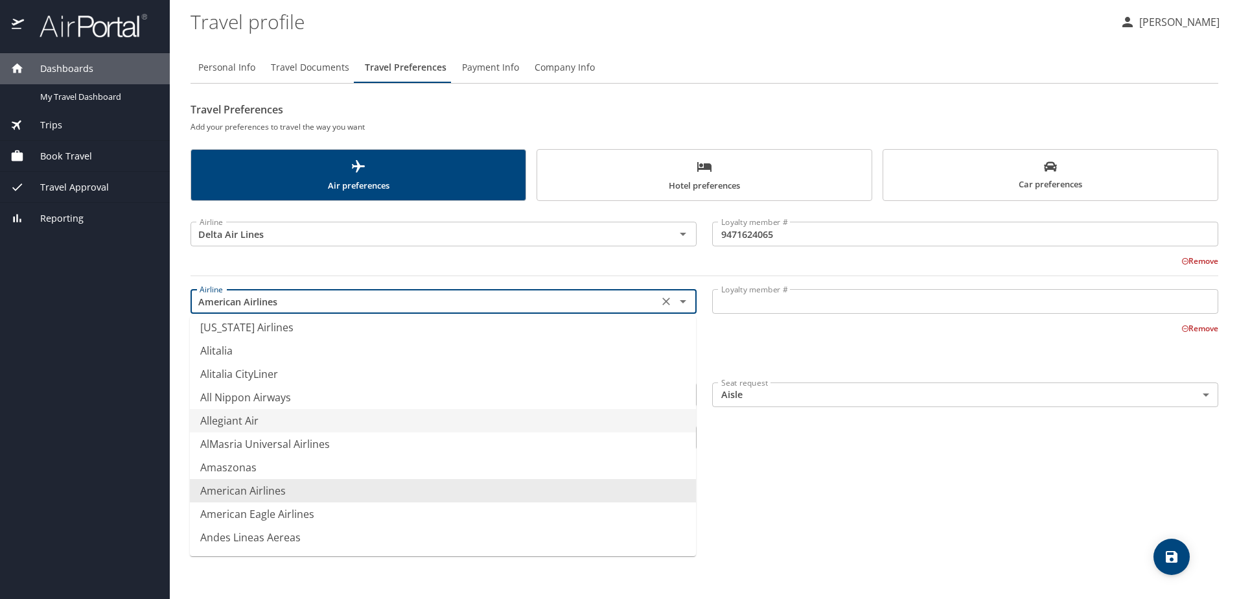
scroll to position [1903, 0]
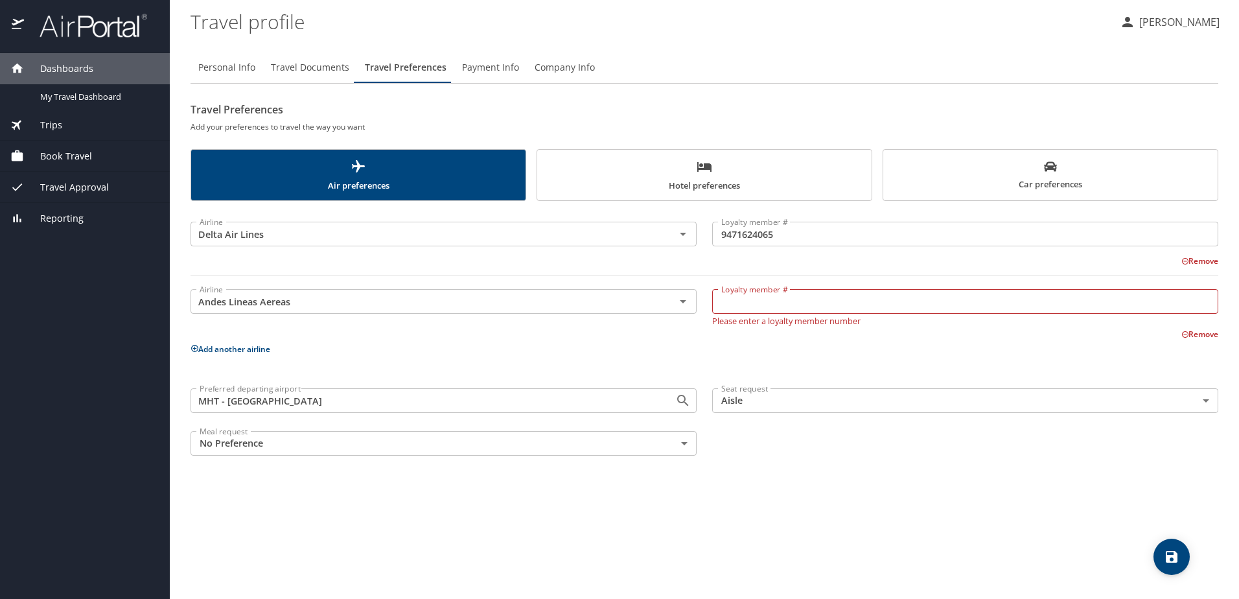
click at [908, 520] on div "Personal Info Travel Documents Travel Preferences Payment Info Company Info Tra…" at bounding box center [704, 319] width 1028 height 557
click at [289, 292] on div "Andes Lineas Aereas Airline" at bounding box center [443, 301] width 506 height 25
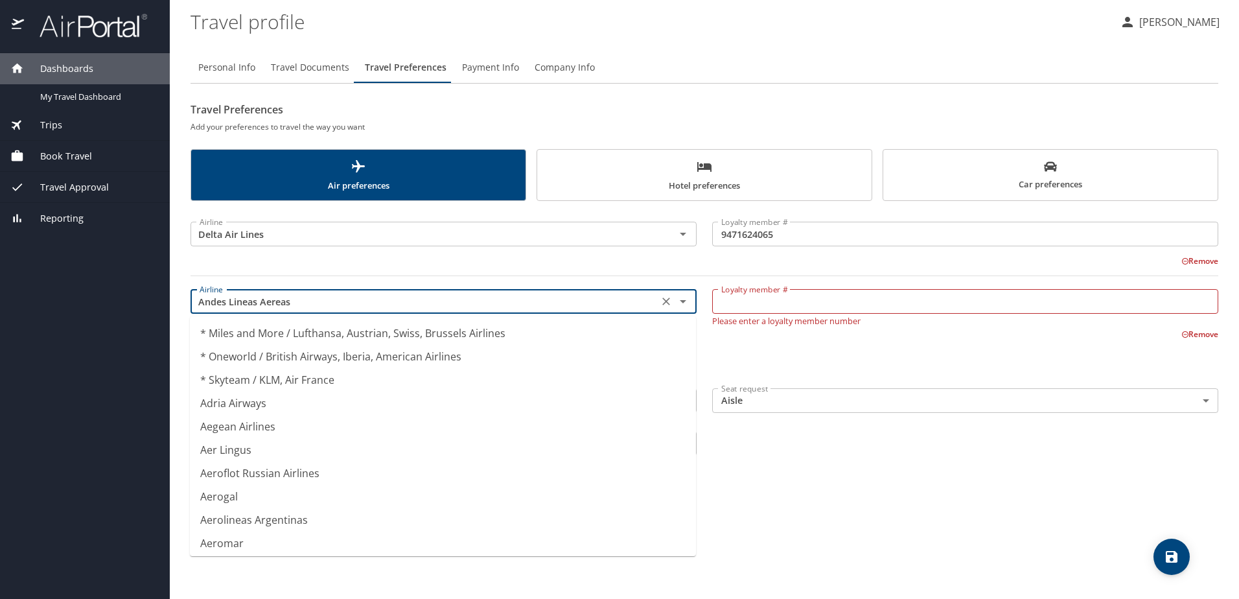
scroll to position [1820, 0]
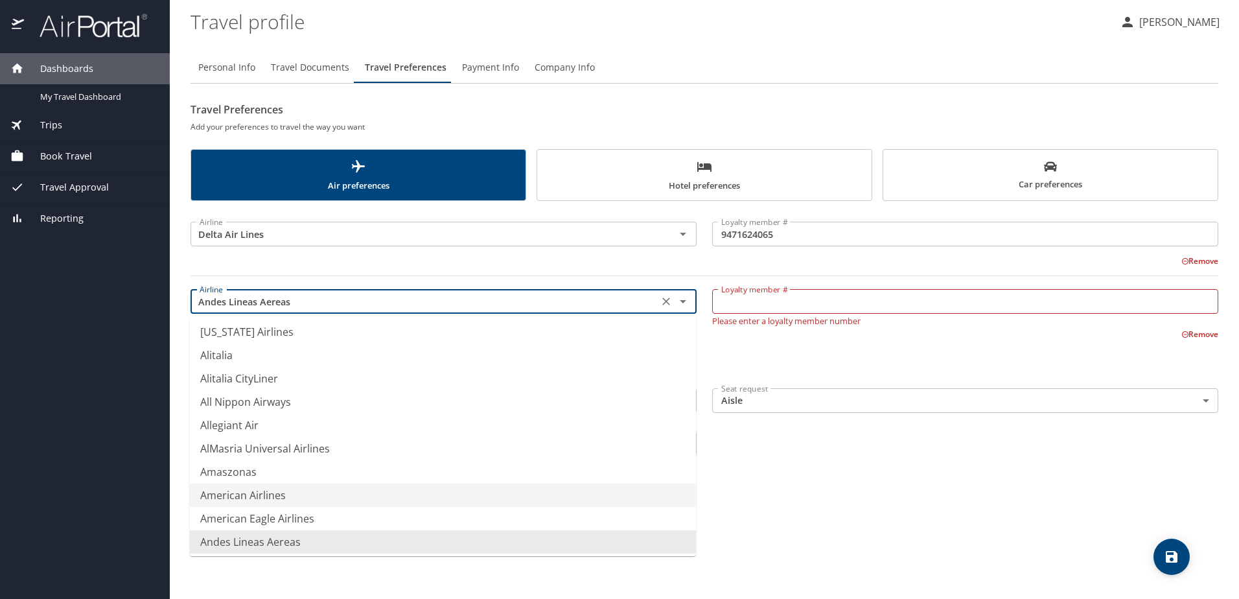
click at [285, 495] on li "American Airlines" at bounding box center [443, 494] width 506 height 23
type input "American Airlines"
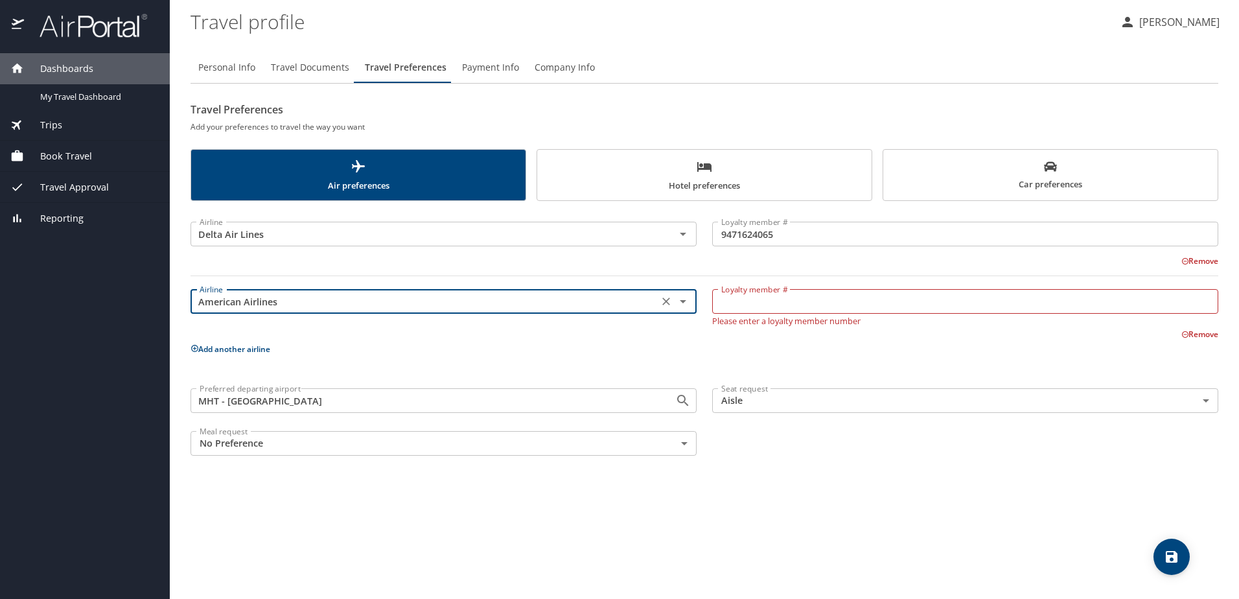
click at [780, 298] on input "Loyalty member #" at bounding box center [965, 301] width 506 height 25
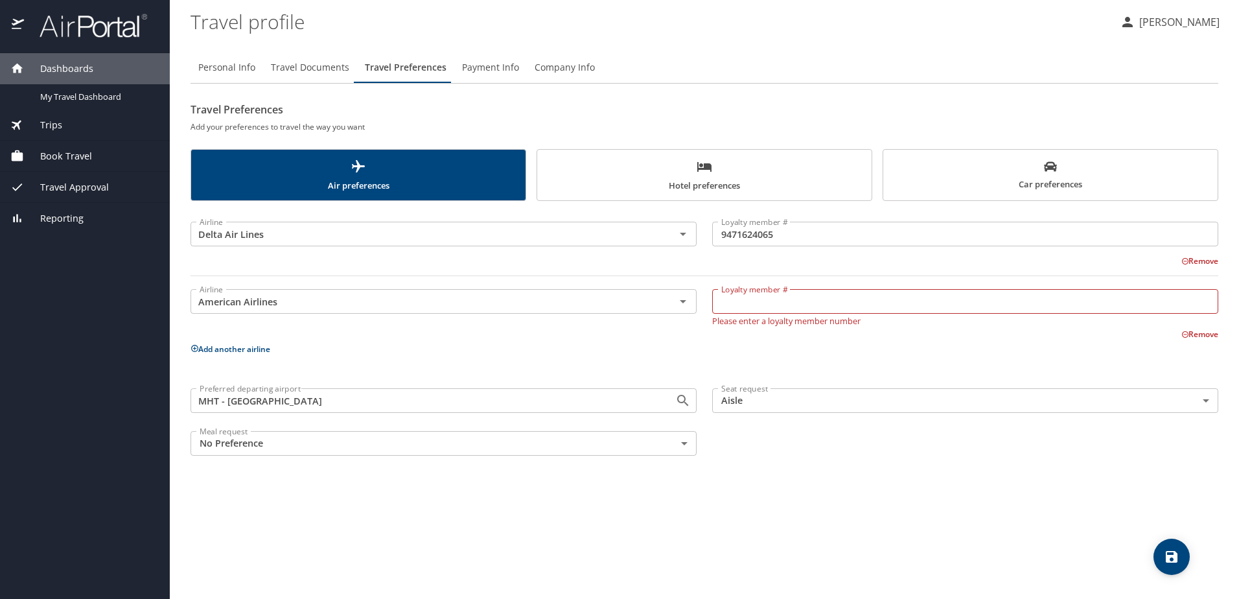
click at [750, 300] on input "Loyalty member #" at bounding box center [965, 301] width 506 height 25
paste input "9F00FW4"
type input "9F00FW4"
click at [617, 335] on div "Remove" at bounding box center [696, 333] width 1043 height 16
click at [217, 342] on button "Add another airline" at bounding box center [230, 343] width 80 height 11
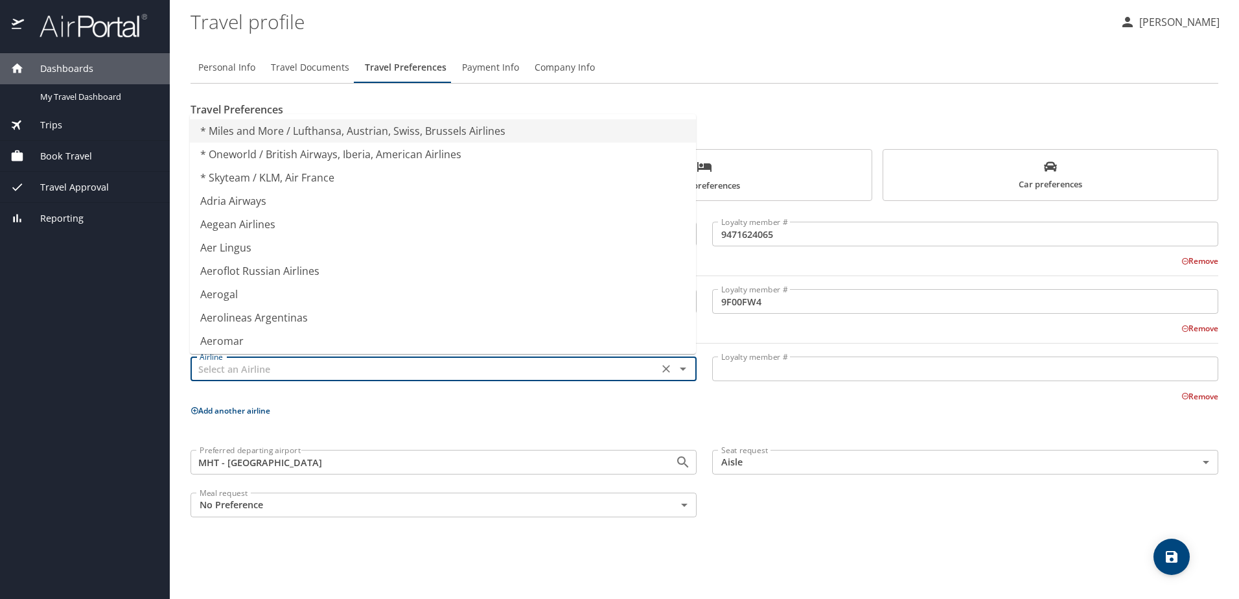
click at [266, 363] on input "text" at bounding box center [424, 368] width 460 height 17
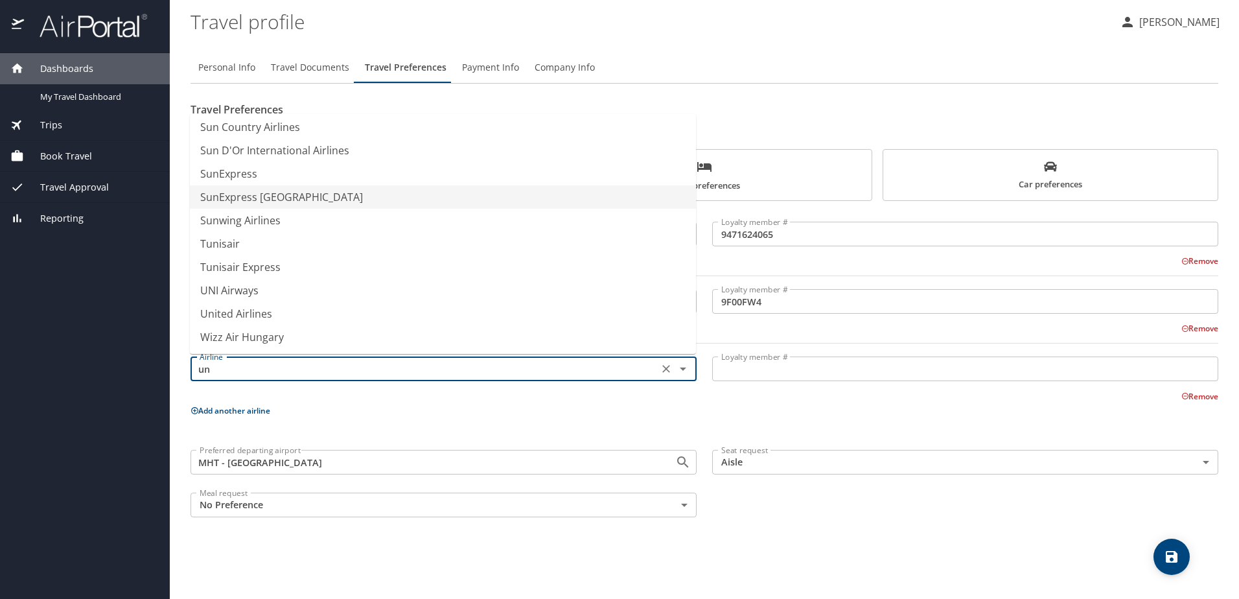
scroll to position [0, 0]
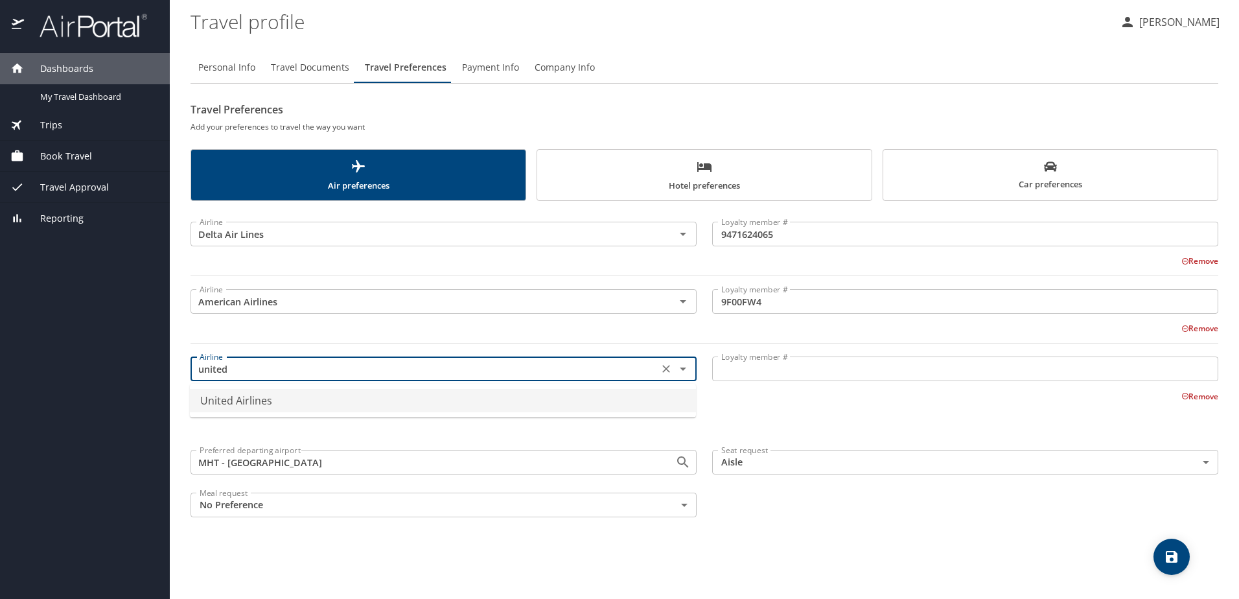
click at [230, 400] on li "United Airlines" at bounding box center [443, 400] width 506 height 23
type input "United Airlines"
click at [830, 374] on input "Loyalty member #" at bounding box center [965, 368] width 506 height 25
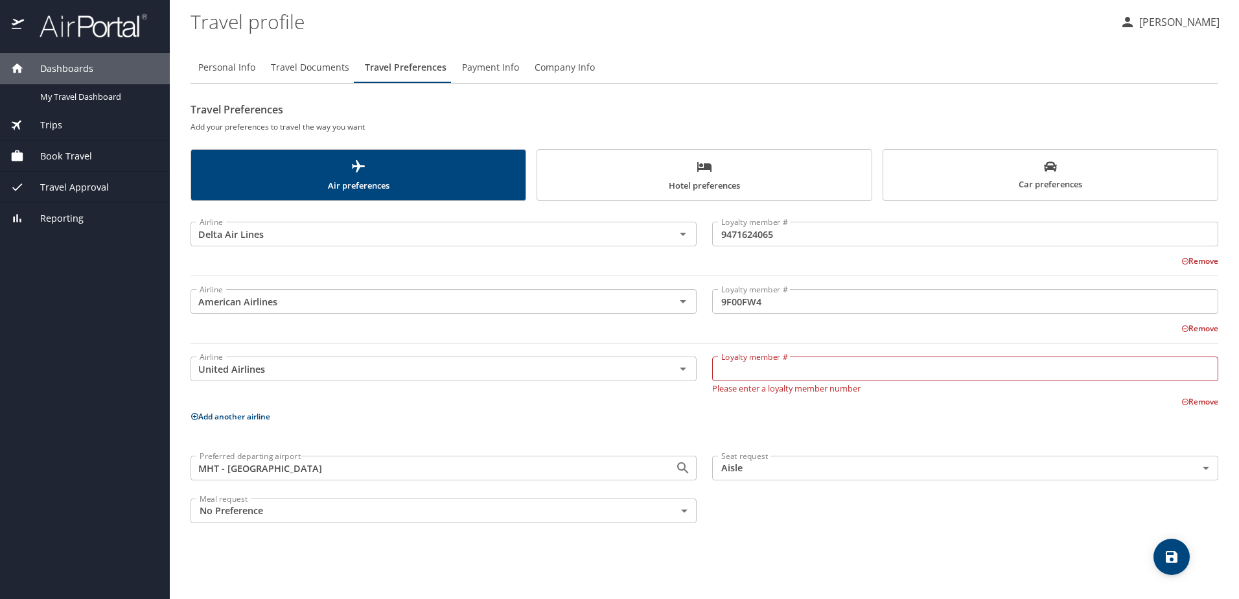
click at [826, 374] on input "Loyalty member #" at bounding box center [965, 368] width 506 height 25
paste input "TF308188"
type input "TF308188"
drag, startPoint x: 864, startPoint y: 416, endPoint x: 867, endPoint y: 402, distance: 14.1
click at [864, 413] on p "Add another airline" at bounding box center [704, 410] width 1028 height 16
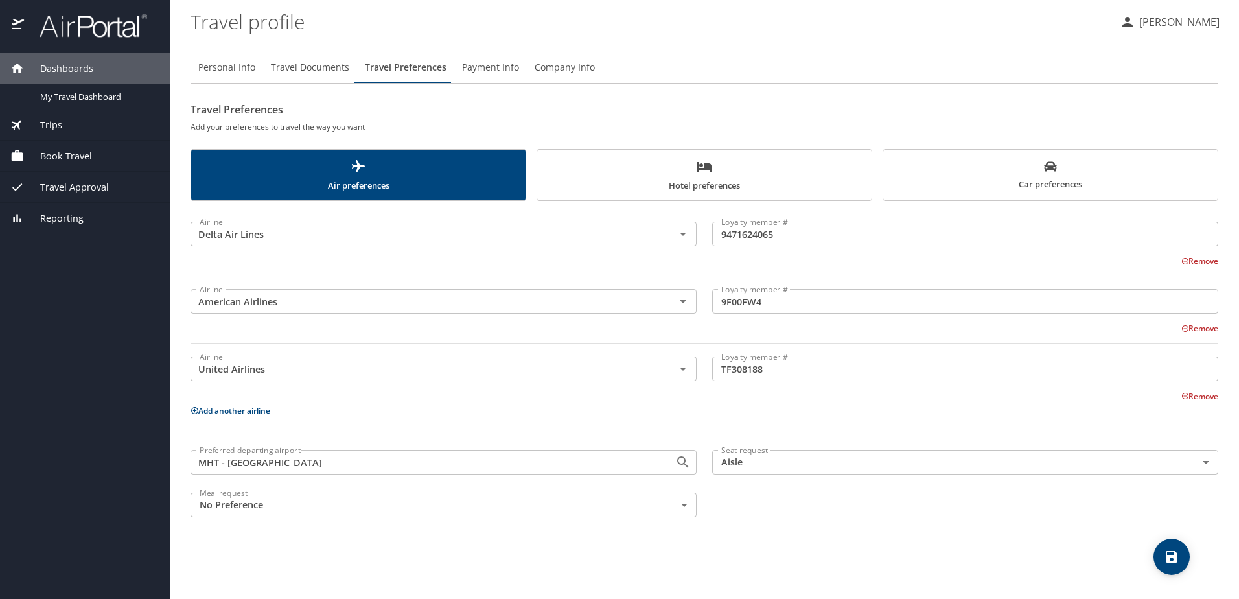
click at [249, 413] on button "Add another airline" at bounding box center [230, 410] width 80 height 11
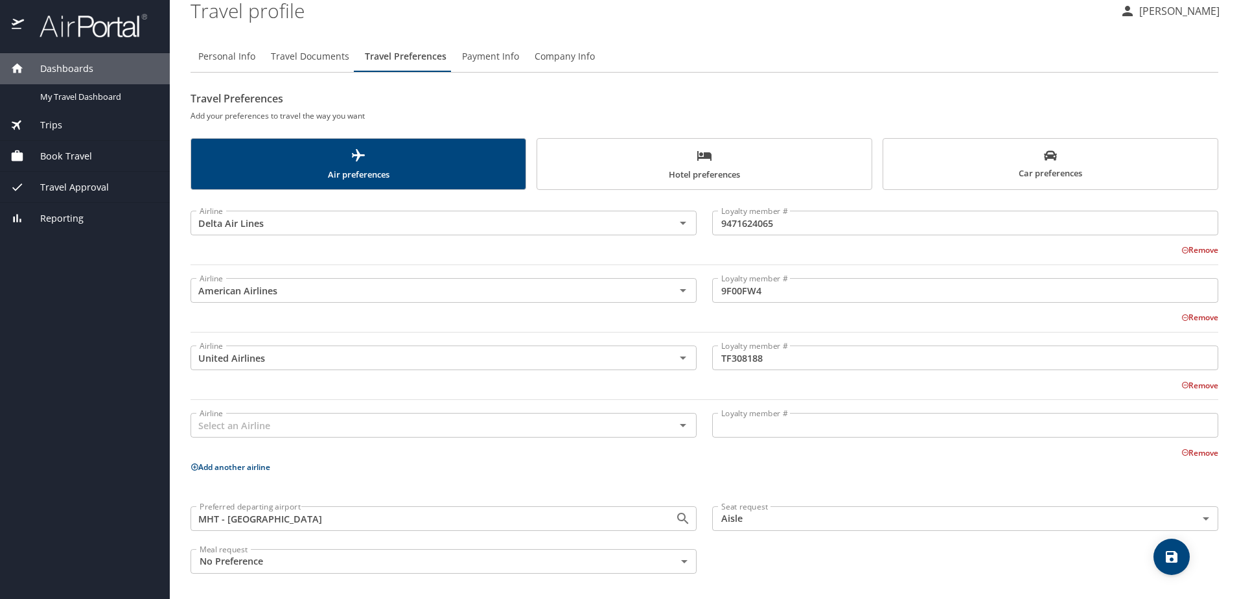
scroll to position [14, 0]
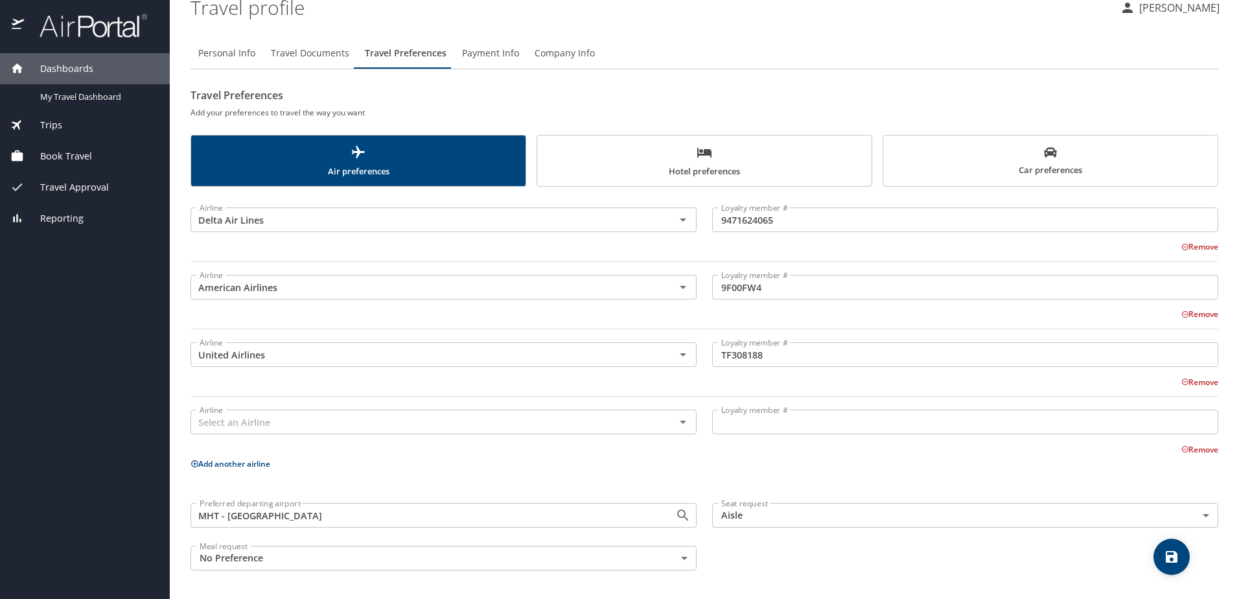
click at [1192, 450] on button "Remove" at bounding box center [1199, 449] width 37 height 11
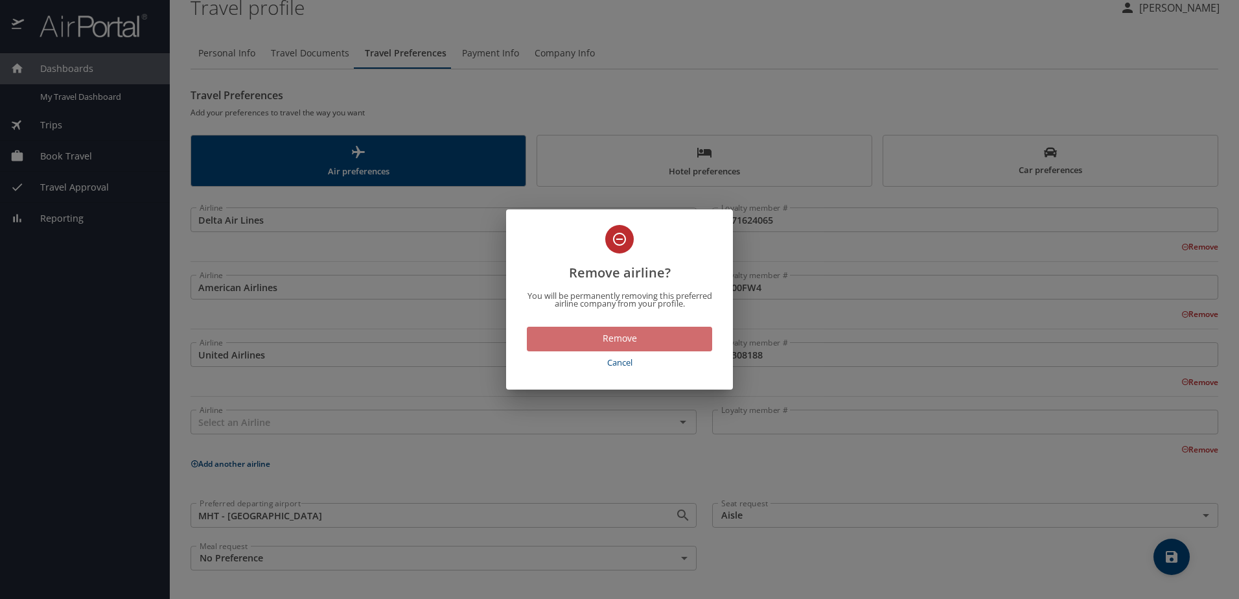
click at [601, 336] on span "Remove" at bounding box center [619, 338] width 165 height 16
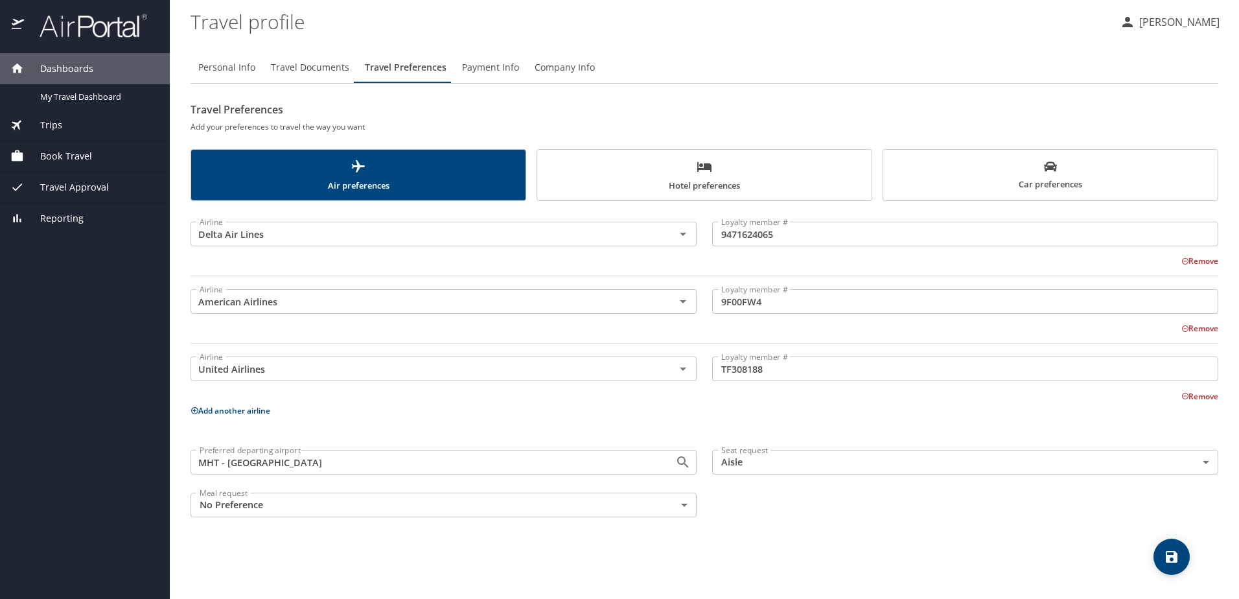
click at [260, 411] on button "Add another airline" at bounding box center [230, 410] width 80 height 11
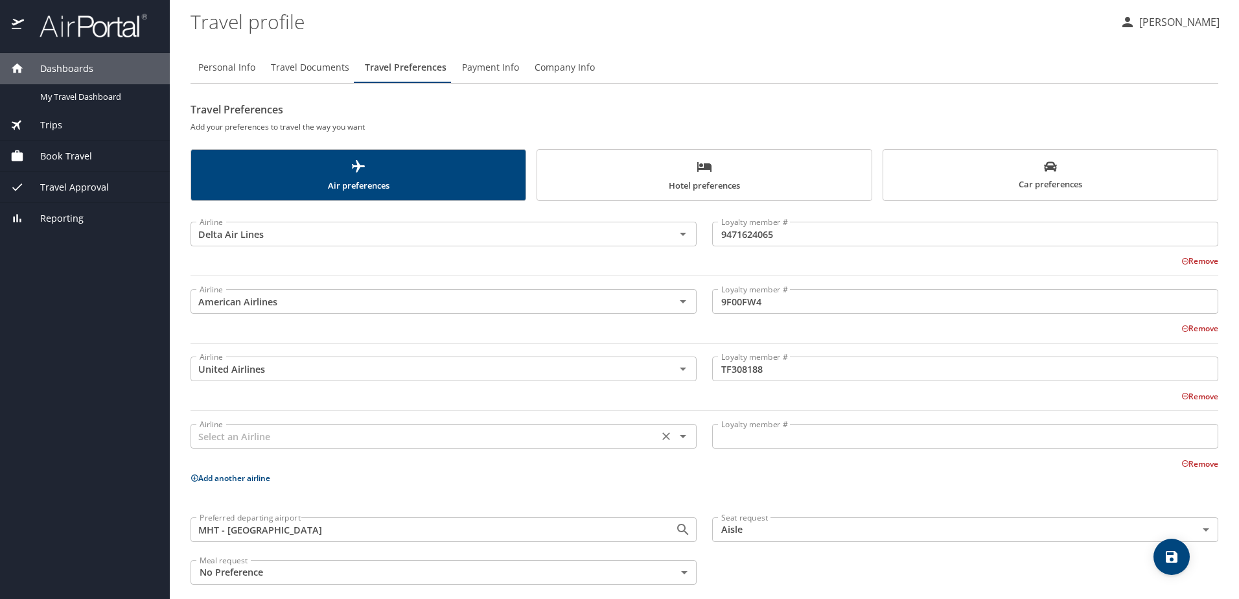
click at [244, 437] on input "text" at bounding box center [424, 436] width 460 height 17
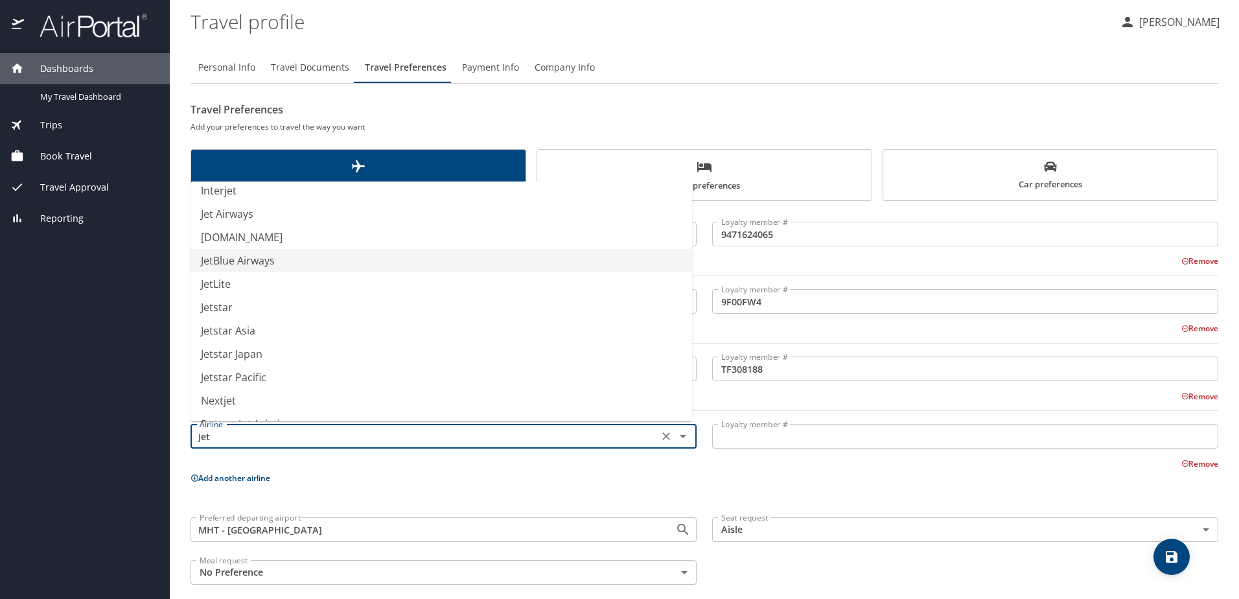
scroll to position [130, 0]
click at [277, 252] on li "JetBlue Airways" at bounding box center [440, 255] width 501 height 23
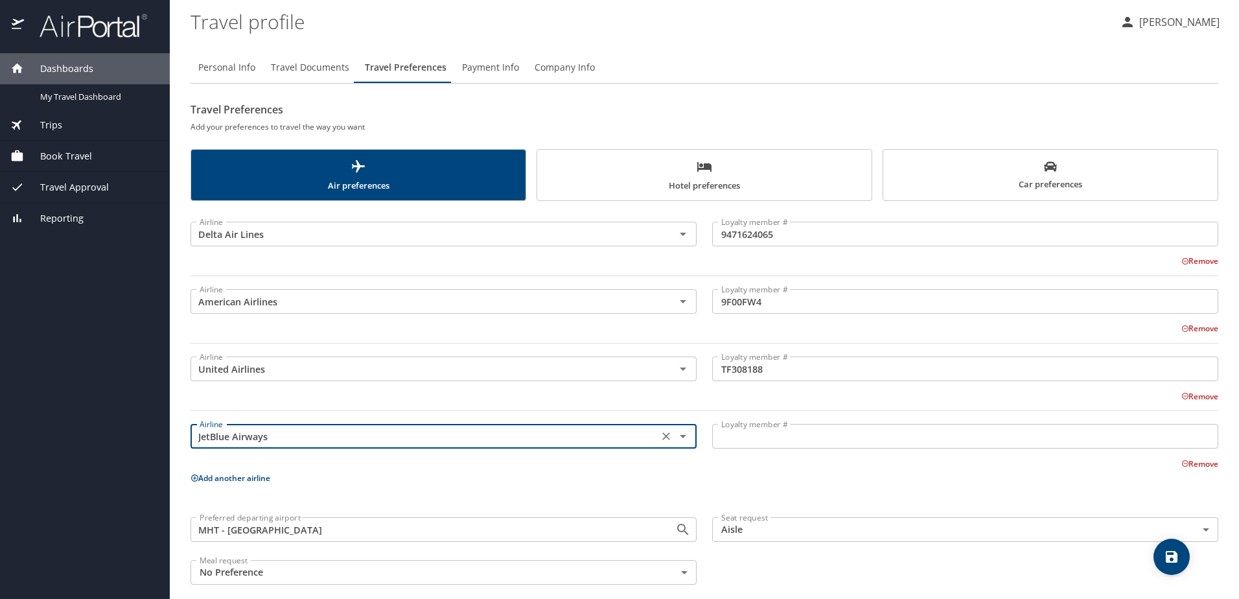
type input "JetBlue Airways"
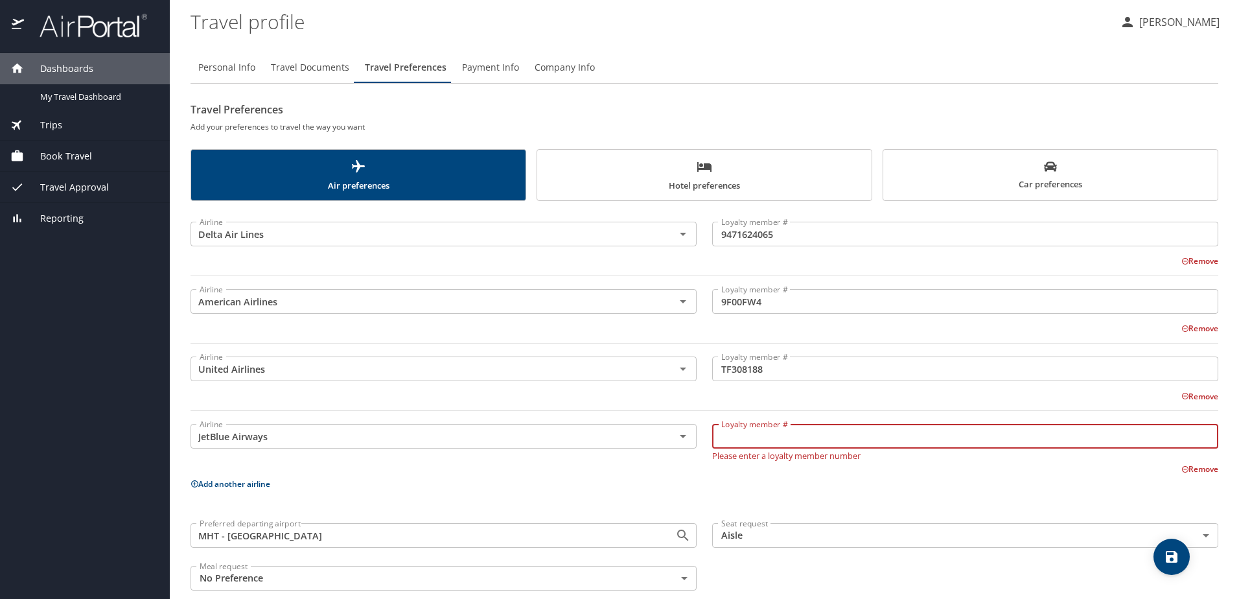
click at [808, 430] on input "Loyalty member #" at bounding box center [965, 436] width 506 height 25
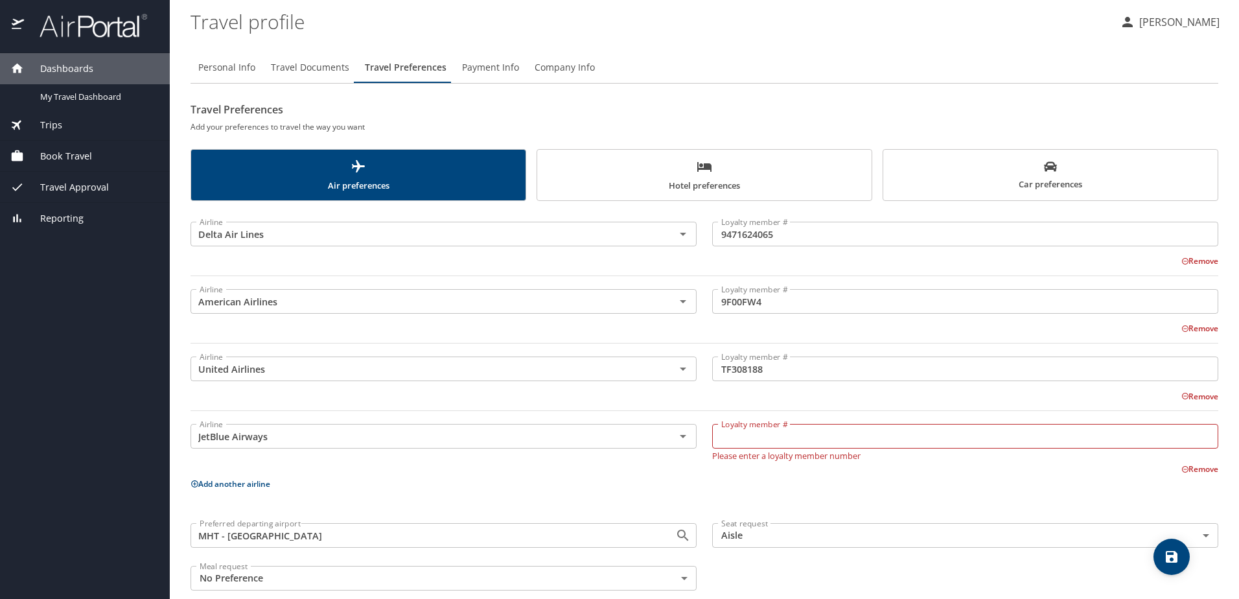
click at [772, 441] on input "Loyalty member #" at bounding box center [965, 436] width 506 height 25
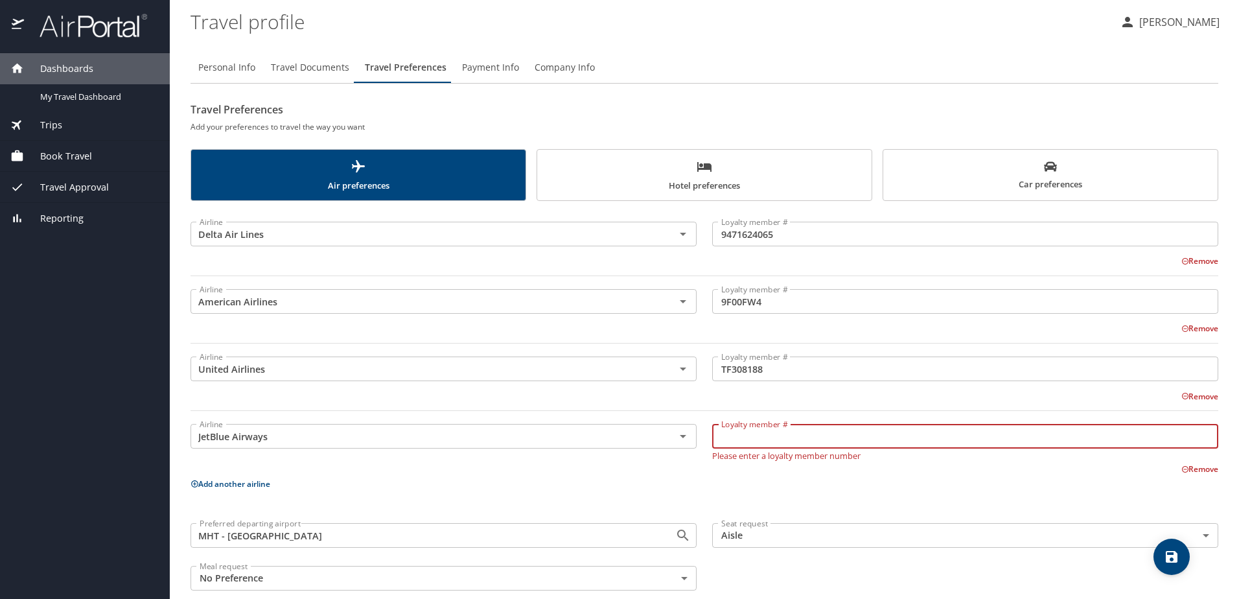
paste input "2135659205"
type input "2135659205"
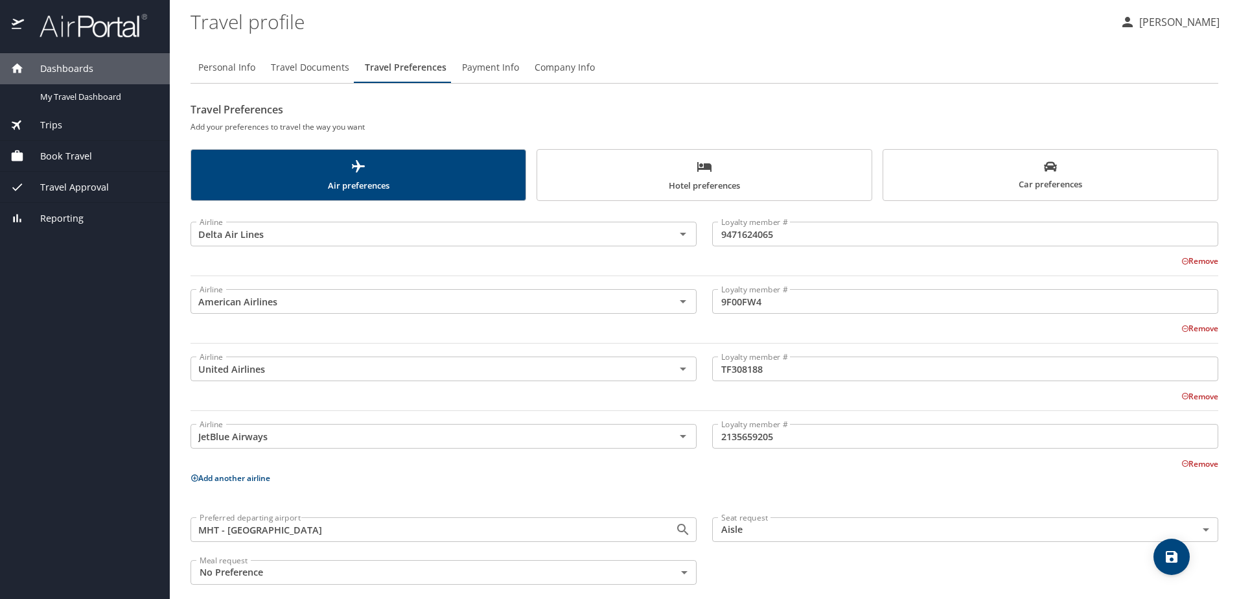
click at [707, 484] on p "Add another airline" at bounding box center [704, 478] width 1028 height 16
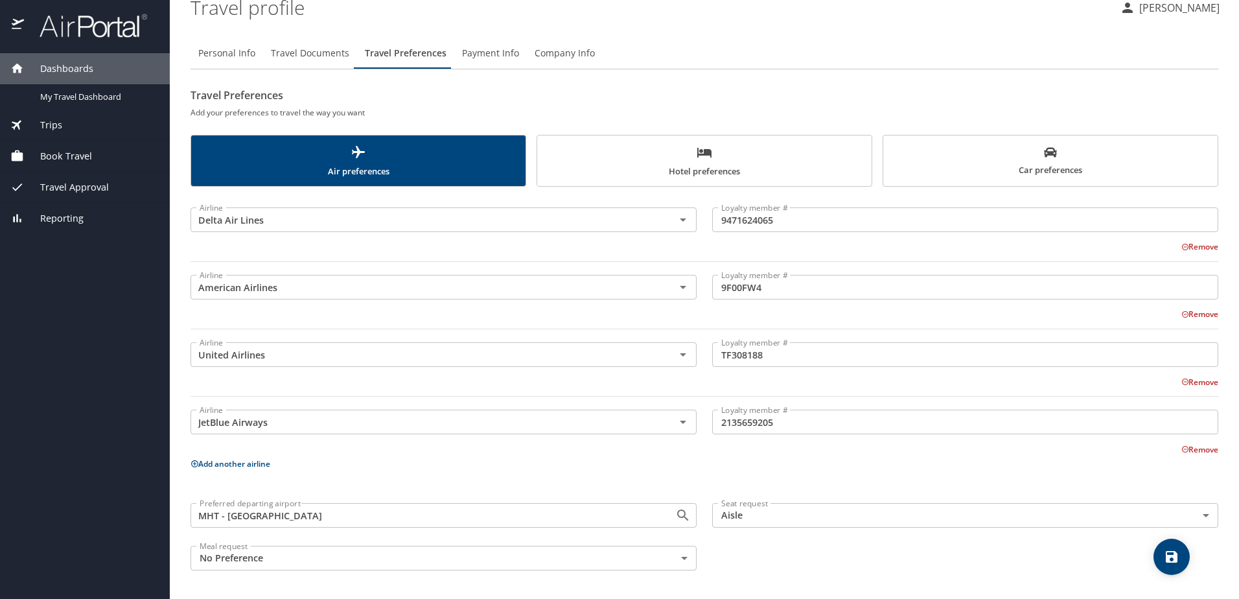
click at [1170, 556] on icon "save" at bounding box center [1171, 557] width 12 height 12
click at [789, 167] on span "Hotel preferences" at bounding box center [704, 161] width 319 height 34
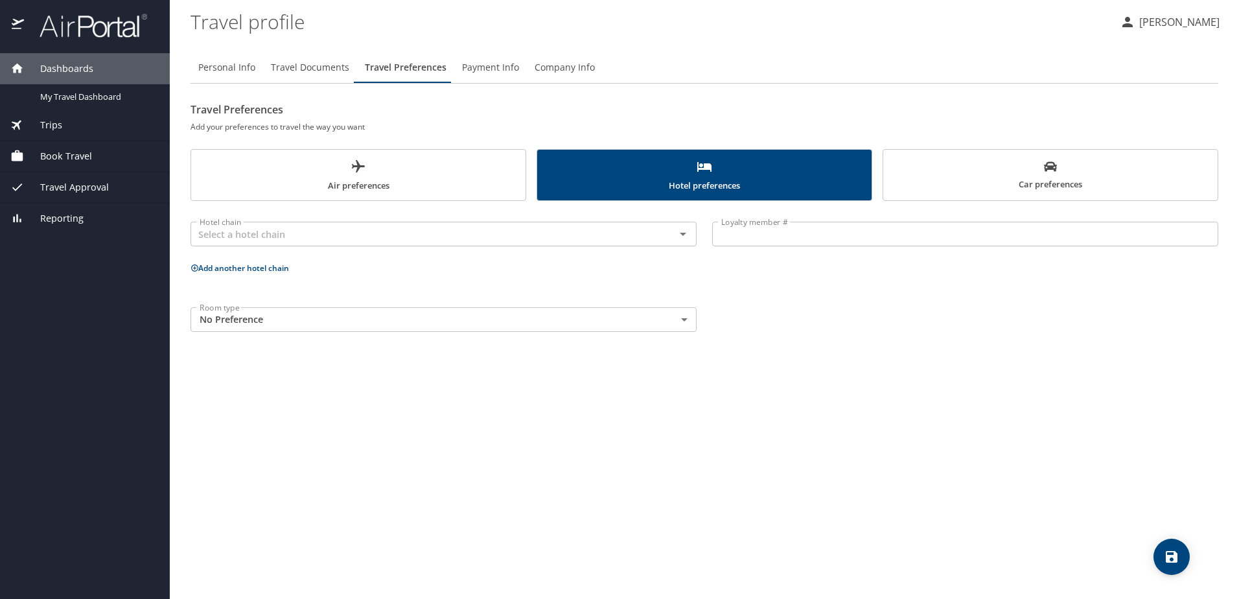
scroll to position [0, 0]
click at [334, 229] on input "text" at bounding box center [424, 233] width 460 height 17
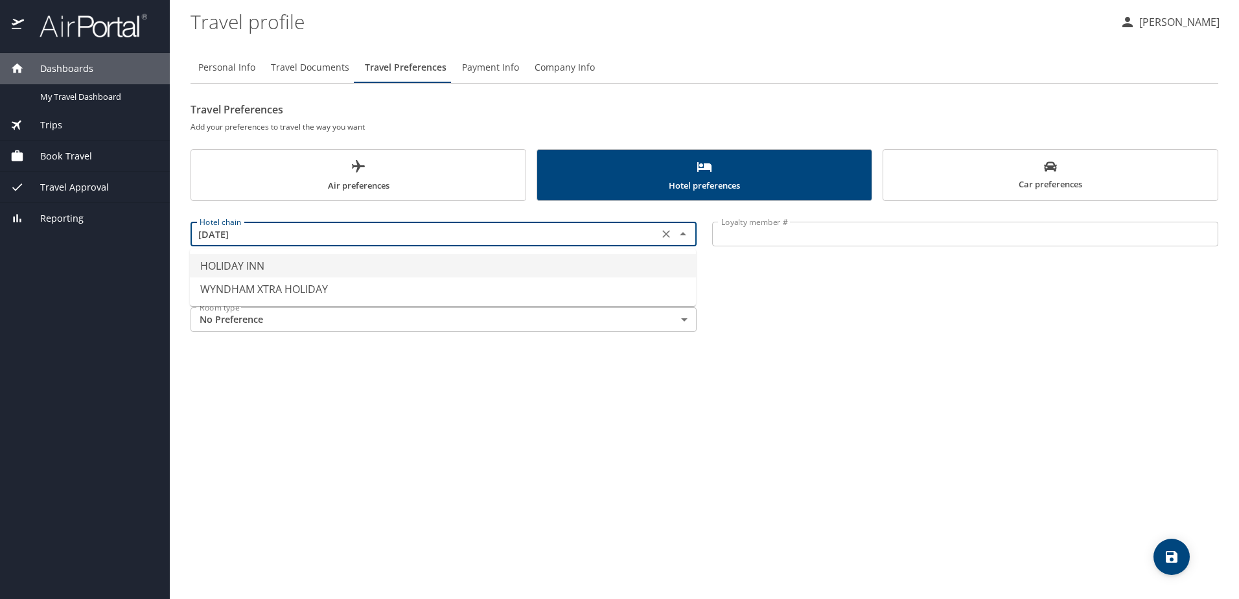
click at [246, 259] on li "HOLIDAY INN" at bounding box center [443, 265] width 506 height 23
type input "HOLIDAY INN"
click at [257, 267] on p "Add another hotel chain" at bounding box center [704, 268] width 1028 height 16
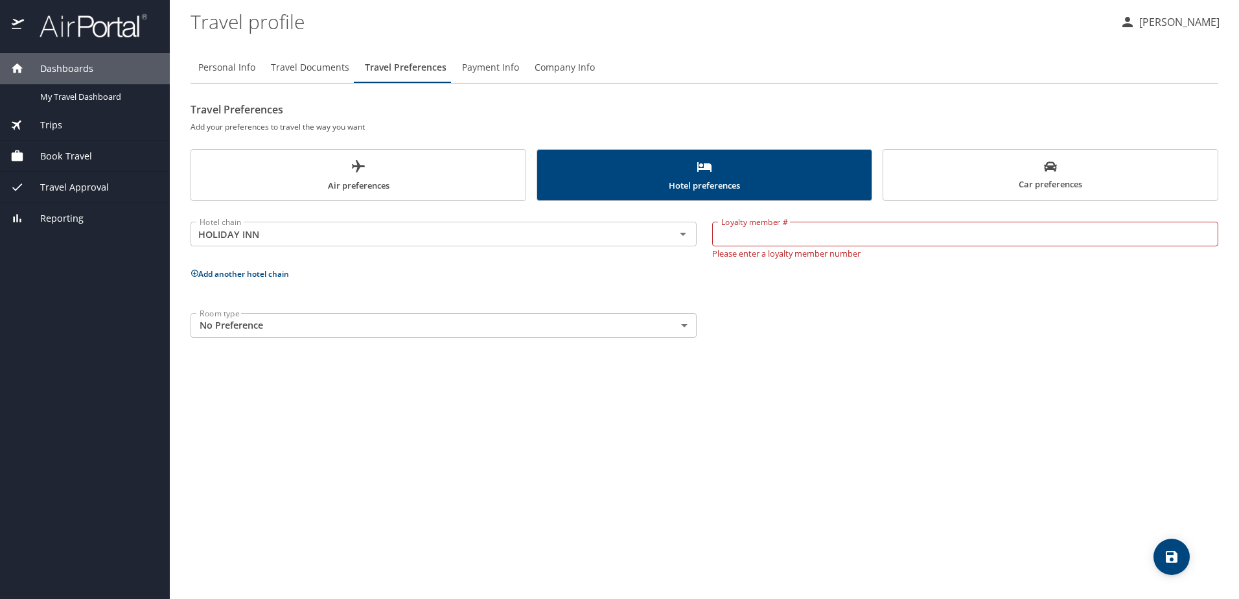
click at [755, 239] on input "Loyalty member #" at bounding box center [965, 234] width 506 height 25
paste input "619 838 169"
type input "619 838 169"
click at [832, 219] on div "Loyalty member # 619 838 169 Loyalty member # Please enter a loyalty member num…" at bounding box center [965, 237] width 522 height 57
drag, startPoint x: 790, startPoint y: 304, endPoint x: 618, endPoint y: 304, distance: 171.7
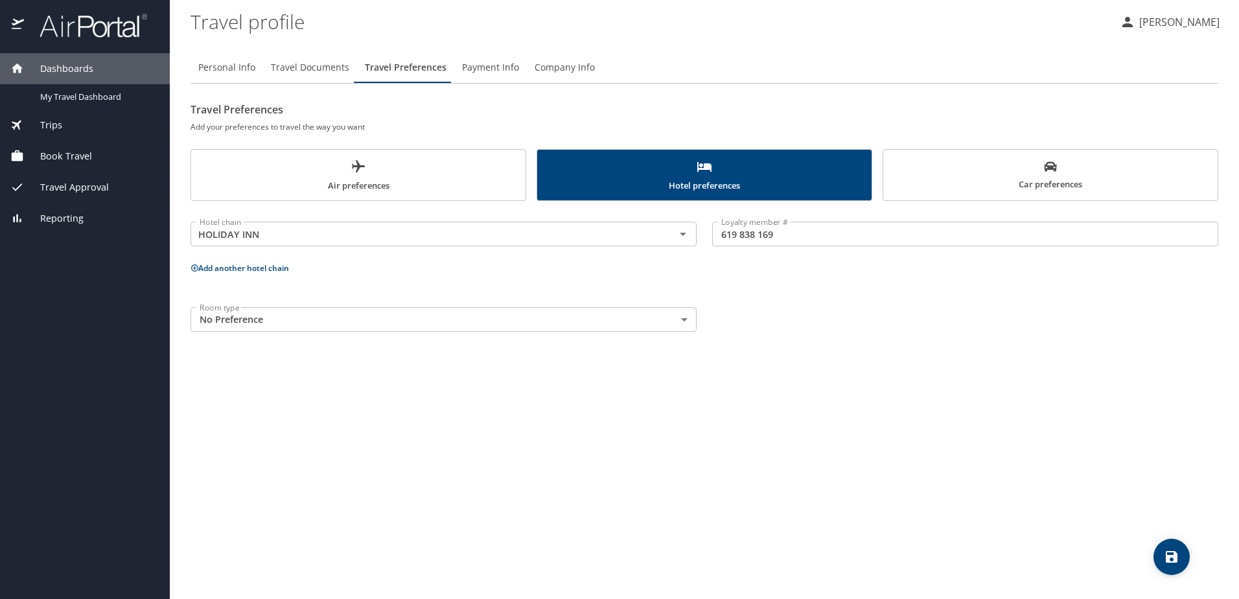
click at [788, 304] on div "Room type No Preference NotApplicable Room type" at bounding box center [704, 319] width 1043 height 40
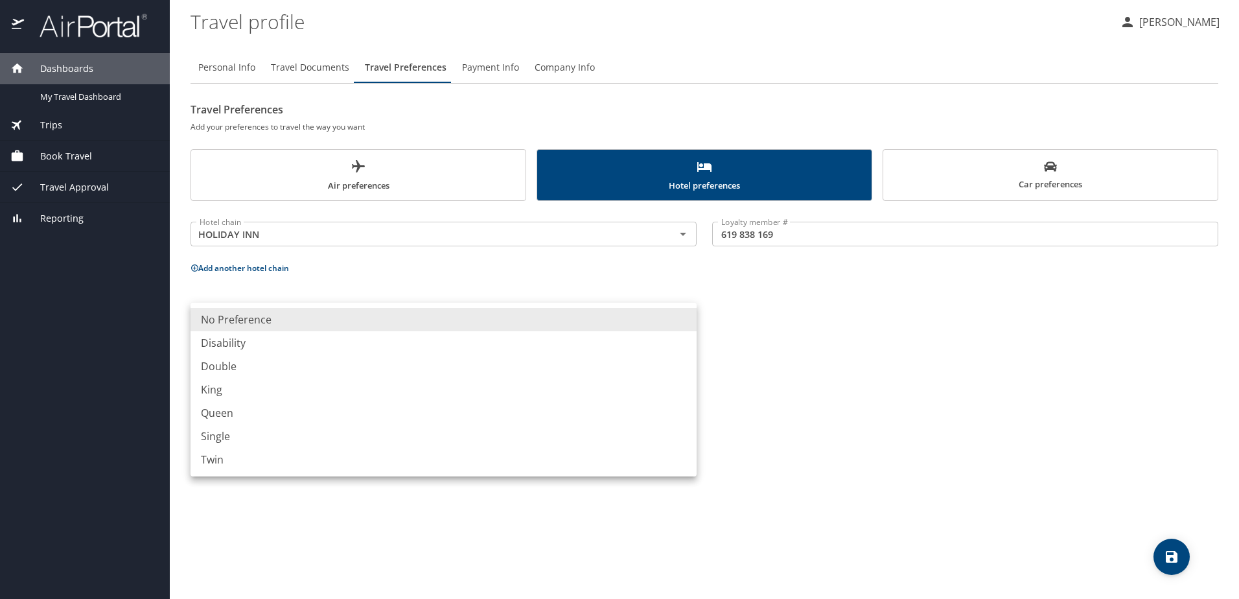
click at [300, 323] on body "Dashboards My Travel Dashboard Trips Current / Future Trips Past Trips Trips Mi…" at bounding box center [619, 299] width 1239 height 599
click at [277, 319] on li "No Preference" at bounding box center [443, 319] width 506 height 23
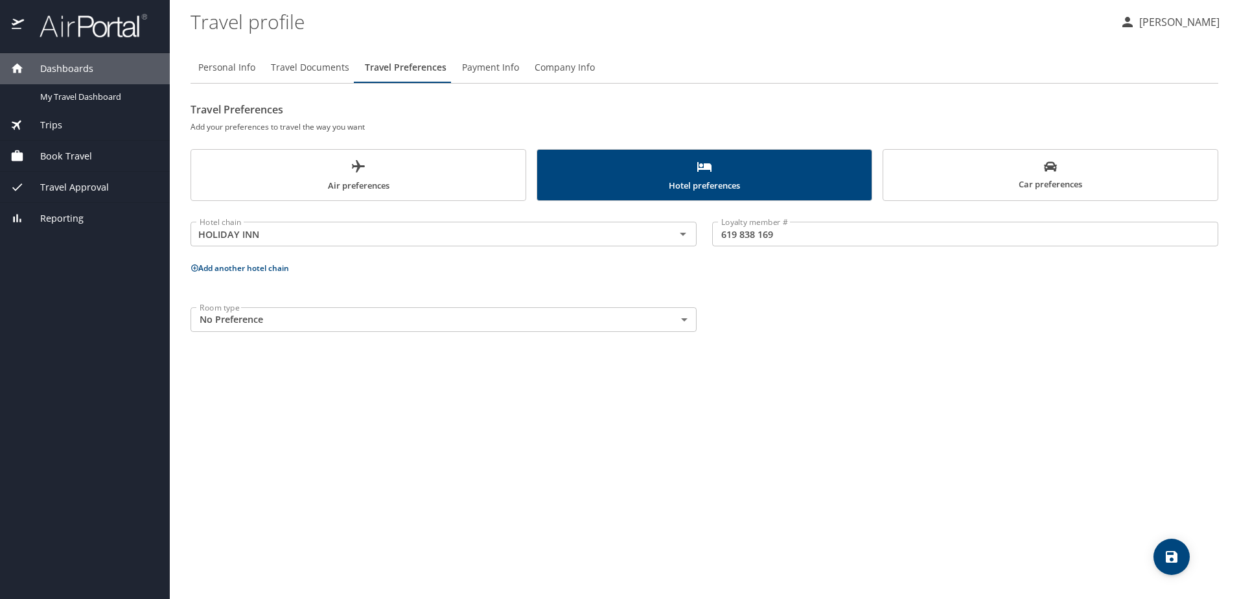
drag, startPoint x: 352, startPoint y: 424, endPoint x: 316, endPoint y: 349, distance: 83.7
click at [350, 420] on div "Personal Info Travel Documents Travel Preferences Payment Info Company Info Tra…" at bounding box center [704, 319] width 1028 height 557
click at [284, 268] on button "Add another hotel chain" at bounding box center [239, 267] width 98 height 11
click at [298, 314] on input "text" at bounding box center [424, 316] width 460 height 17
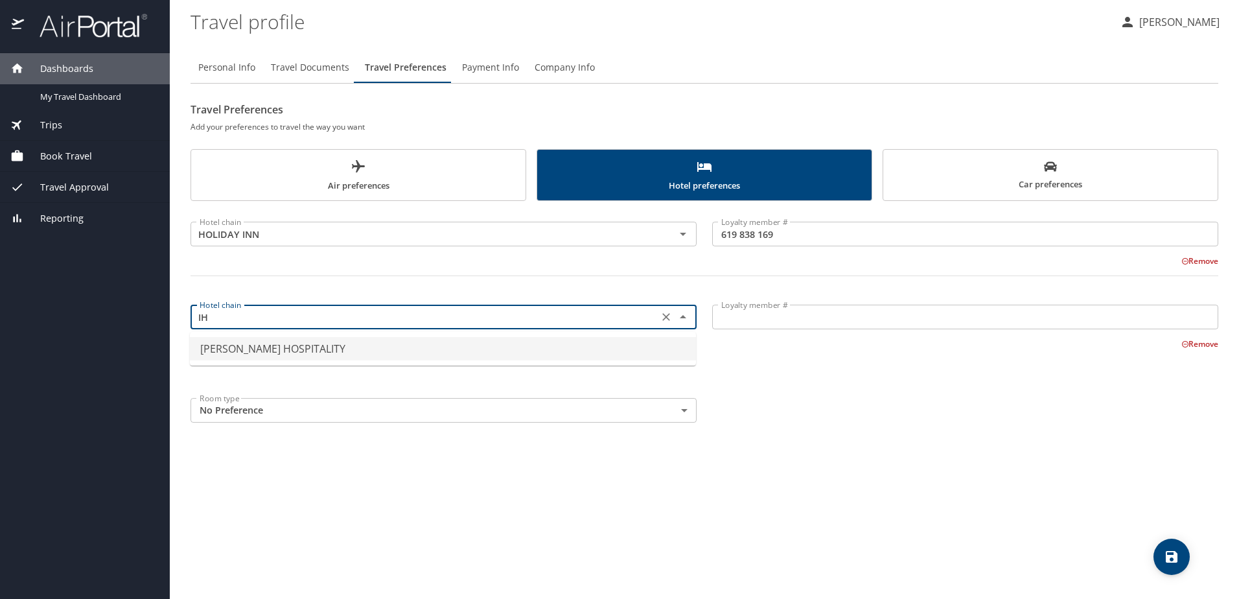
type input "I"
type input "H"
type input "e"
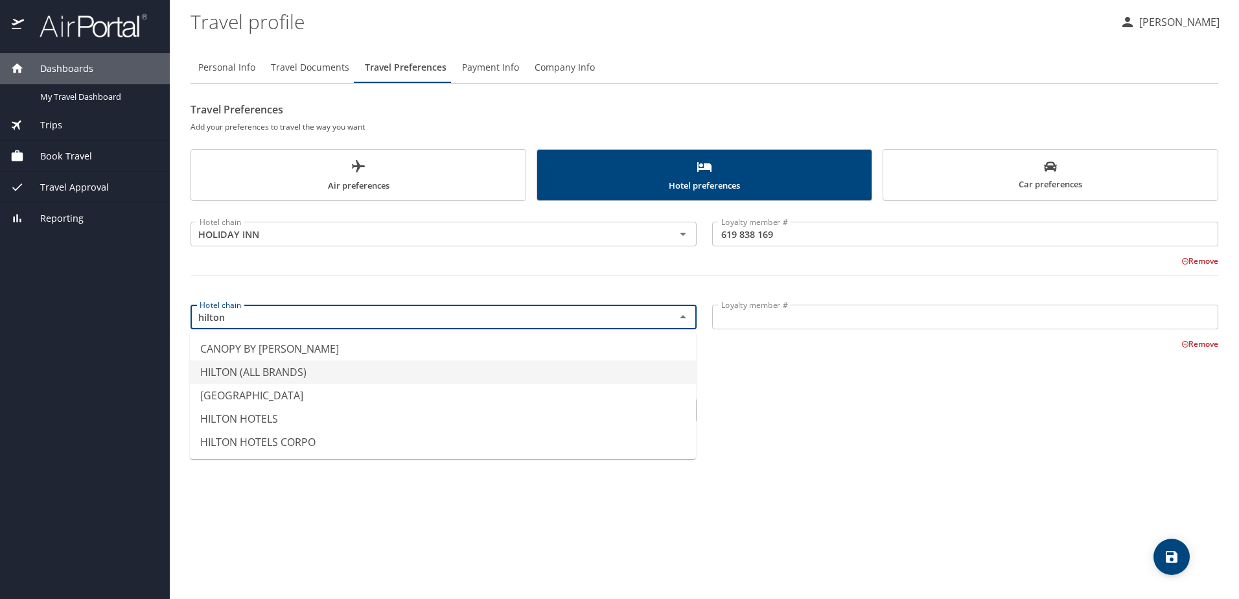
drag, startPoint x: 233, startPoint y: 422, endPoint x: 243, endPoint y: 376, distance: 46.4
click at [243, 376] on ul "CANOPY BY HILTON HILTON (ALL BRANDS) HILTON GARDEN INNS HILTON HOTELS HILTON HO…" at bounding box center [443, 395] width 506 height 127
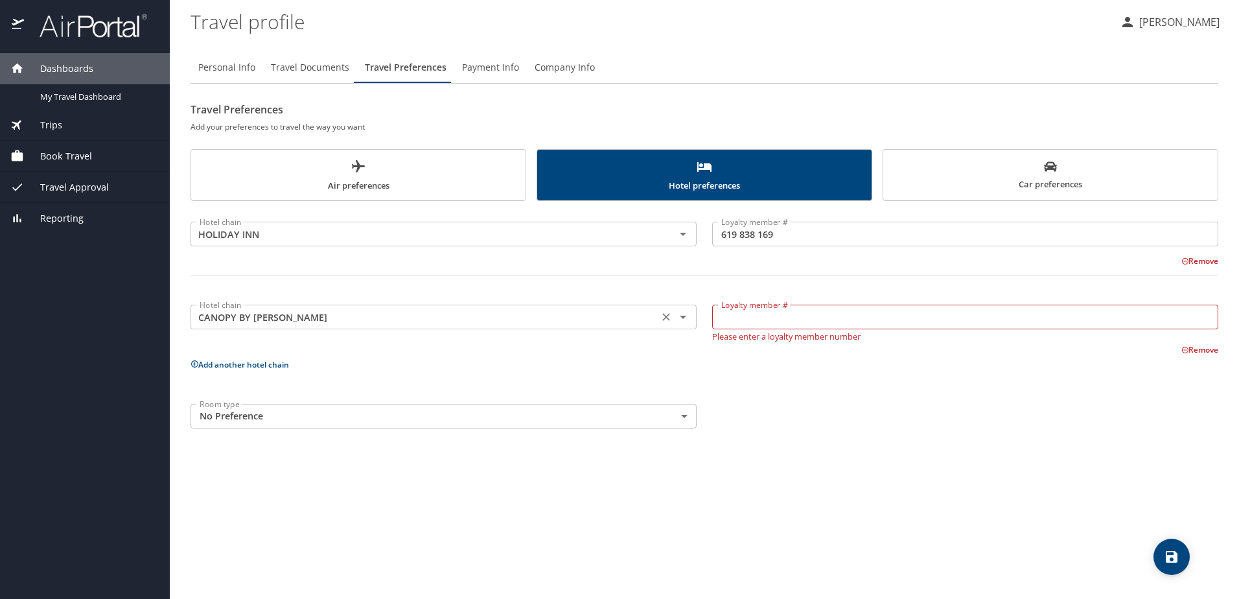
click at [276, 316] on input "CANOPY BY HILTON" at bounding box center [424, 316] width 460 height 17
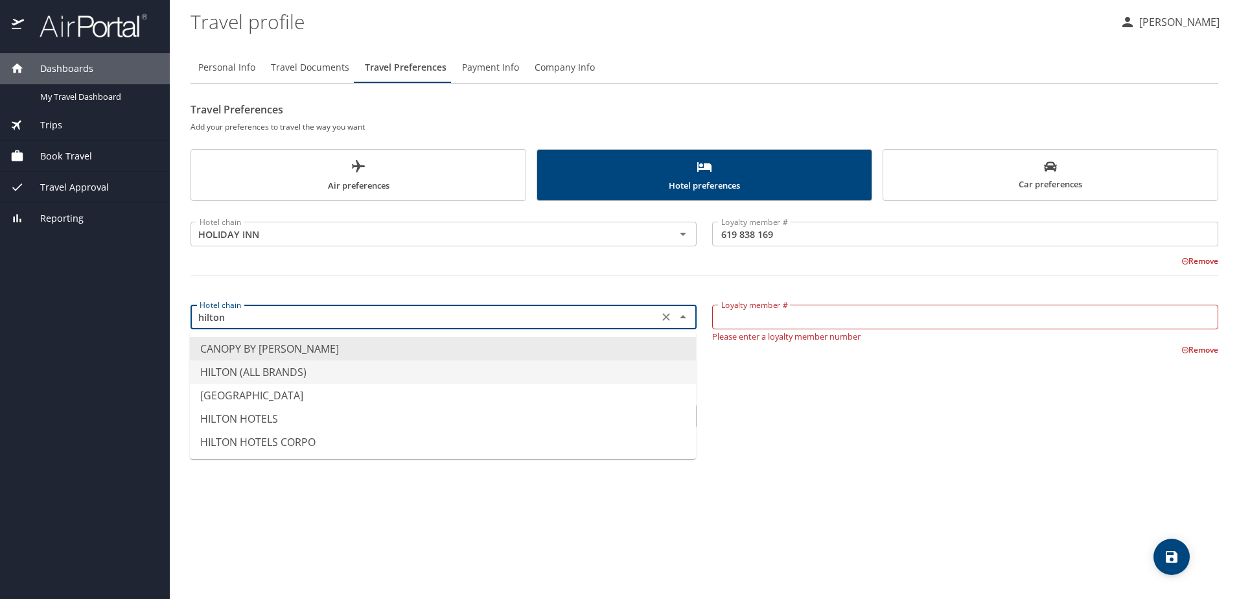
click at [268, 376] on li "HILTON (ALL BRANDS)" at bounding box center [443, 371] width 506 height 23
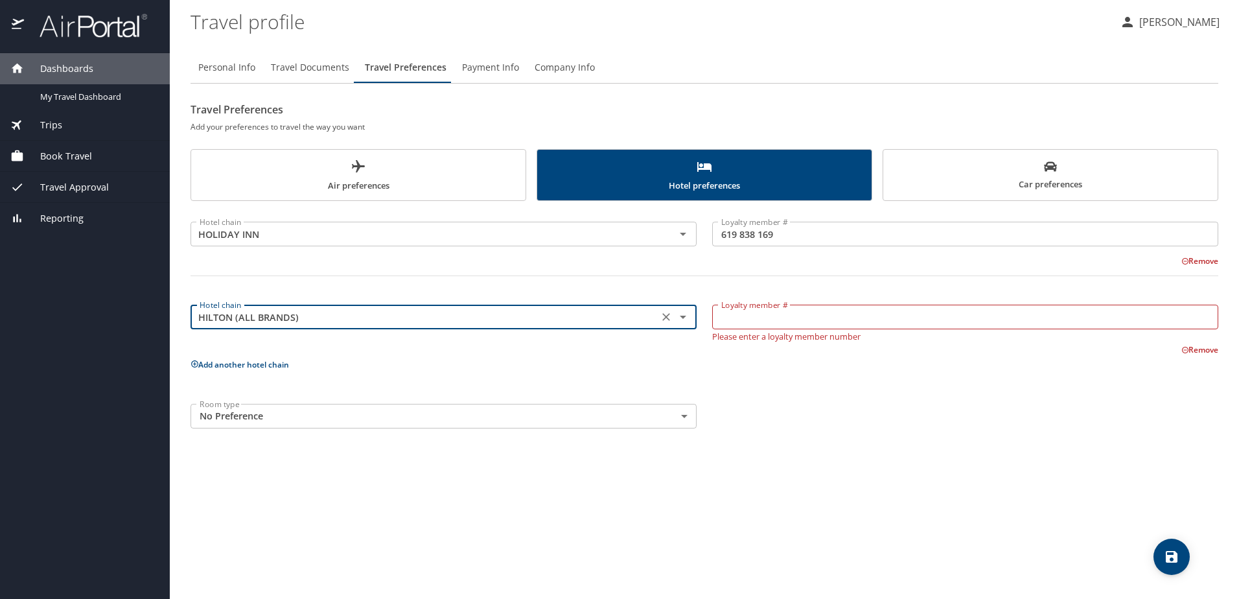
type input "HILTON (ALL BRANDS)"
drag, startPoint x: 833, startPoint y: 382, endPoint x: 792, endPoint y: 365, distance: 44.8
click at [831, 382] on div "Hotel chain HOLIDAY INN Hotel chain Loyalty member # 619 838 169 Loyalty member…" at bounding box center [704, 322] width 1028 height 227
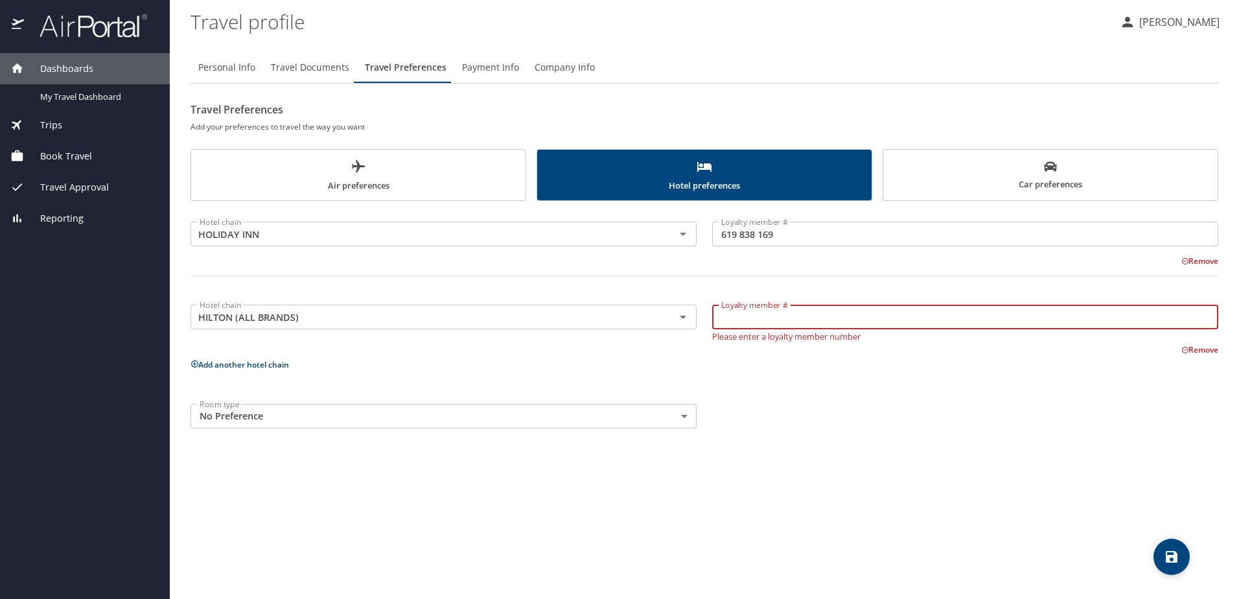
click at [789, 327] on input "Loyalty member #" at bounding box center [965, 316] width 506 height 25
paste input "251438794"
type input "251438794"
click at [851, 399] on div "Room type No Preference NotApplicable Room type" at bounding box center [704, 416] width 1043 height 40
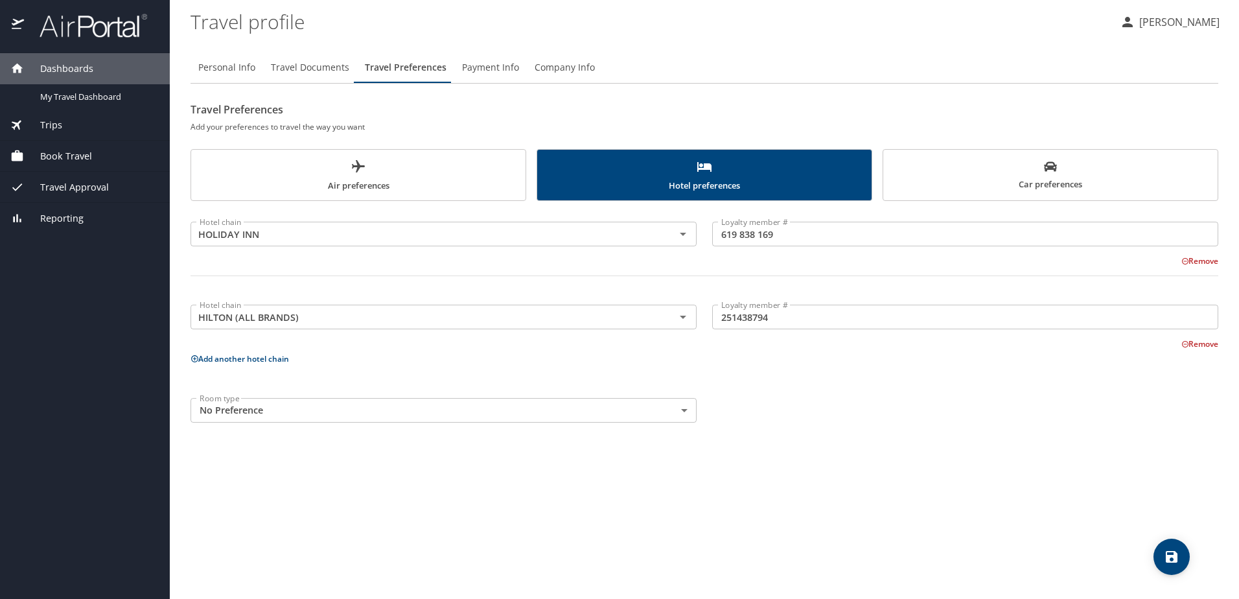
click at [1034, 126] on h6 "Add your preferences to travel the way you want" at bounding box center [704, 127] width 1028 height 14
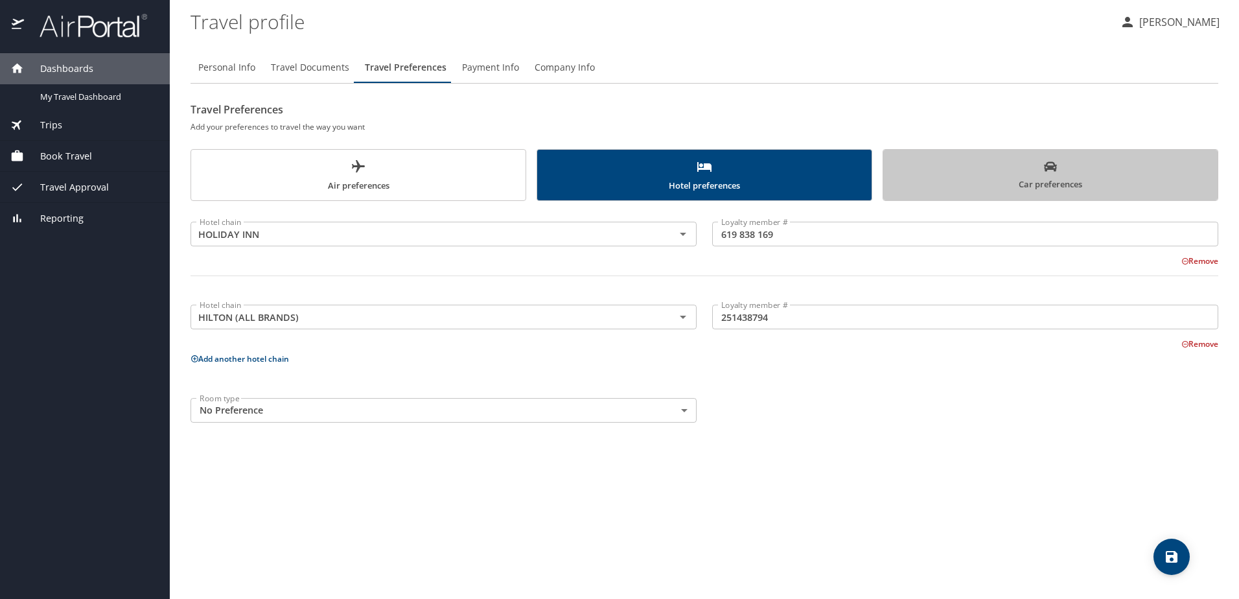
click at [1046, 166] on icon "scrollable force tabs example" at bounding box center [1050, 167] width 13 height 10
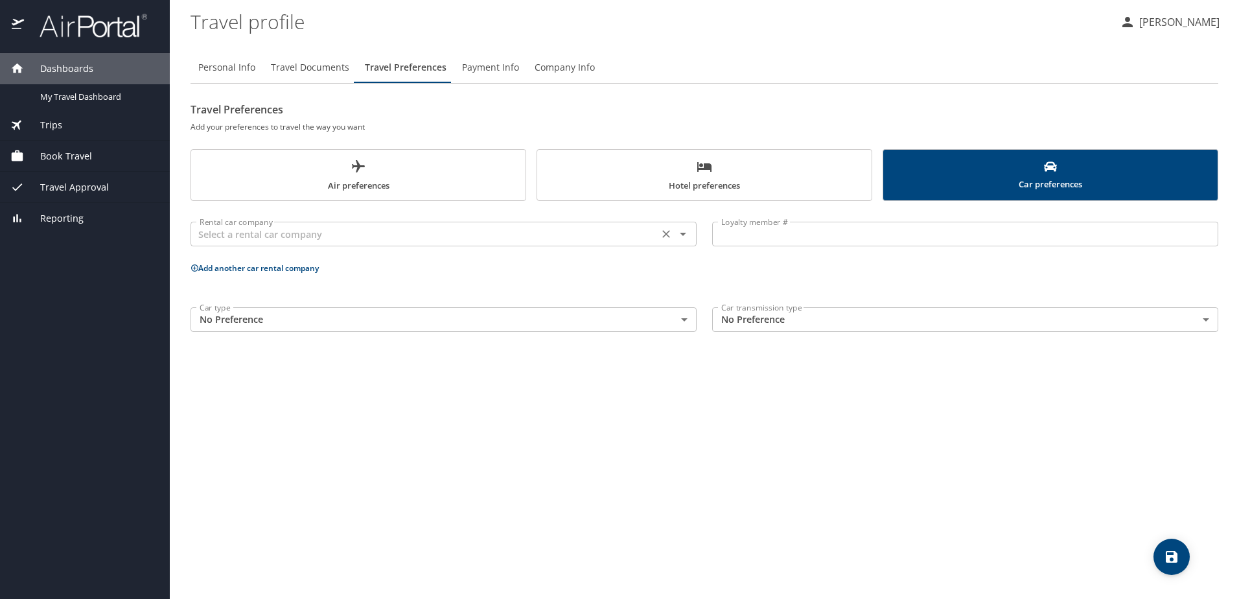
click at [247, 238] on input "text" at bounding box center [424, 233] width 460 height 17
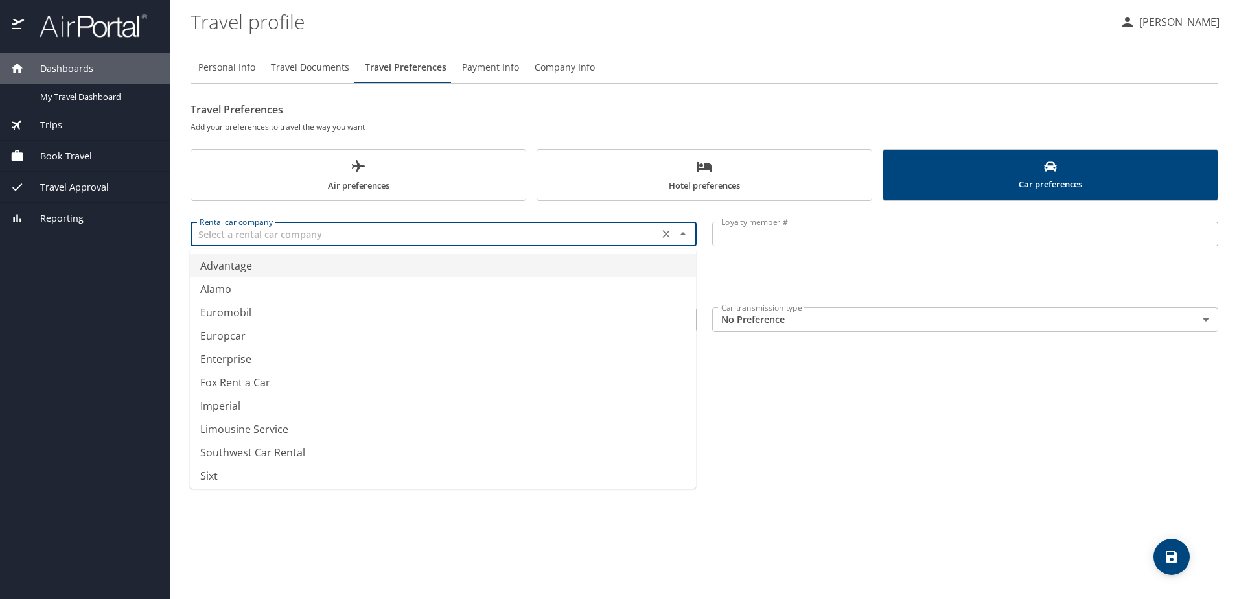
type input "Advantage"
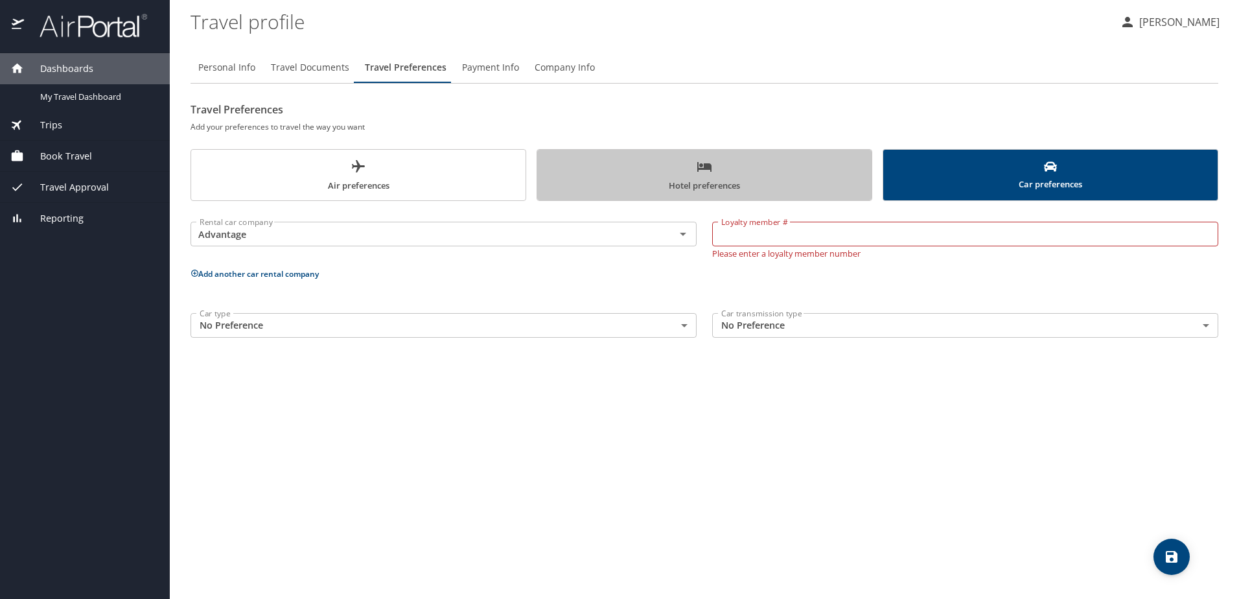
drag, startPoint x: 790, startPoint y: 163, endPoint x: 799, endPoint y: 165, distance: 9.9
click at [789, 162] on span "Hotel preferences" at bounding box center [704, 176] width 319 height 34
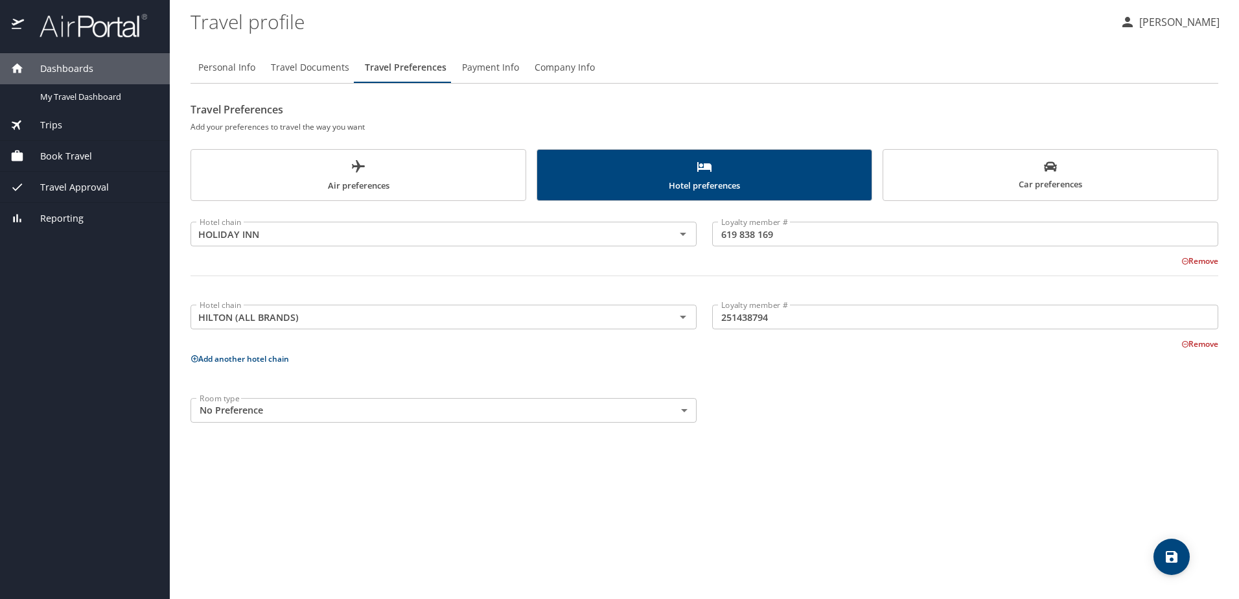
click at [1167, 547] on button "save" at bounding box center [1171, 556] width 36 height 36
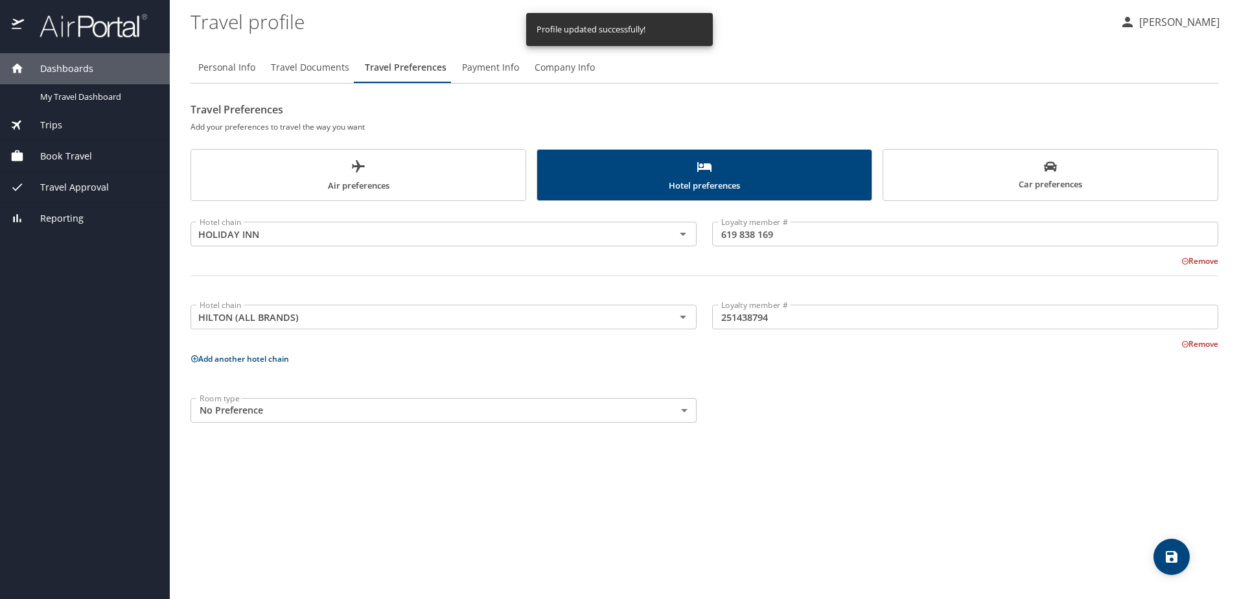
click at [1064, 166] on span "Car preferences" at bounding box center [1050, 176] width 319 height 32
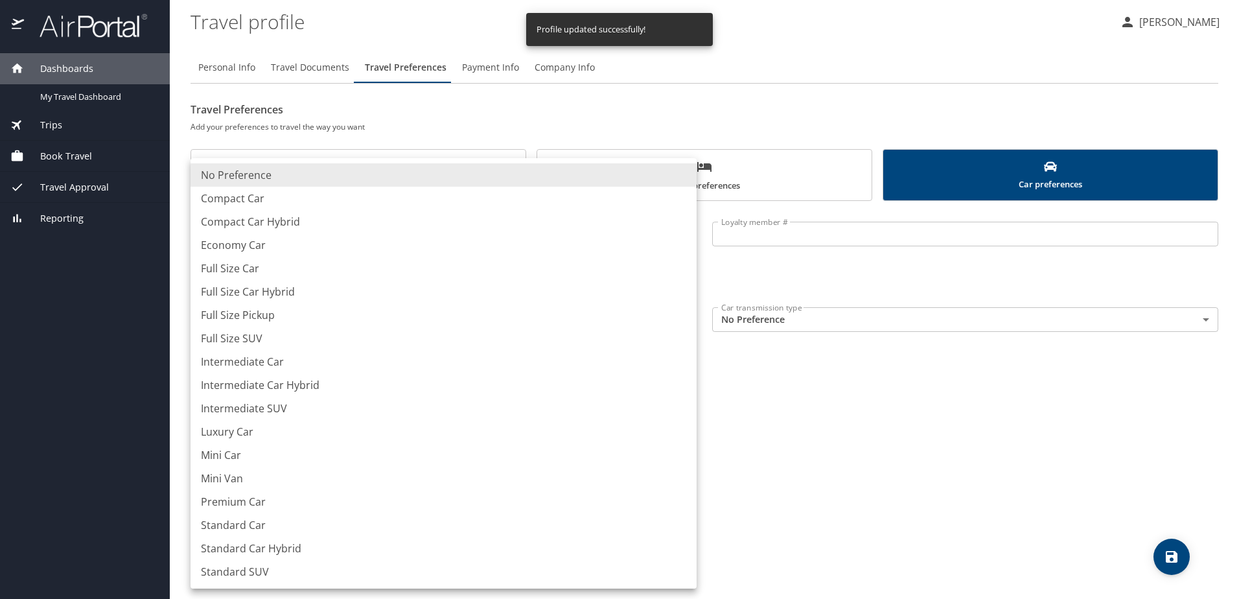
click at [249, 329] on body "Dashboards My Travel Dashboard Trips Current / Future Trips Past Trips Trips Mi…" at bounding box center [619, 299] width 1239 height 599
click at [970, 441] on div at bounding box center [619, 299] width 1239 height 599
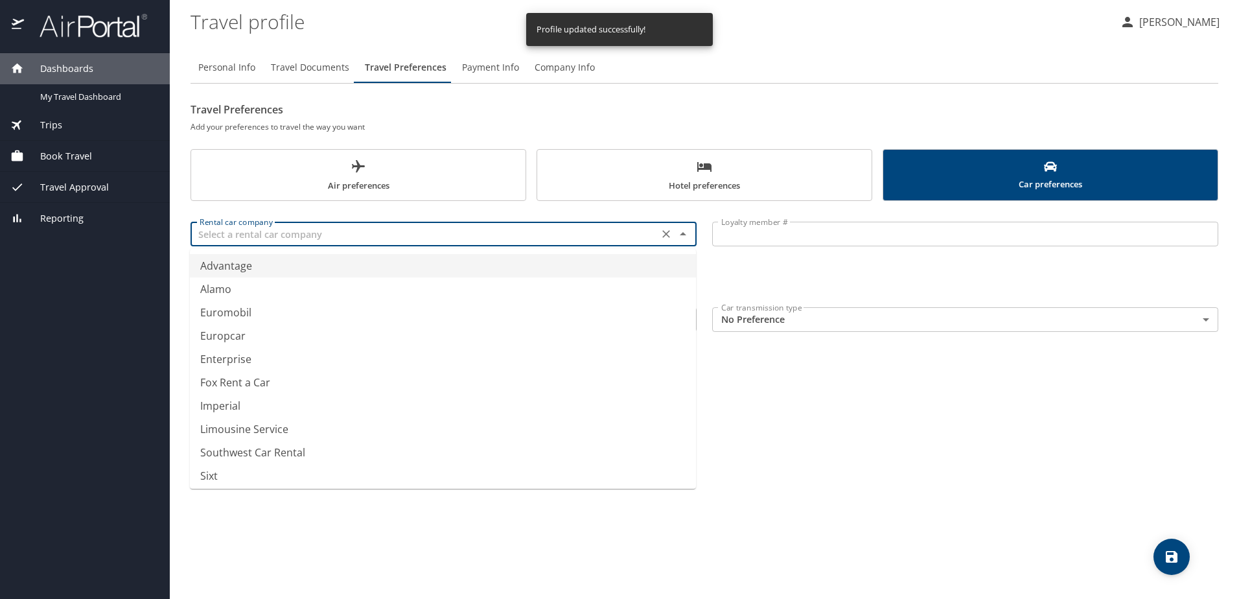
click at [252, 229] on input "text" at bounding box center [424, 233] width 460 height 17
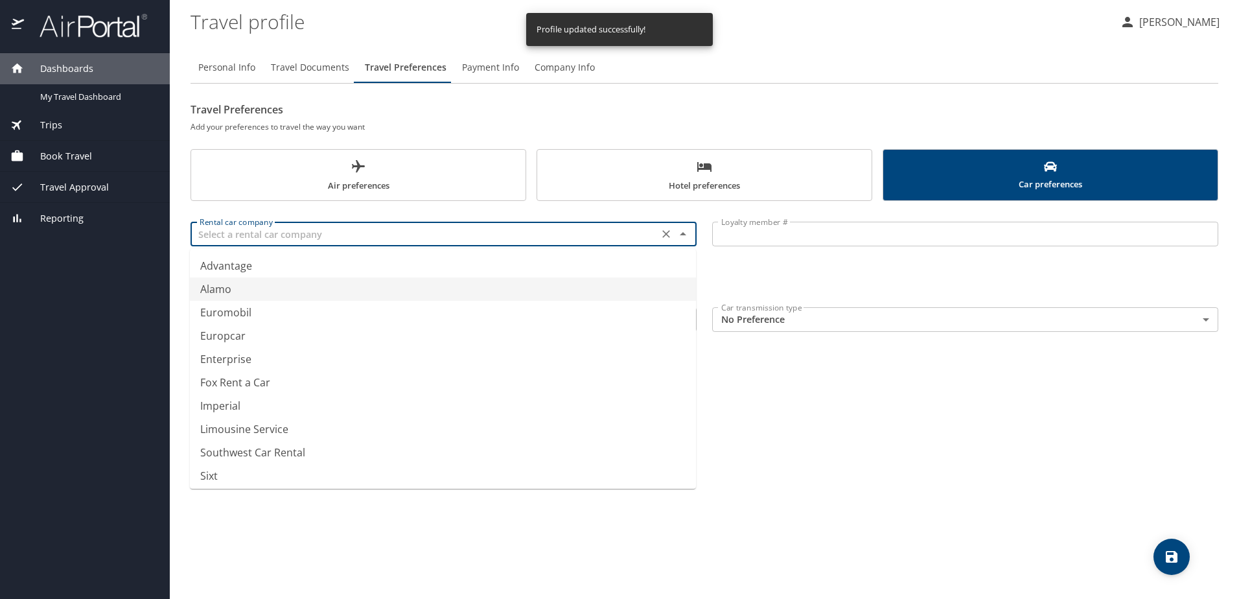
click at [229, 288] on li "Alamo" at bounding box center [443, 288] width 506 height 23
type input "Alamo"
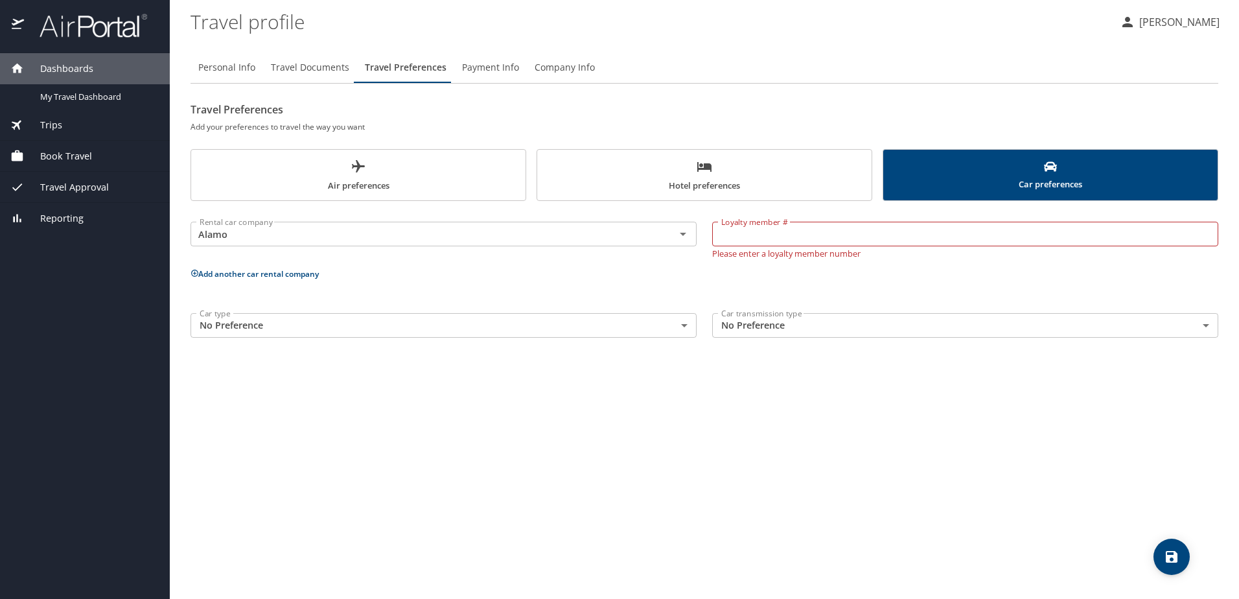
click at [856, 237] on input "Loyalty member #" at bounding box center [965, 234] width 506 height 25
paste input "936339622"
type input "936339622"
click at [552, 281] on div "Rental car company Alamo Rental car company Loyalty member # 936339622 Loyalty …" at bounding box center [704, 277] width 1028 height 137
click at [203, 267] on button "Add another car rental company" at bounding box center [254, 267] width 128 height 11
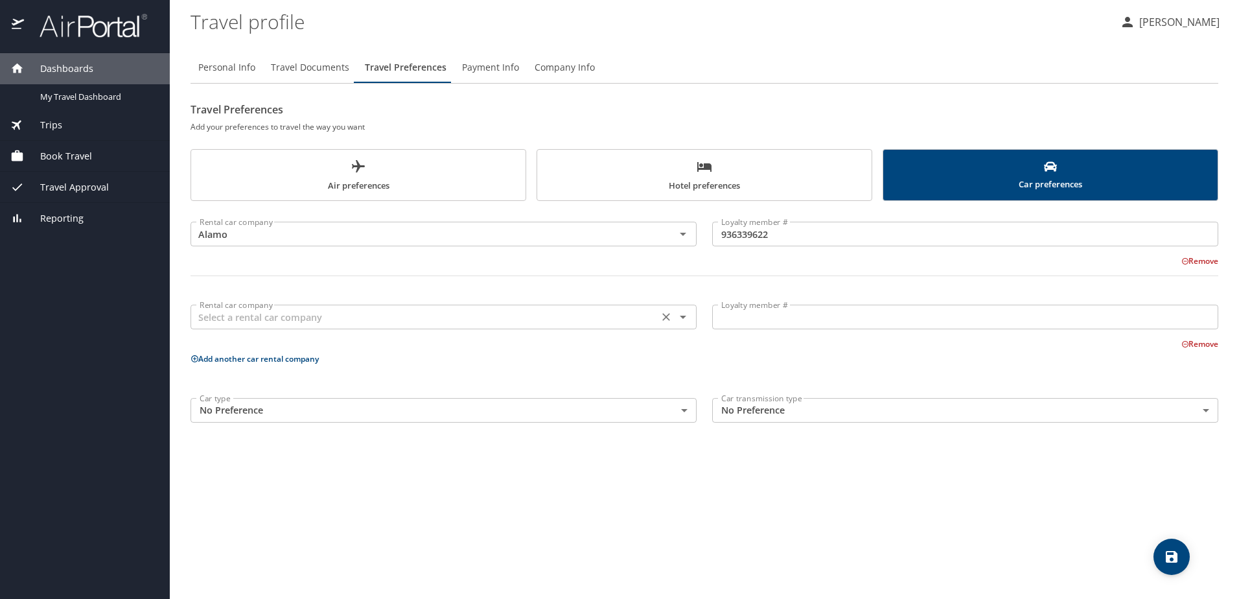
click at [253, 317] on input "text" at bounding box center [424, 316] width 460 height 17
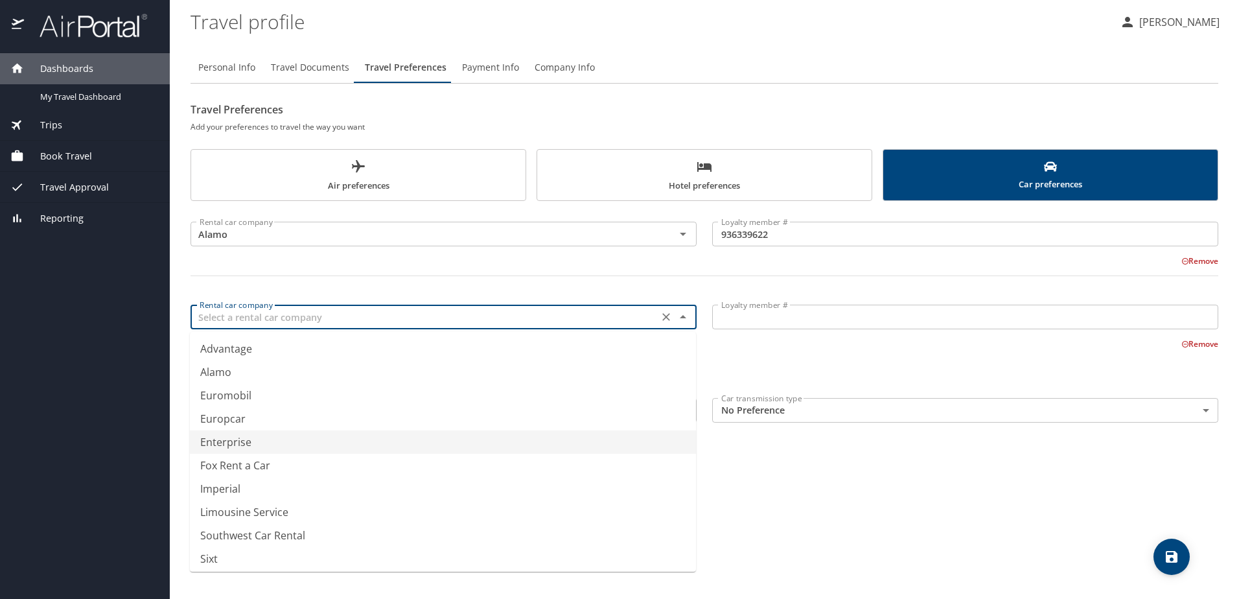
click at [250, 443] on li "Enterprise" at bounding box center [443, 441] width 506 height 23
type input "Enterprise"
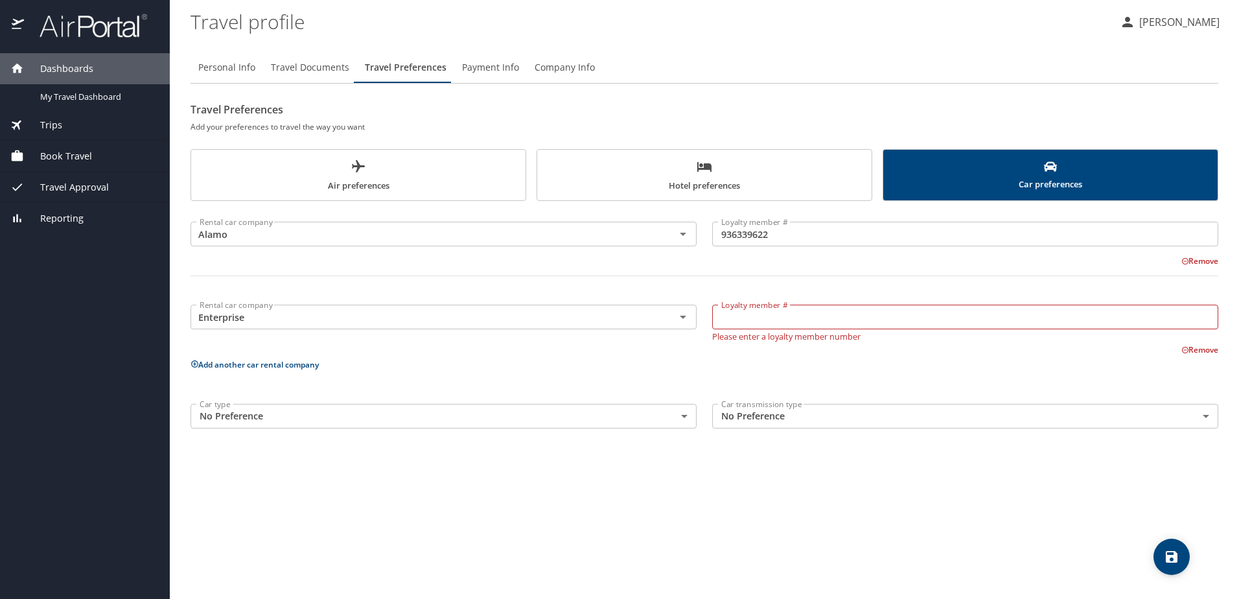
click at [786, 312] on input "Loyalty member #" at bounding box center [965, 316] width 506 height 25
paste input "FMZNVG6"
type input "FMZNVG6"
drag, startPoint x: 781, startPoint y: 365, endPoint x: 782, endPoint y: 356, distance: 9.7
click at [781, 365] on p "Add another car rental company" at bounding box center [704, 364] width 1028 height 16
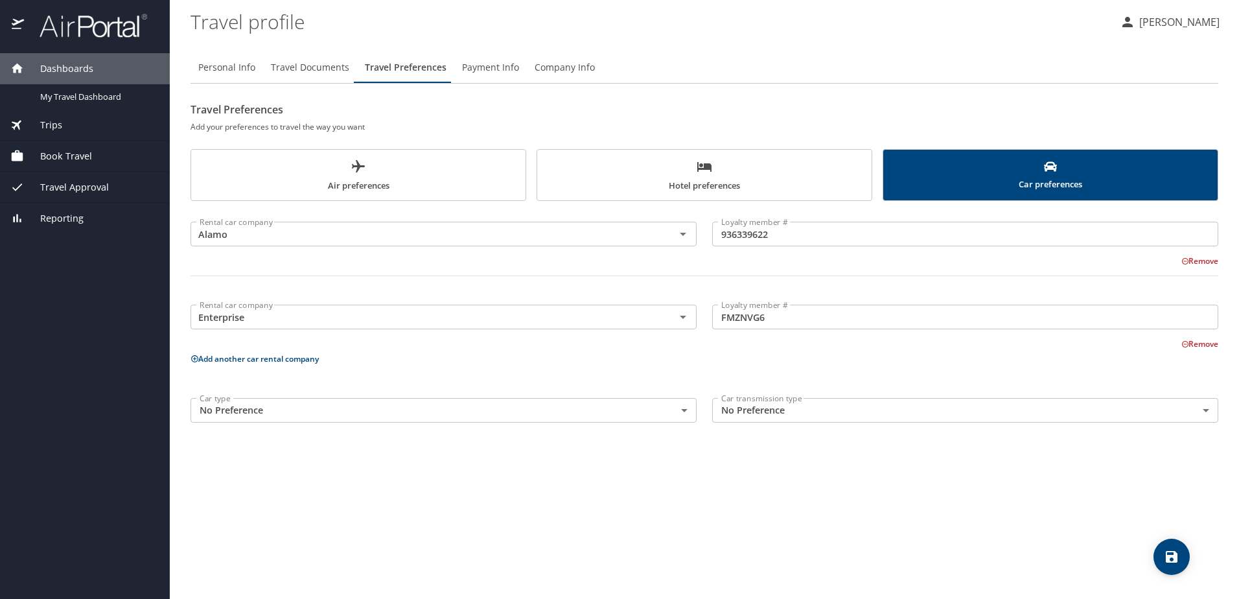
click at [339, 405] on body "Dashboards My Travel Dashboard Trips Current / Future Trips Past Trips Trips Mi…" at bounding box center [619, 299] width 1239 height 599
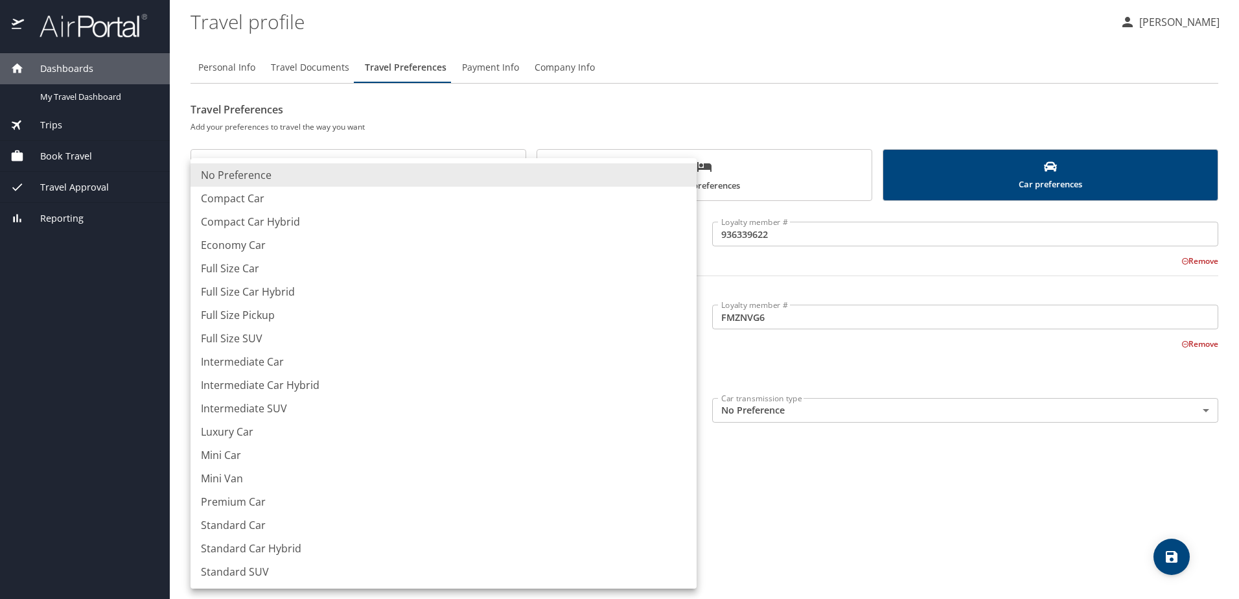
click at [277, 260] on li "Full Size Car" at bounding box center [443, 268] width 506 height 23
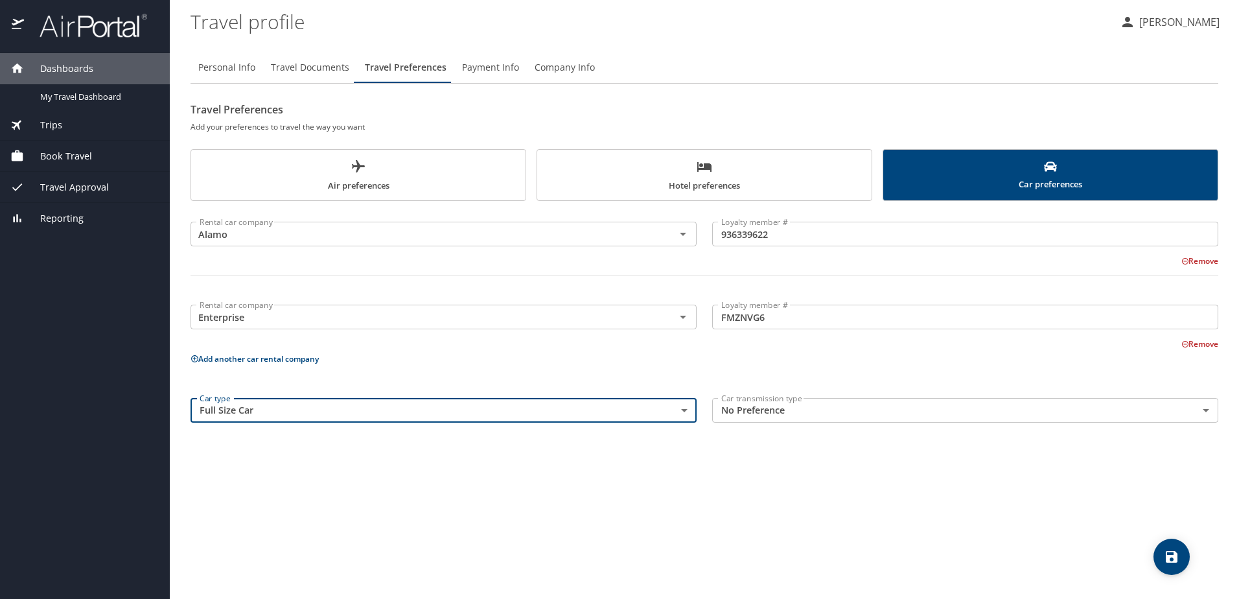
click at [277, 268] on ul "No Preference Compact Car Compact Car Hybrid Economy Car Full Size Car Full Siz…" at bounding box center [380, 389] width 380 height 242
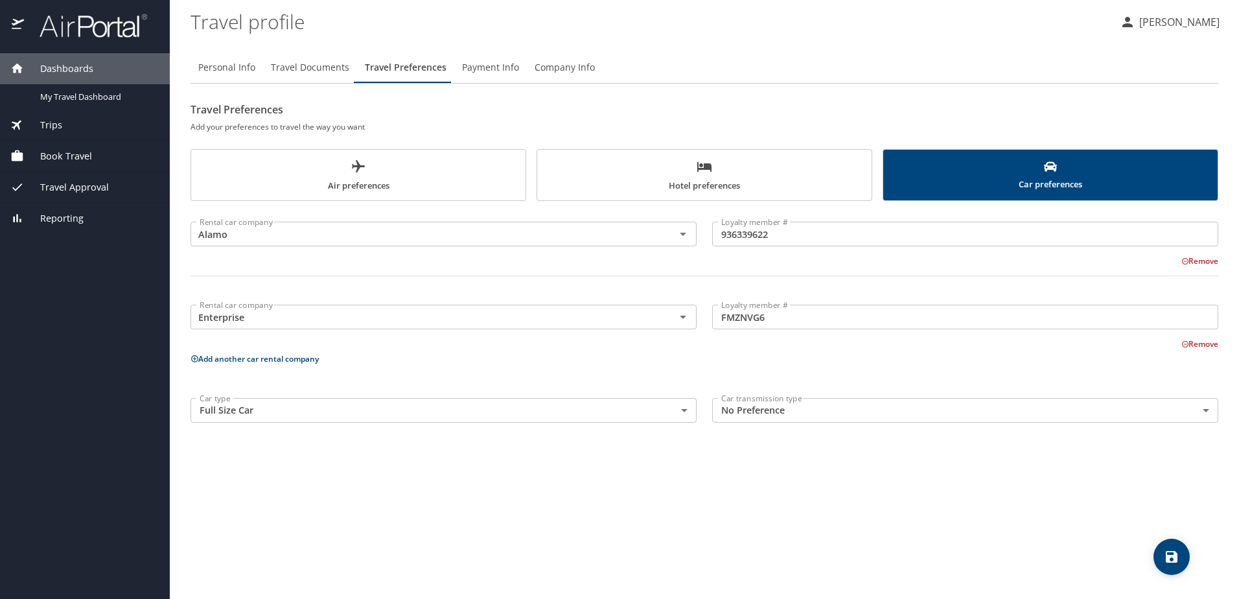
click at [251, 413] on body "Dashboards My Travel Dashboard Trips Current / Future Trips Past Trips Trips Mi…" at bounding box center [619, 299] width 1239 height 599
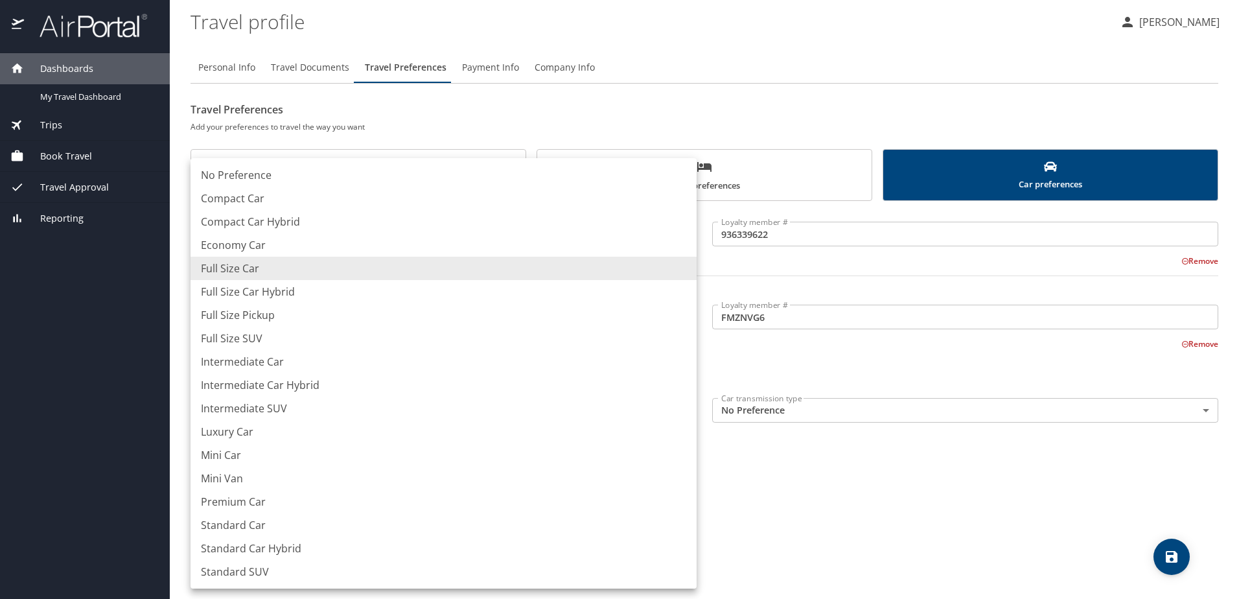
click at [295, 522] on li "Standard Car" at bounding box center [443, 524] width 506 height 23
type input "StandardCar"
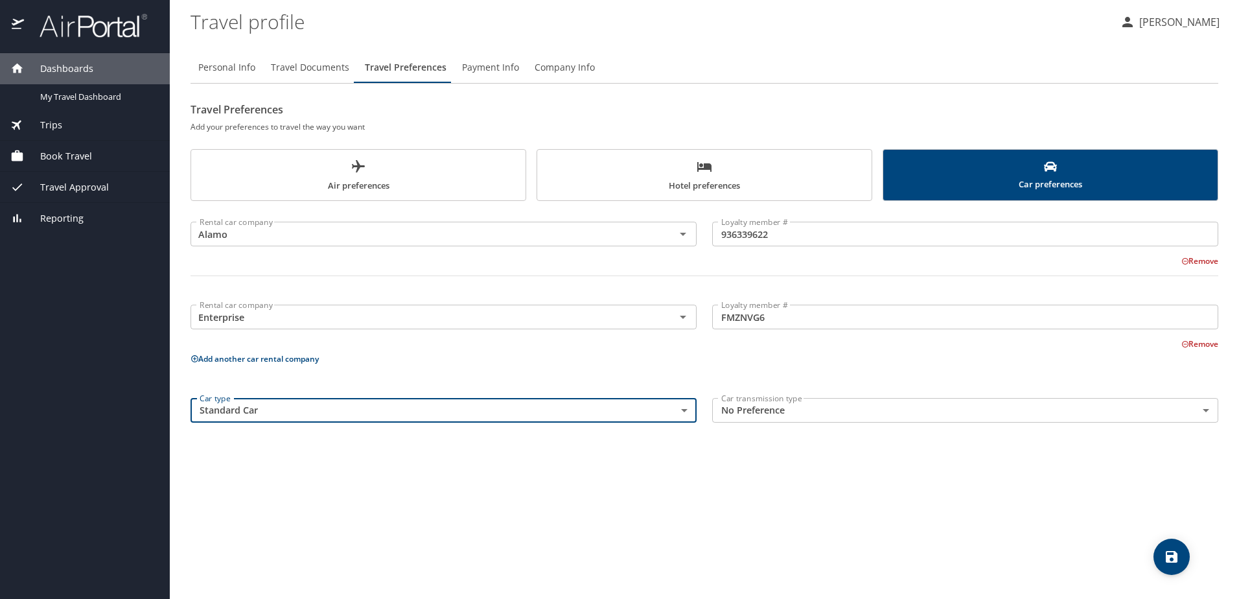
click at [758, 408] on body "Dashboards My Travel Dashboard Trips Current / Future Trips Past Trips Trips Mi…" at bounding box center [619, 299] width 1239 height 599
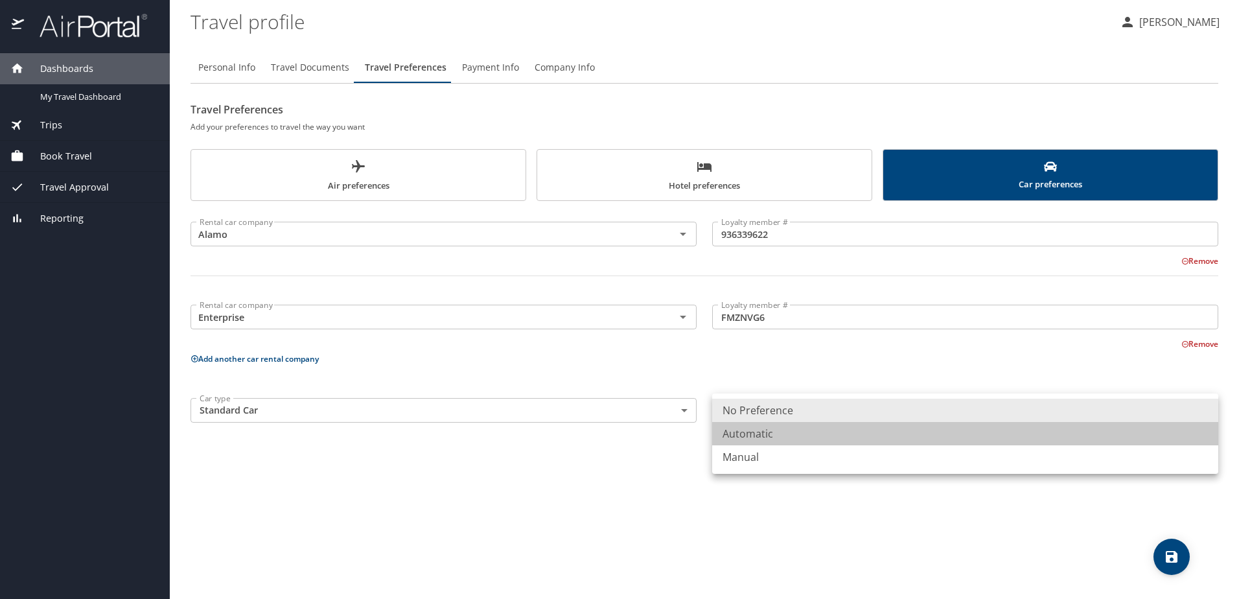
click at [757, 433] on li "Automatic" at bounding box center [965, 433] width 506 height 23
type input "Automatic"
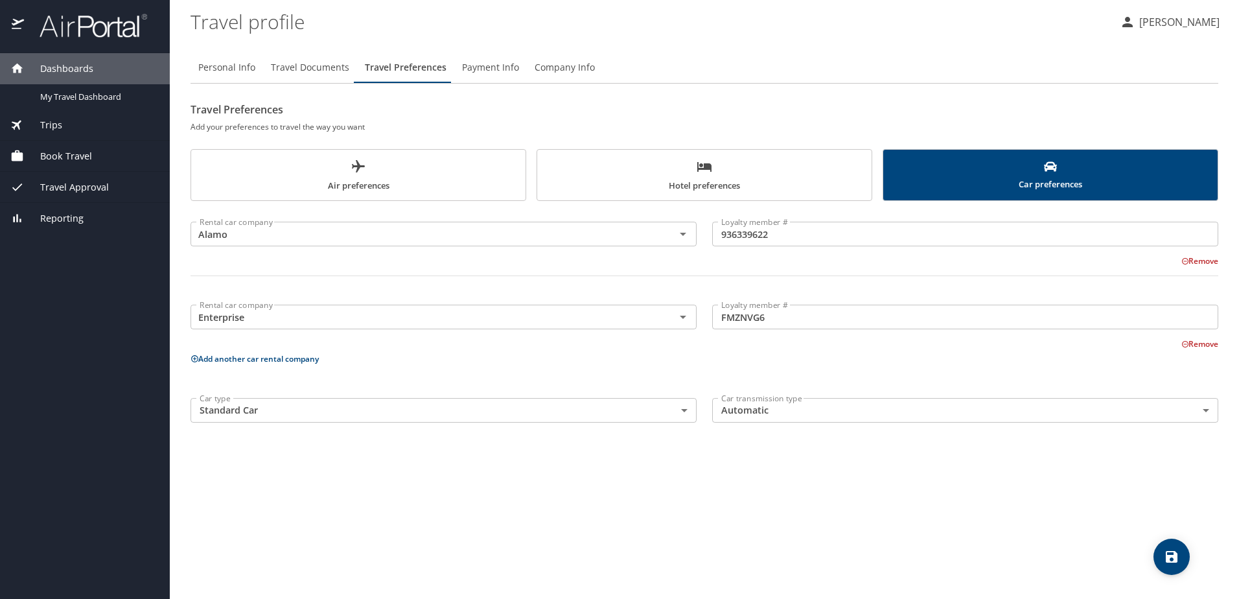
click at [746, 437] on div "Personal Info Travel Documents Travel Preferences Payment Info Company Info Tra…" at bounding box center [704, 319] width 1028 height 557
click at [1177, 555] on icon "save" at bounding box center [1172, 557] width 16 height 16
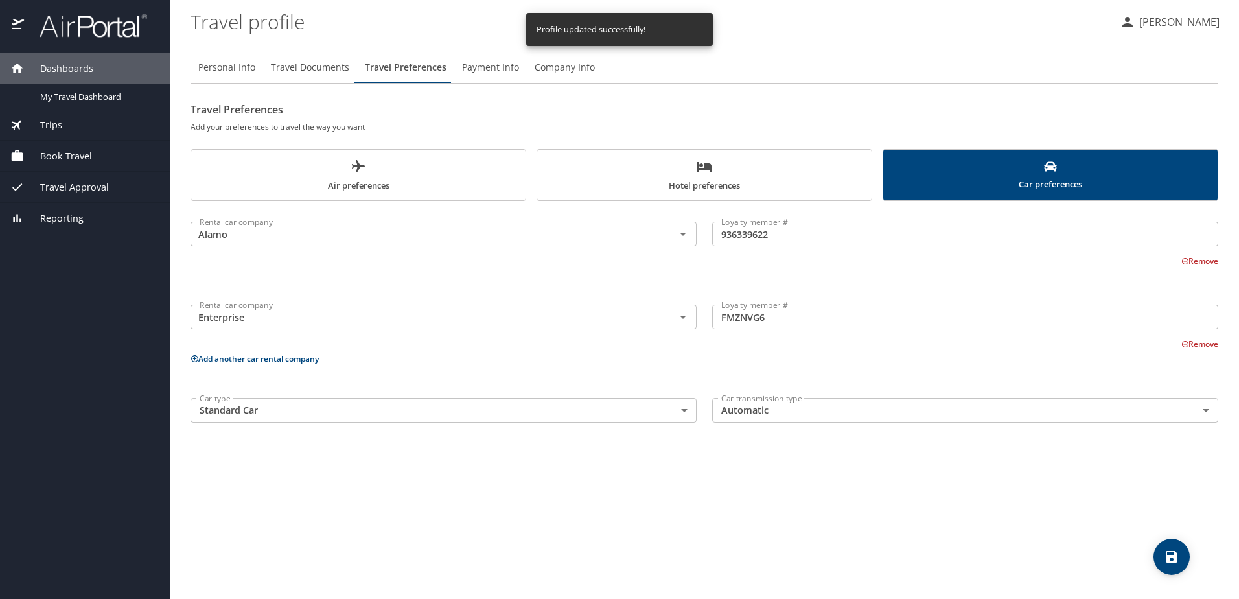
click at [495, 68] on span "Payment Info" at bounding box center [490, 68] width 57 height 16
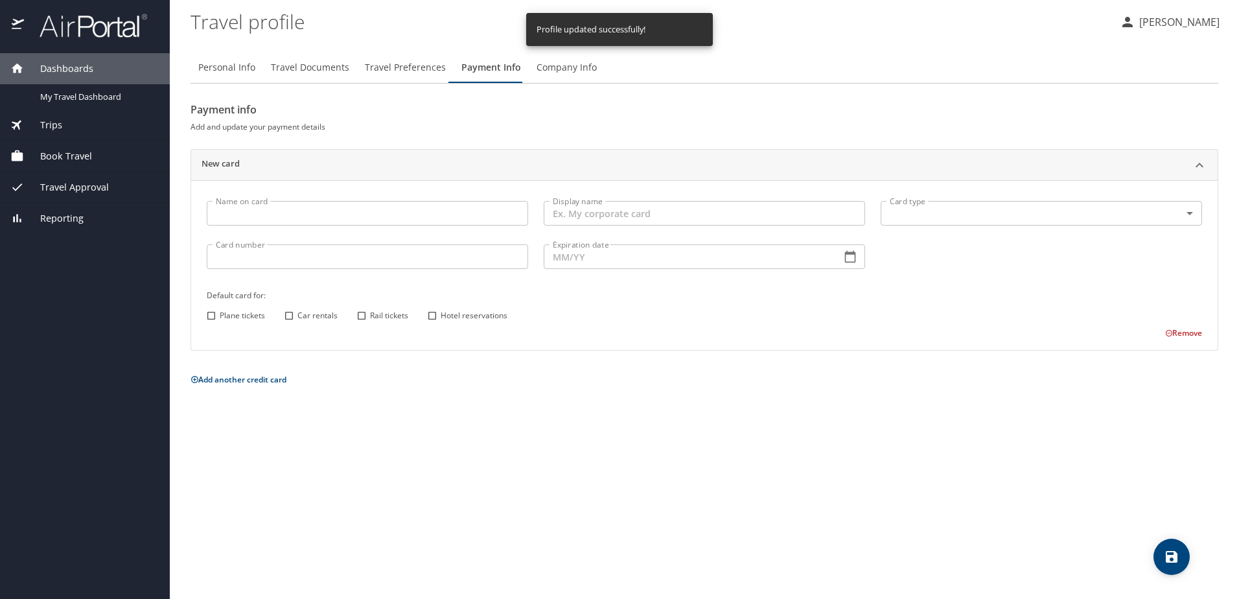
click at [245, 214] on input "Name on card" at bounding box center [367, 213] width 321 height 25
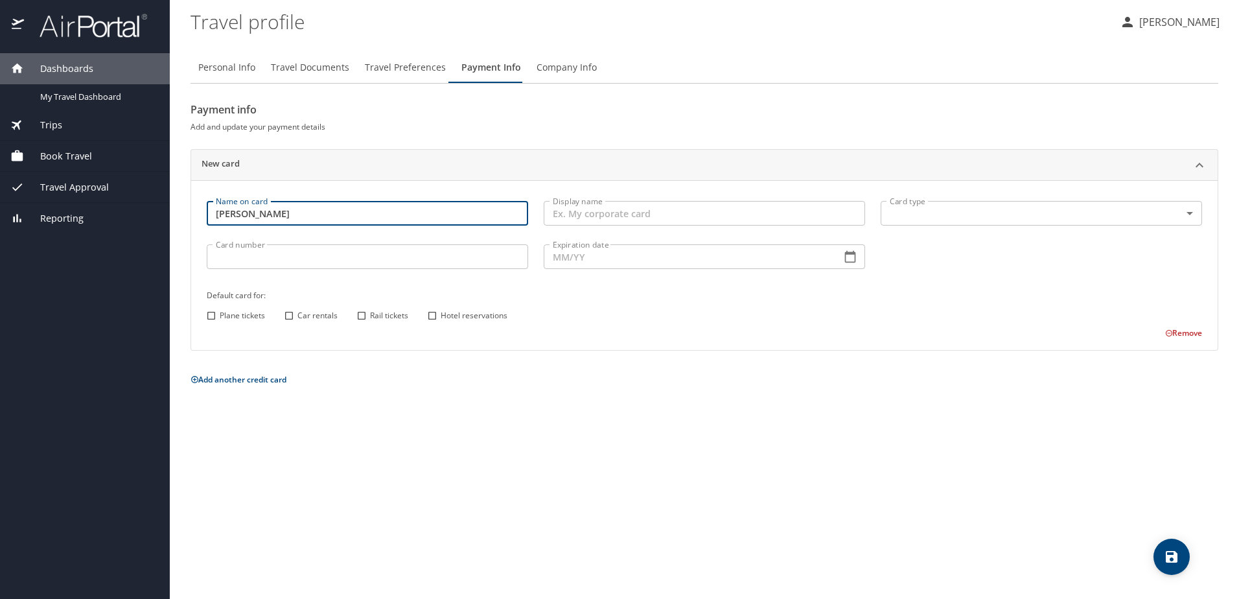
type input "Andrew Pavlik"
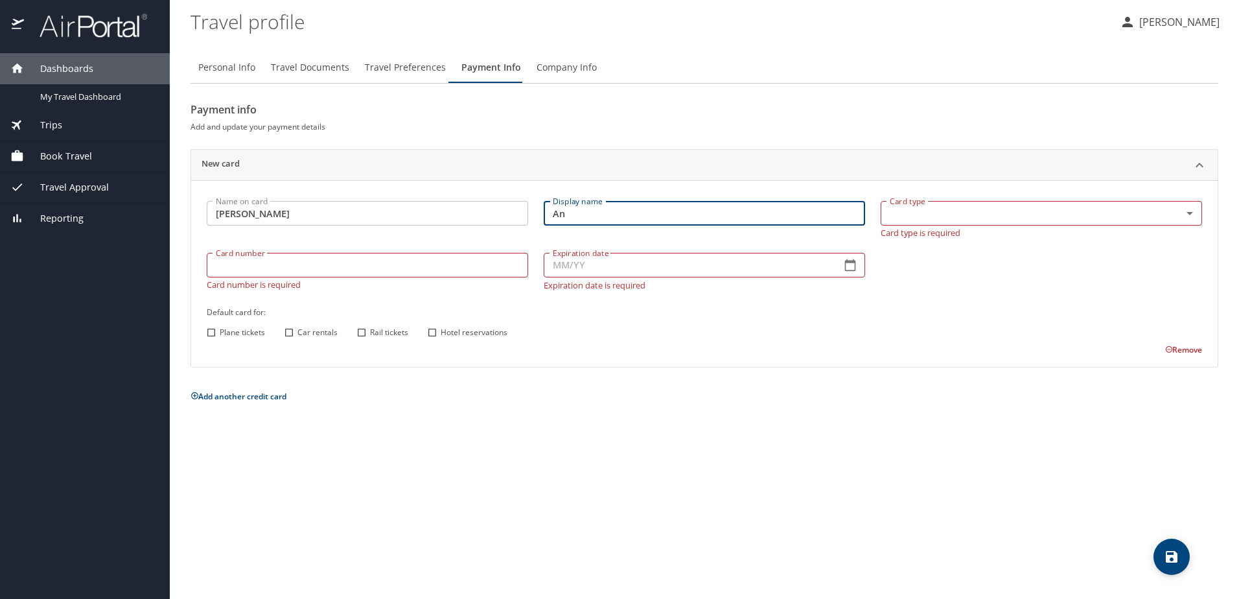
type input "A"
drag, startPoint x: 569, startPoint y: 214, endPoint x: 547, endPoint y: 214, distance: 22.0
click at [547, 214] on input "My Delta AMEX" at bounding box center [704, 213] width 321 height 25
click at [653, 220] on input "Delta AMEX" at bounding box center [704, 213] width 321 height 25
type input "Delta AMEX"
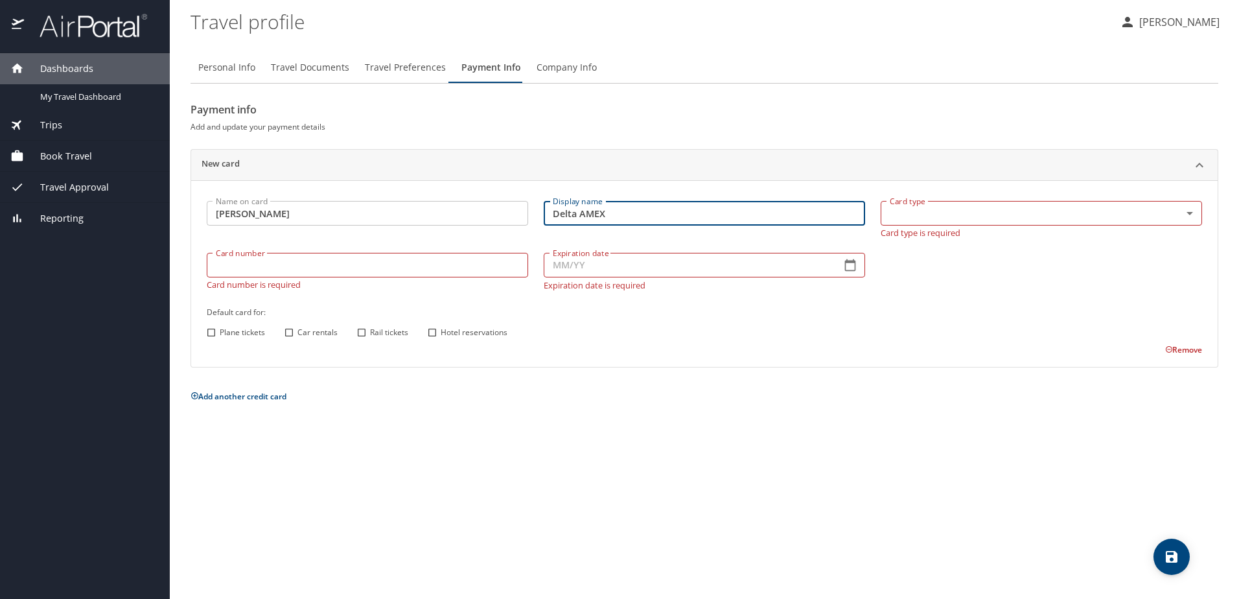
click at [940, 213] on body "Dashboards My Travel Dashboard Trips Current / Future Trips Past Trips Trips Mi…" at bounding box center [619, 299] width 1239 height 599
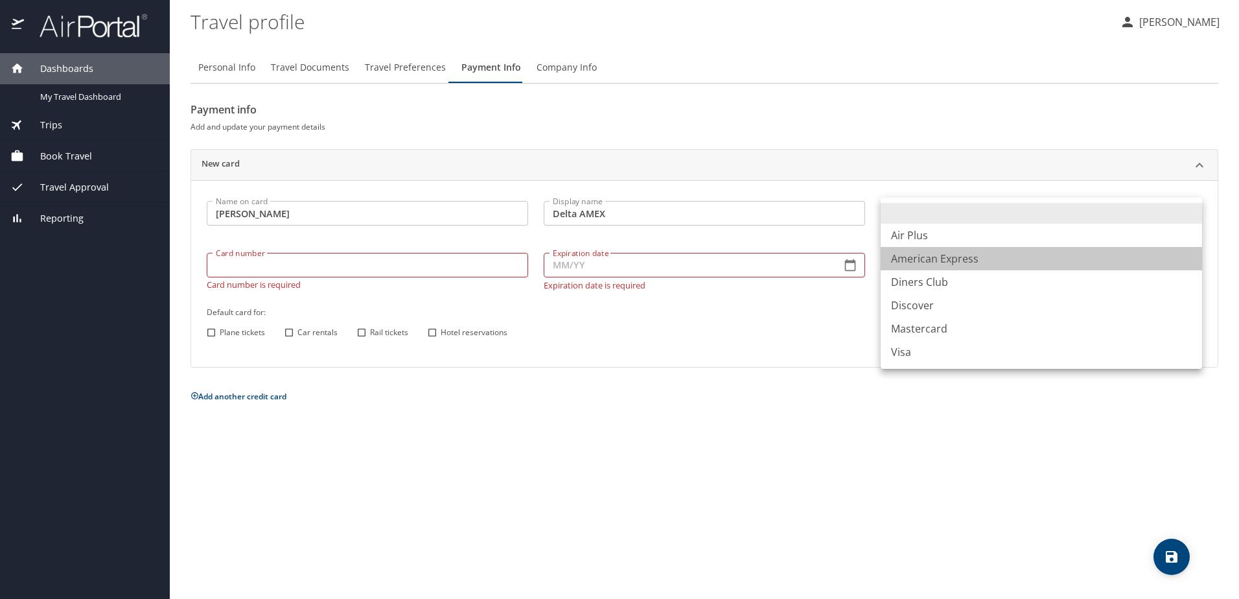
click at [939, 256] on li "American Express" at bounding box center [1040, 258] width 321 height 23
type input "AX"
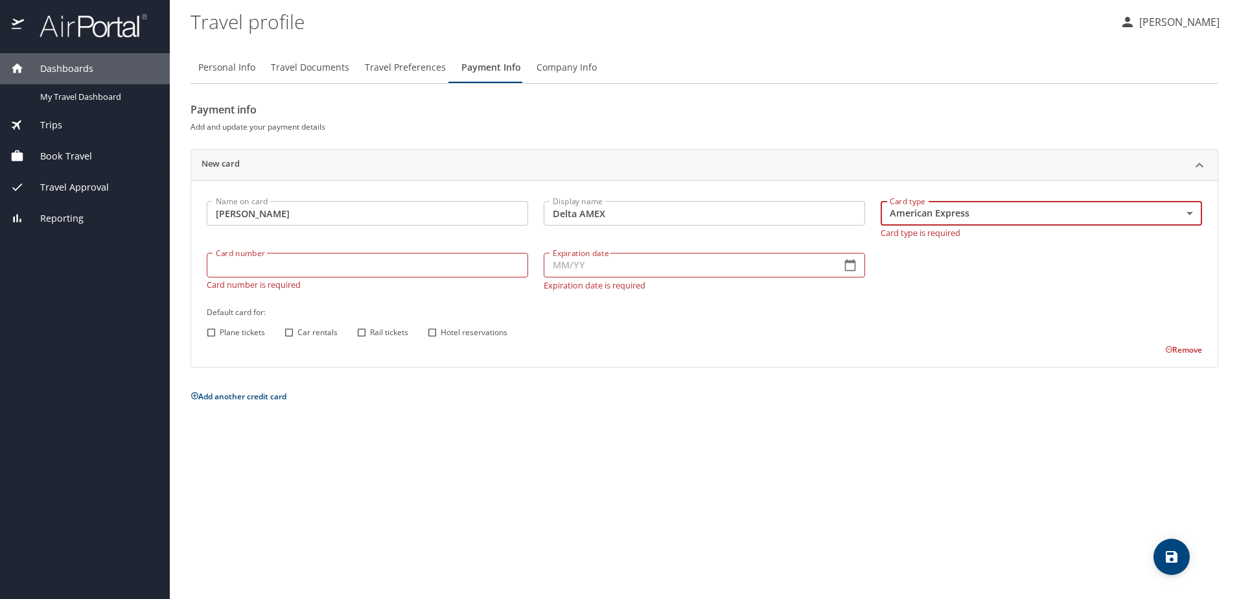
click at [276, 257] on input "Card number" at bounding box center [367, 265] width 321 height 25
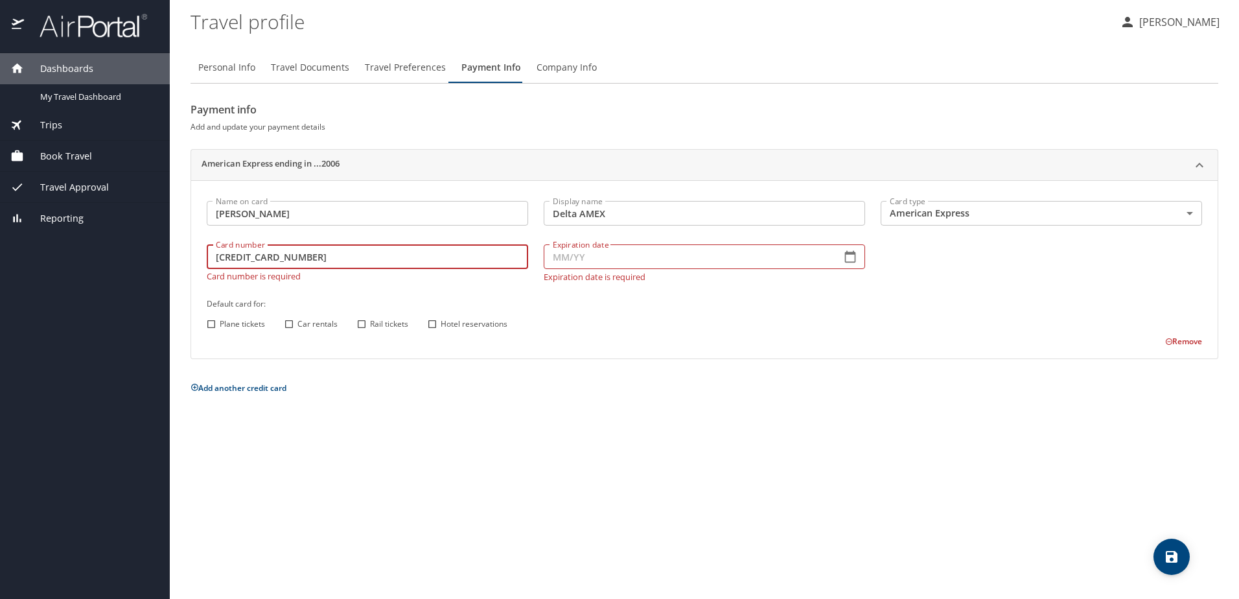
type input "379005783052006"
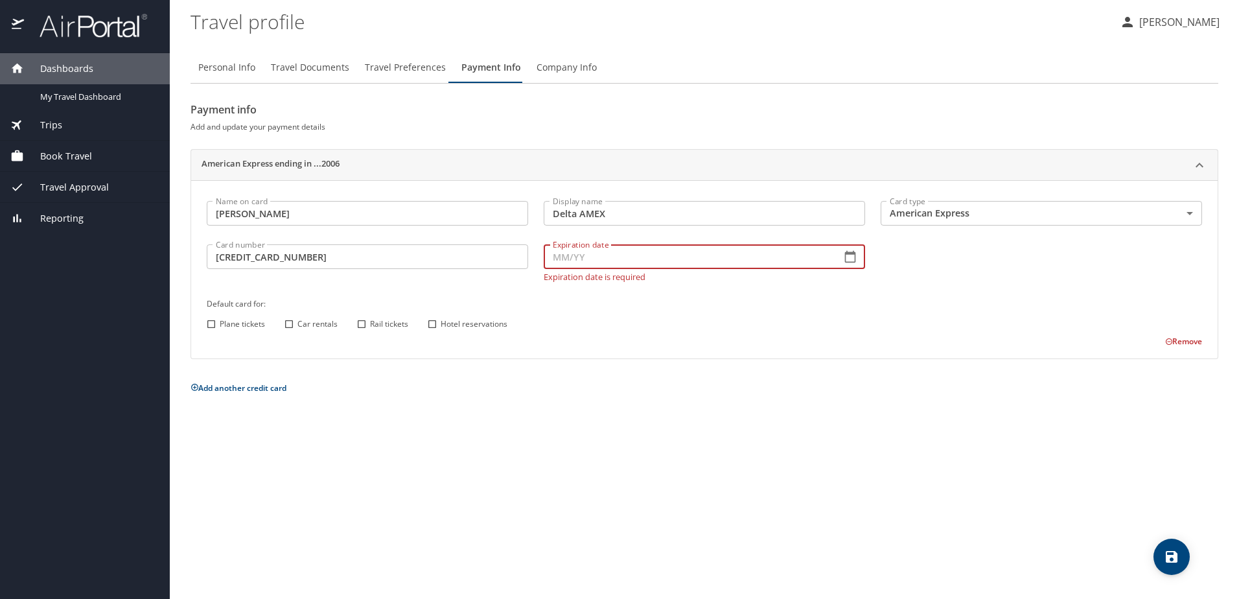
click at [616, 250] on input "Expiration date" at bounding box center [687, 256] width 287 height 25
type input "04/28"
drag, startPoint x: 628, startPoint y: 378, endPoint x: 614, endPoint y: 356, distance: 26.8
click at [628, 380] on p "Add another credit card" at bounding box center [704, 388] width 1028 height 16
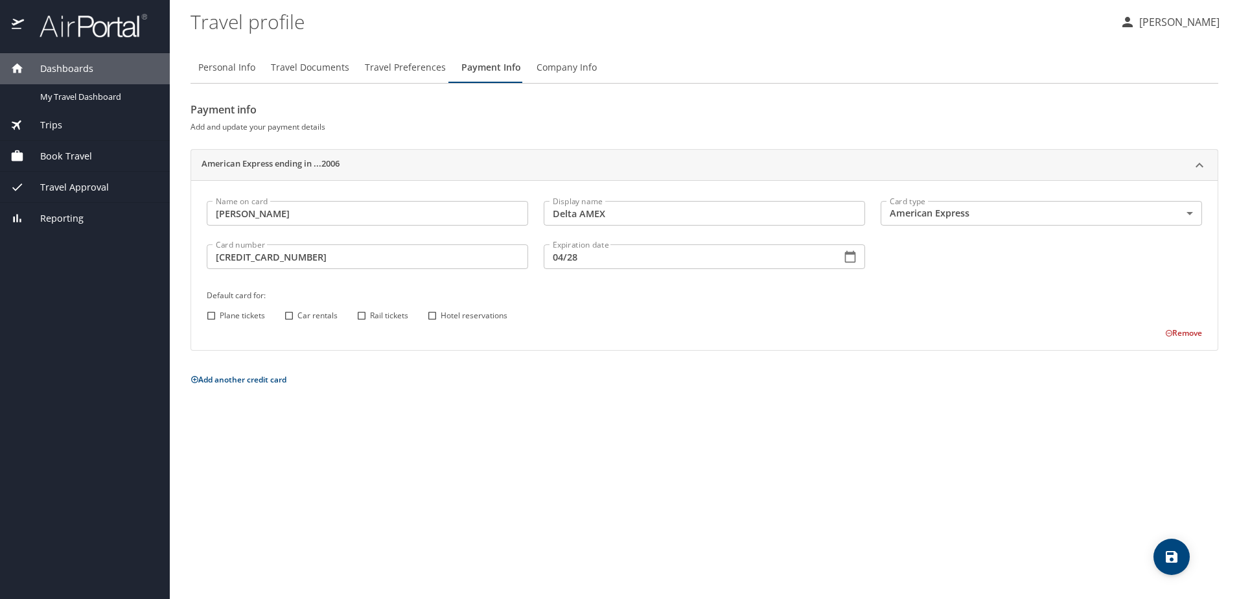
drag, startPoint x: 212, startPoint y: 317, endPoint x: 244, endPoint y: 317, distance: 31.7
click at [213, 317] on input "Plane tickets" at bounding box center [211, 315] width 17 height 17
checkbox input "true"
click at [293, 317] on input "Car rentals" at bounding box center [289, 315] width 17 height 17
checkbox input "true"
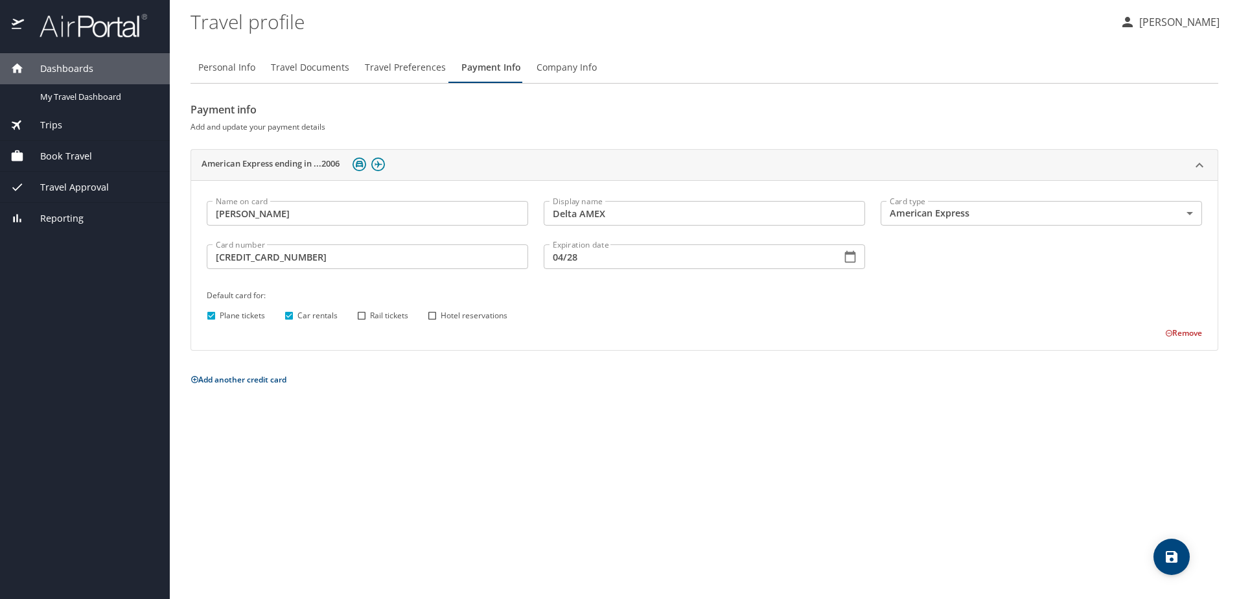
drag, startPoint x: 367, startPoint y: 318, endPoint x: 374, endPoint y: 321, distance: 7.8
click at [367, 318] on input "Rail tickets" at bounding box center [361, 315] width 17 height 17
checkbox input "true"
click at [269, 379] on button "Add another credit card" at bounding box center [238, 379] width 96 height 11
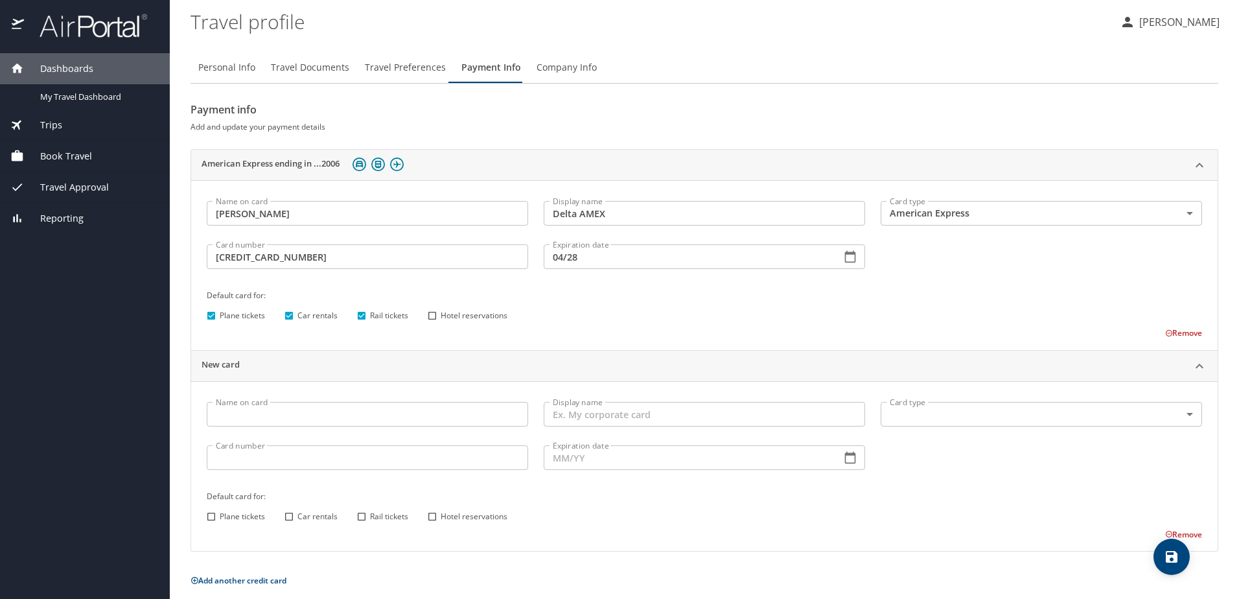
drag, startPoint x: 244, startPoint y: 416, endPoint x: 249, endPoint y: 411, distance: 6.9
click at [246, 411] on input "Name on card" at bounding box center [367, 414] width 321 height 25
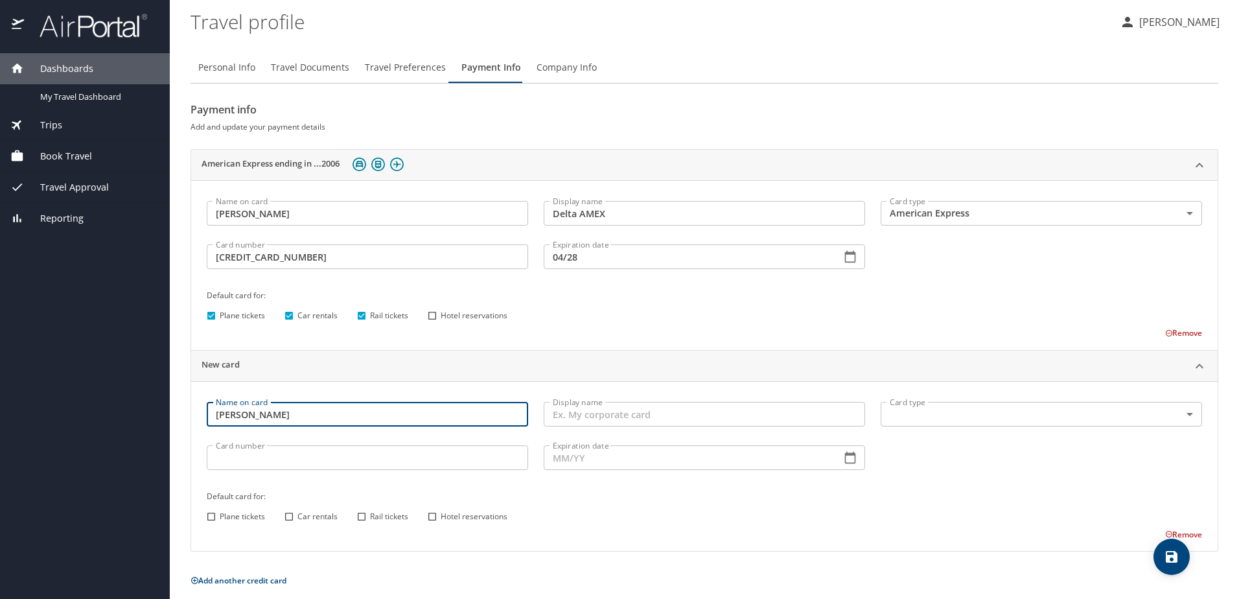
type input "Andrew Pavlik"
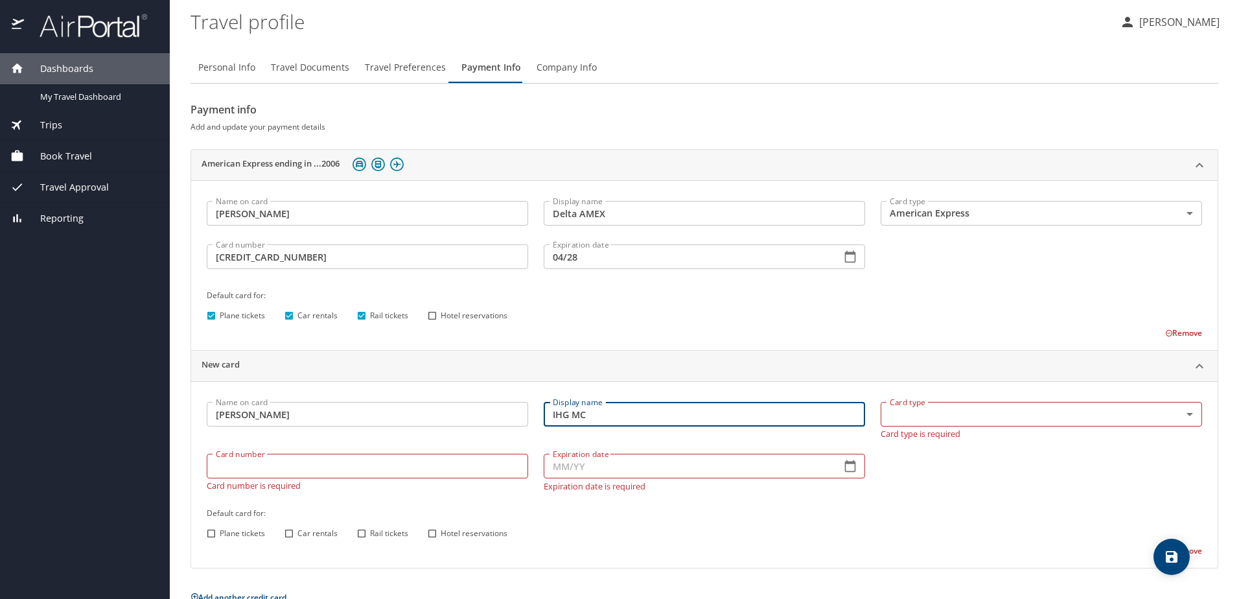
type input "IHG MC"
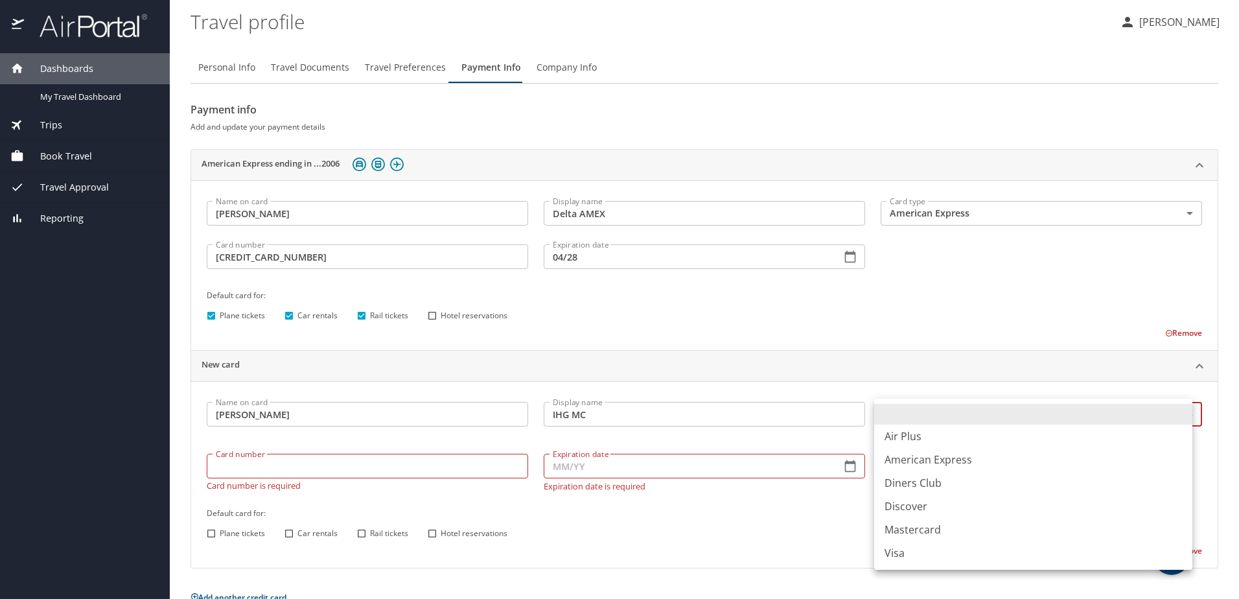
click at [910, 404] on body "Dashboards My Travel Dashboard Trips Current / Future Trips Past Trips Trips Mi…" at bounding box center [619, 299] width 1239 height 599
click at [913, 529] on li "Mastercard" at bounding box center [1033, 529] width 318 height 23
type input "CA"
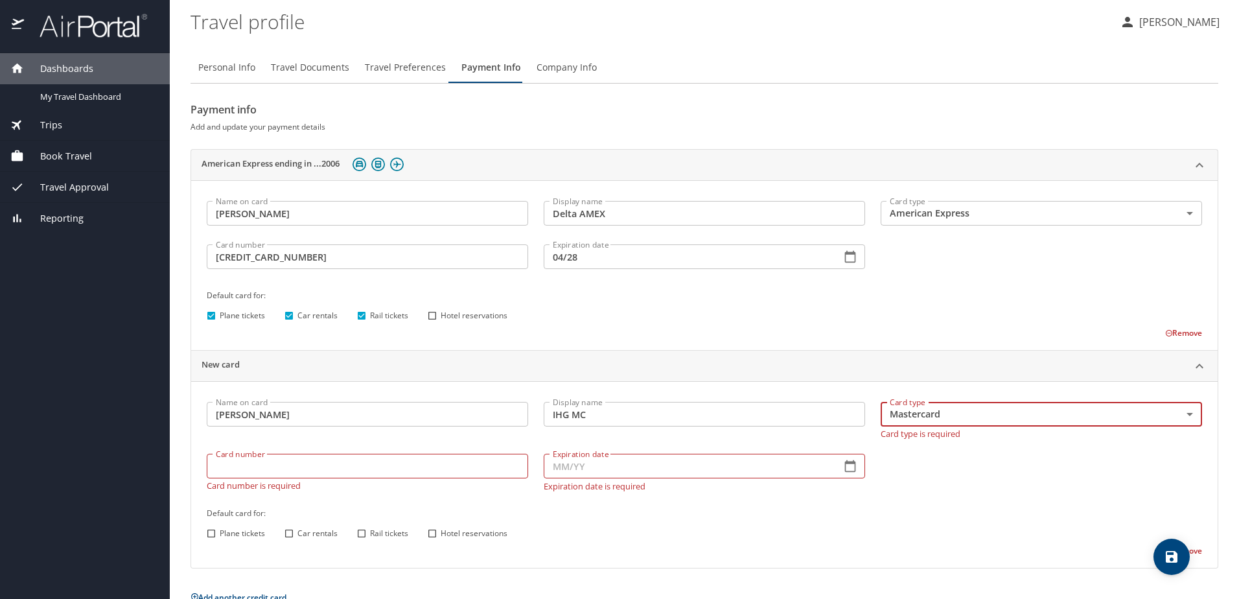
click at [287, 460] on input "Card number" at bounding box center [367, 465] width 321 height 25
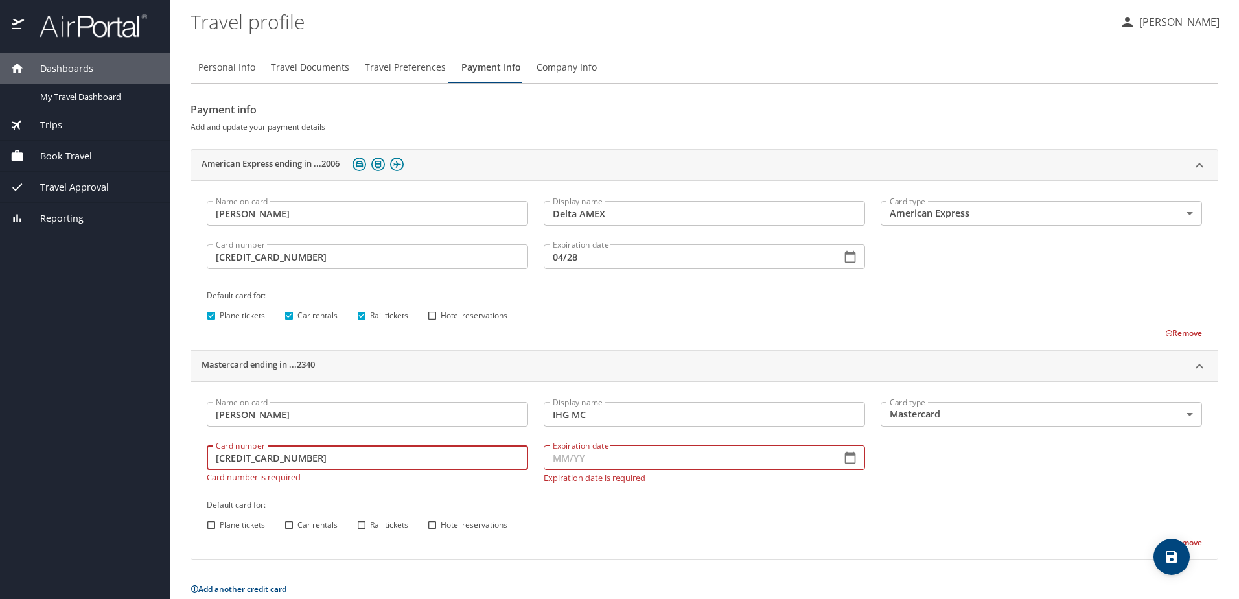
type input "5466042032472340"
type input "12/26"
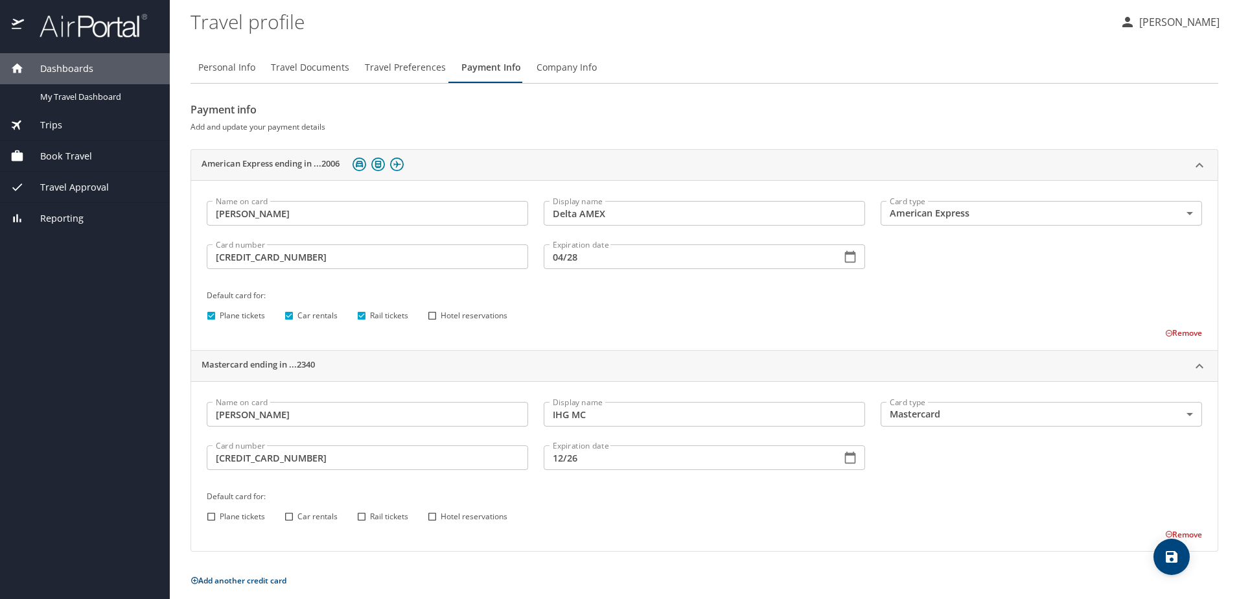
click at [954, 467] on div "Name on card Andrew Pavlik Name on card Display name IHG MC Display name Card t…" at bounding box center [704, 467] width 1011 height 146
click at [439, 514] on input "Hotel reservations" at bounding box center [432, 516] width 17 height 17
checkbox input "true"
click at [697, 509] on div "Plane tickets Car rentals Rail tickets Hotel reservations" at bounding box center [702, 516] width 999 height 17
click at [1183, 555] on span "save" at bounding box center [1171, 557] width 36 height 16
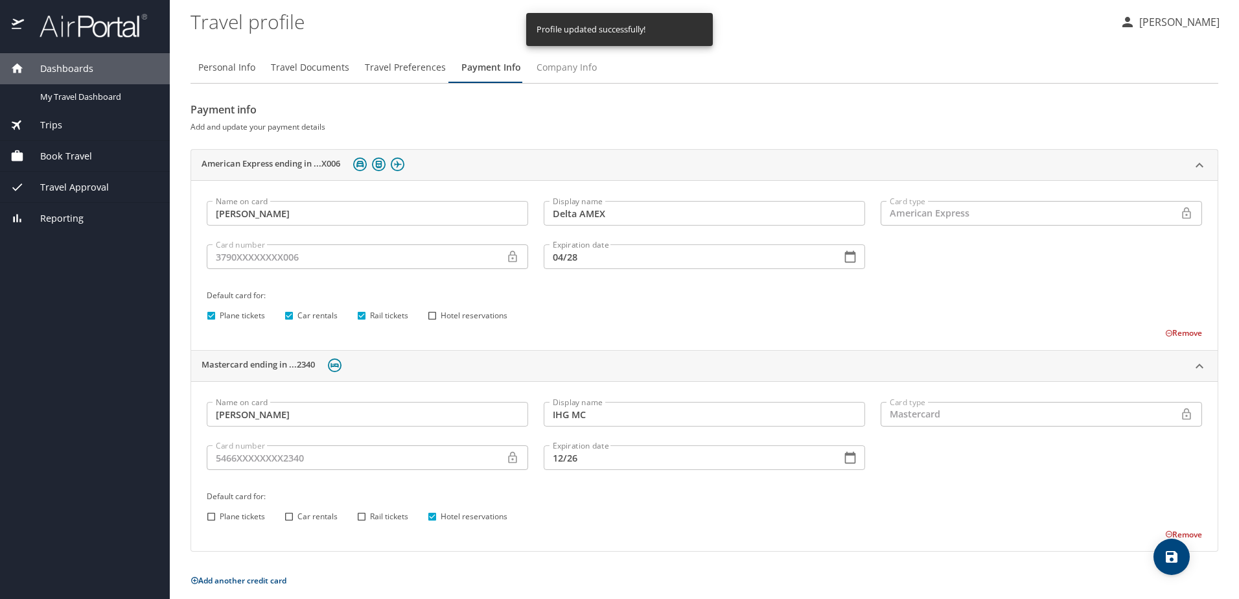
click at [566, 65] on span "Company Info" at bounding box center [566, 68] width 60 height 16
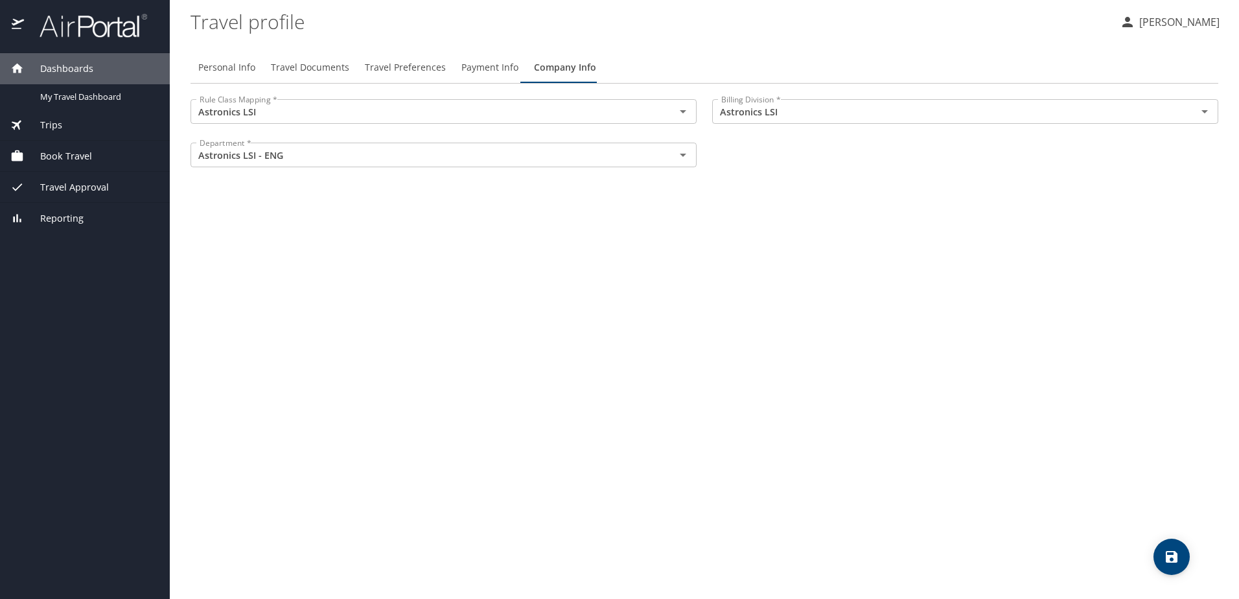
click at [233, 65] on span "Personal Info" at bounding box center [226, 68] width 57 height 16
select select "US"
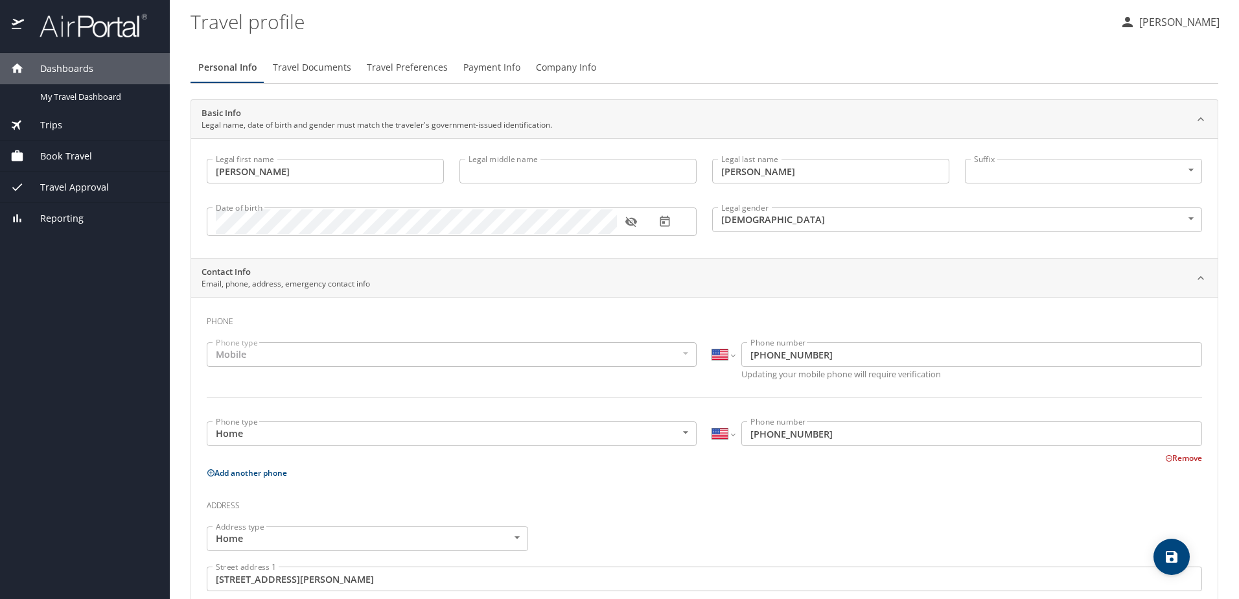
click at [752, 54] on div "Personal Info Travel Documents Travel Preferences Payment Info Company Info" at bounding box center [704, 67] width 1028 height 31
click at [76, 189] on span "Travel Approval" at bounding box center [66, 187] width 85 height 14
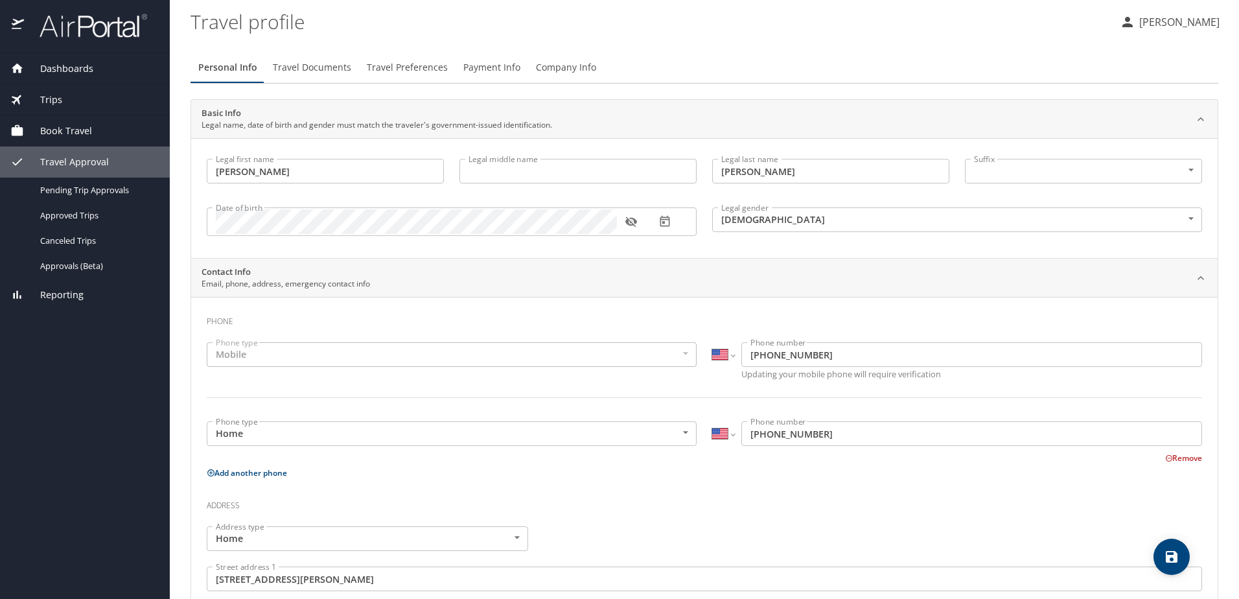
click at [106, 374] on div "Dashboards My Travel Dashboard Trips Current / Future Trips Past Trips Trips Mi…" at bounding box center [85, 325] width 170 height 545
click at [86, 183] on div "Pending Trip Approvals" at bounding box center [84, 190] width 149 height 15
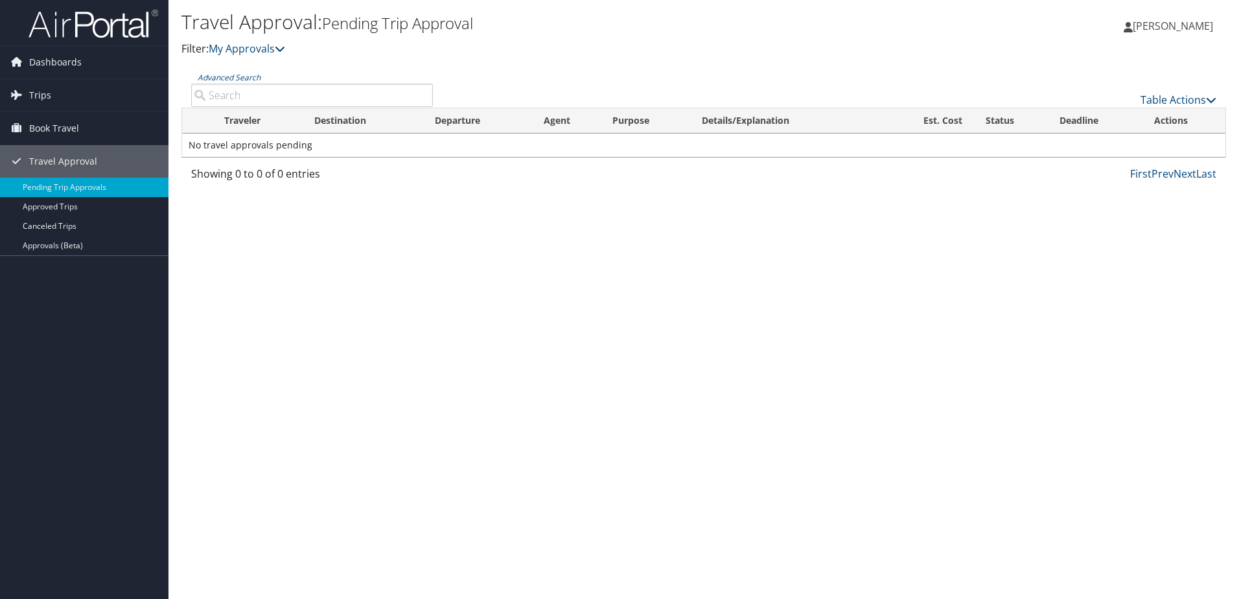
click at [255, 93] on input "Advanced Search" at bounding box center [312, 95] width 242 height 23
click at [268, 50] on link "My Approvals" at bounding box center [247, 48] width 76 height 14
click at [41, 88] on span "Trips" at bounding box center [40, 95] width 22 height 32
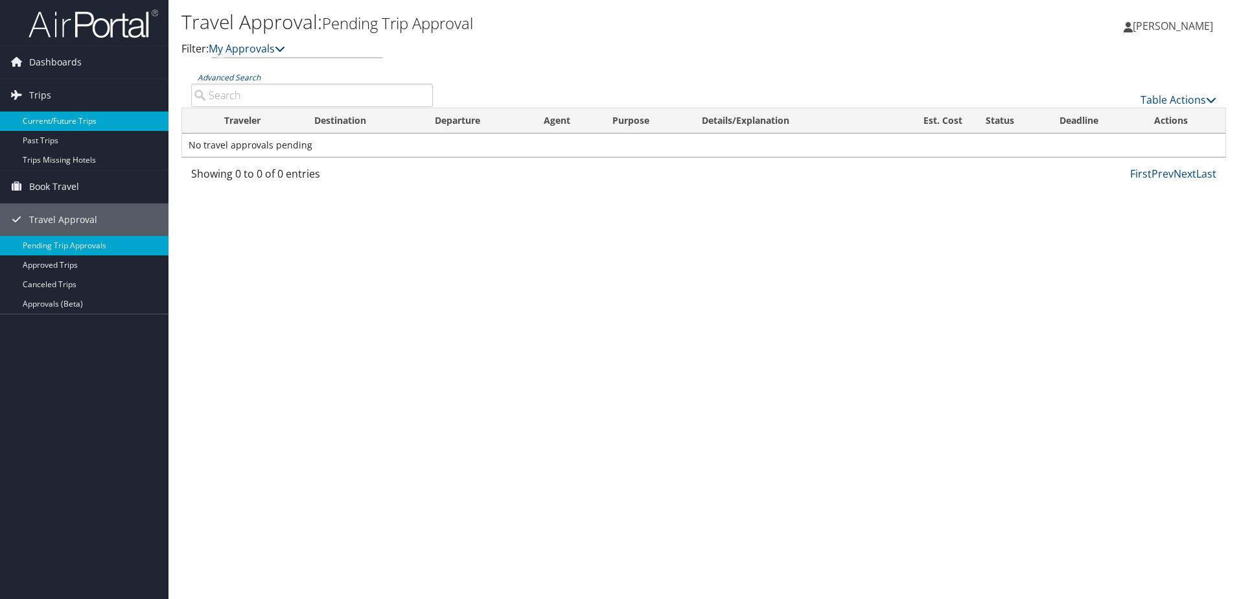
click at [86, 119] on link "Current/Future Trips" at bounding box center [84, 120] width 168 height 19
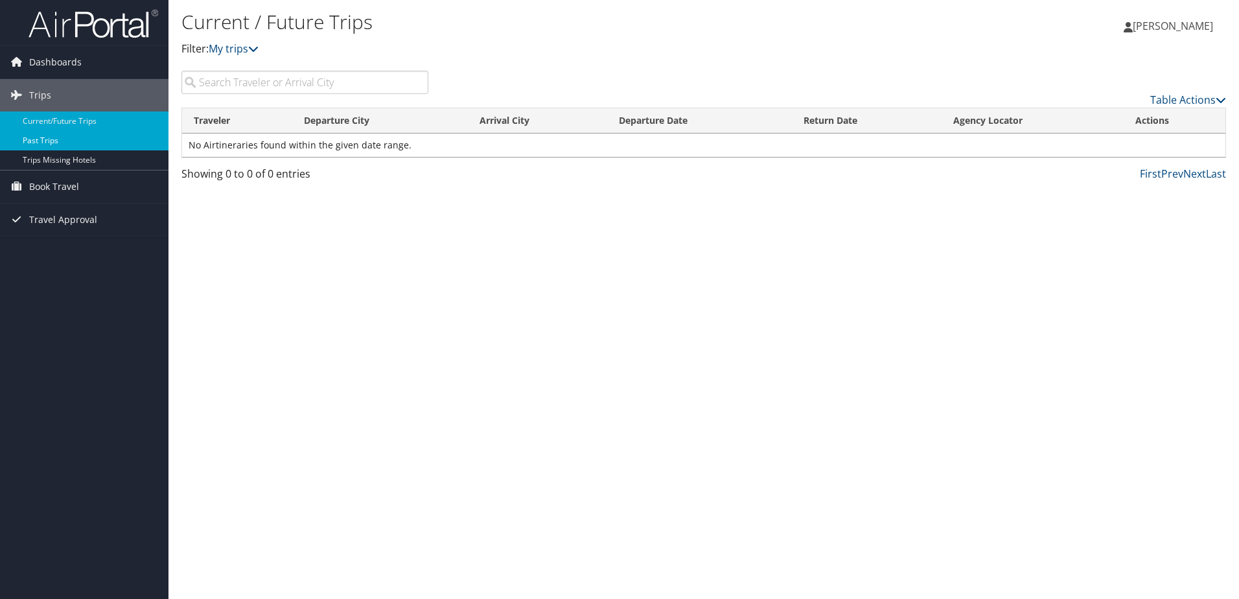
click at [36, 139] on link "Past Trips" at bounding box center [84, 140] width 168 height 19
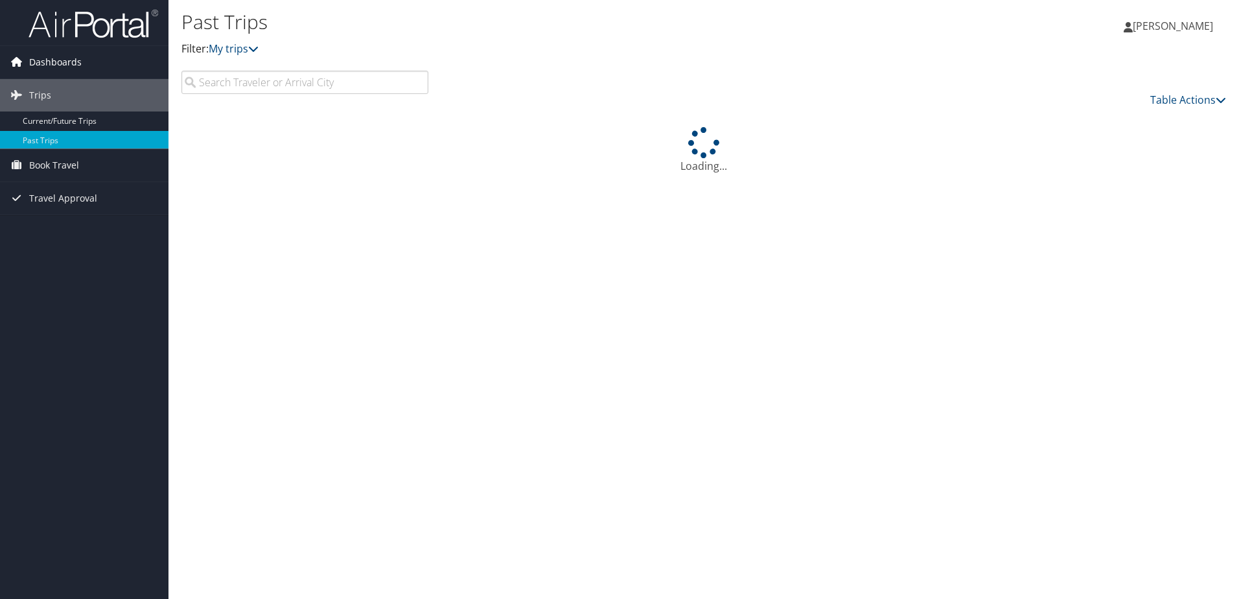
click at [10, 61] on icon at bounding box center [15, 61] width 19 height 19
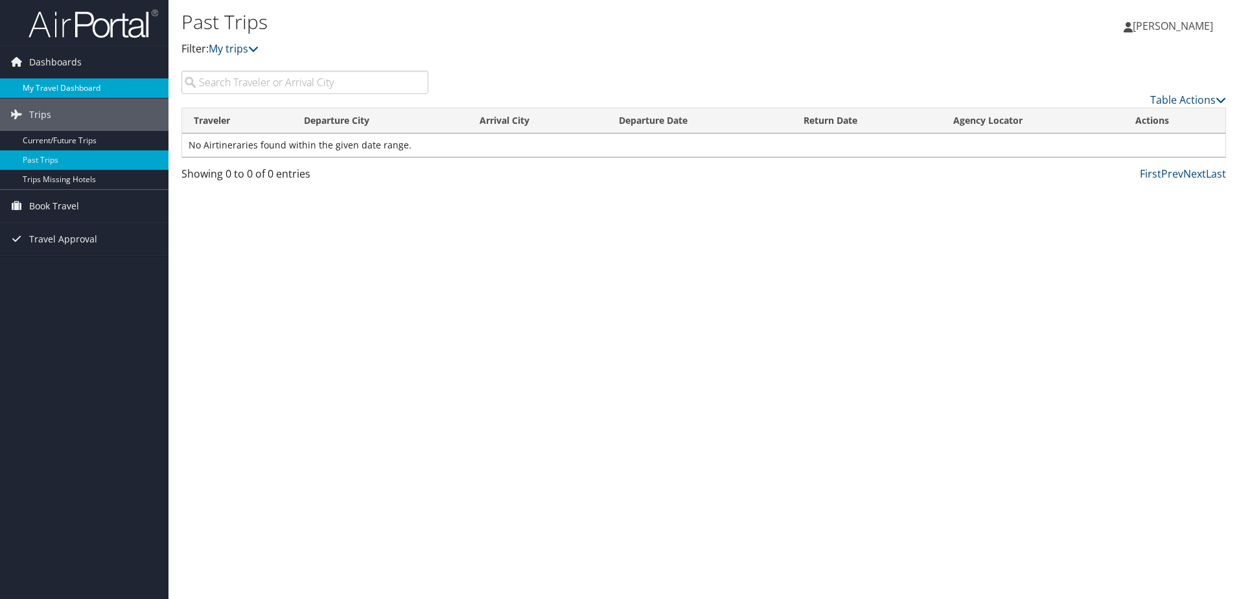
click at [40, 84] on link "My Travel Dashboard" at bounding box center [84, 87] width 168 height 19
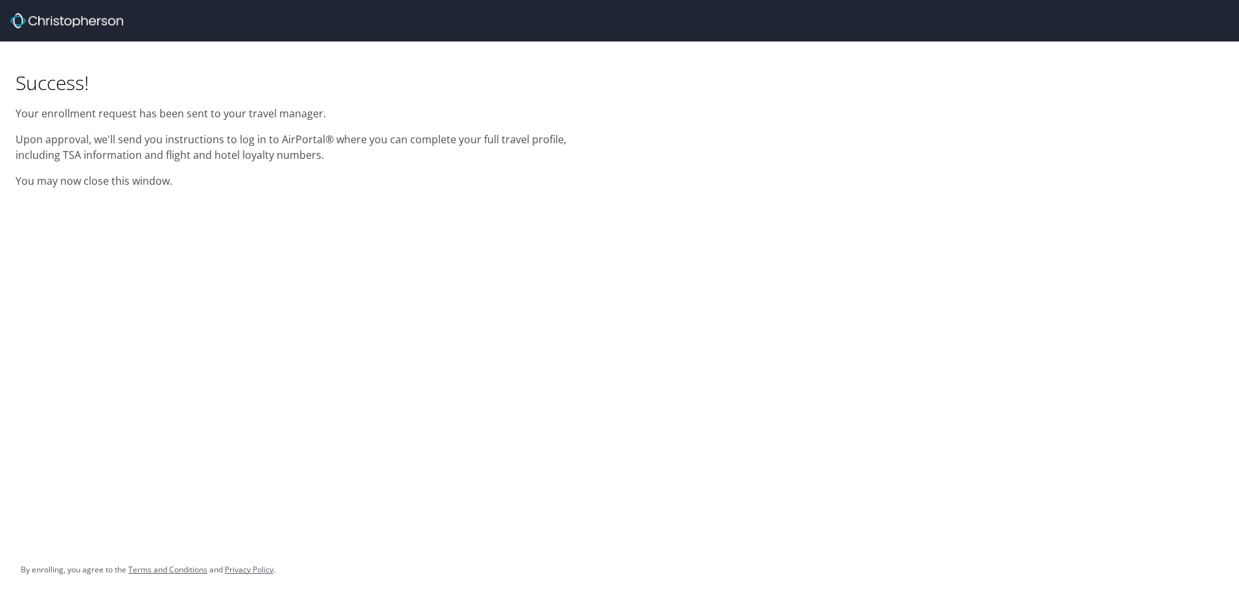
click at [485, 229] on div "Success! Your enrollment request has been sent to your travel manager. Upon app…" at bounding box center [619, 299] width 1239 height 599
click at [166, 312] on div "Success! Your enrollment request has been sent to your travel manager. Upon app…" at bounding box center [619, 299] width 1239 height 599
